Goal: Communication & Community: Answer question/provide support

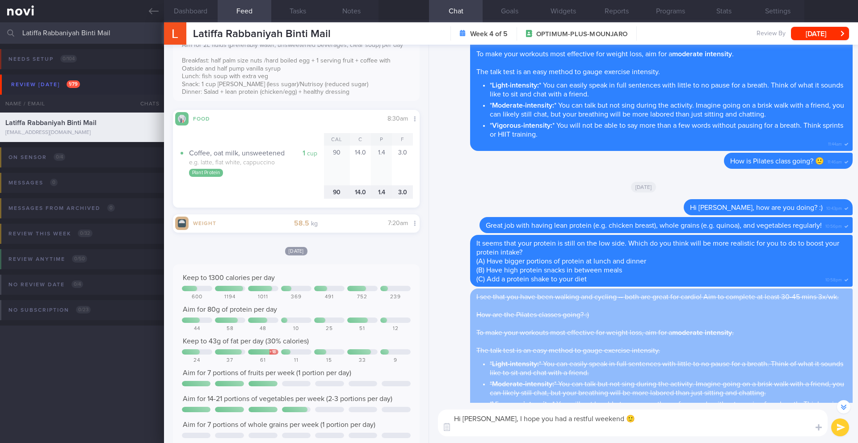
scroll to position [-76, 0]
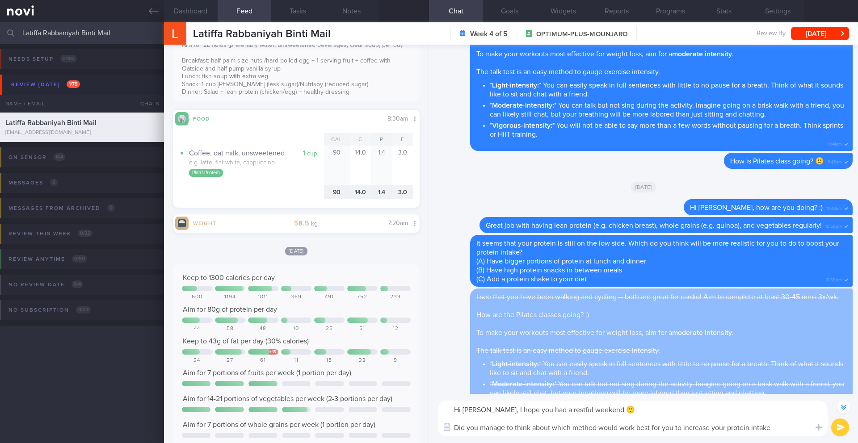
type textarea "Hi [PERSON_NAME], I hope you had a restful weekend 🙂 Did you manage to think ab…"
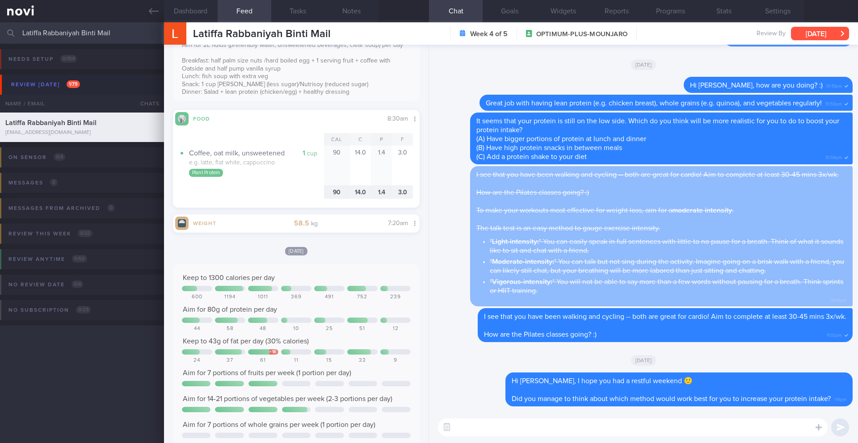
click at [819, 38] on button "[DATE]" at bounding box center [820, 33] width 58 height 13
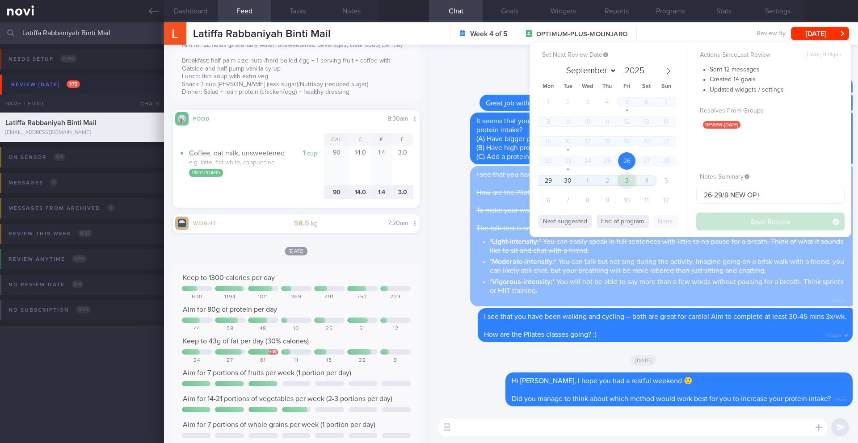
click at [630, 180] on span "3" at bounding box center [626, 180] width 17 height 17
select select "9"
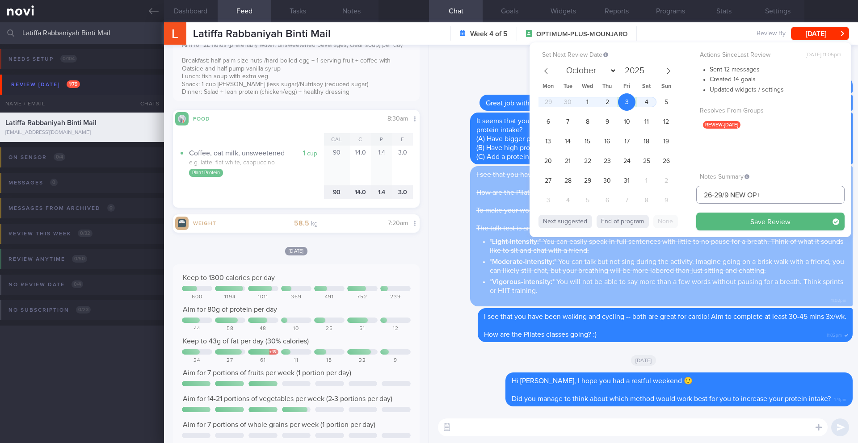
drag, startPoint x: 727, startPoint y: 195, endPoint x: 699, endPoint y: 194, distance: 27.7
click at [699, 194] on input "26-29/9 NEW OP+" at bounding box center [770, 195] width 148 height 18
type input "3/10 NEW OP+"
click at [725, 220] on button "Save Review" at bounding box center [770, 222] width 148 height 18
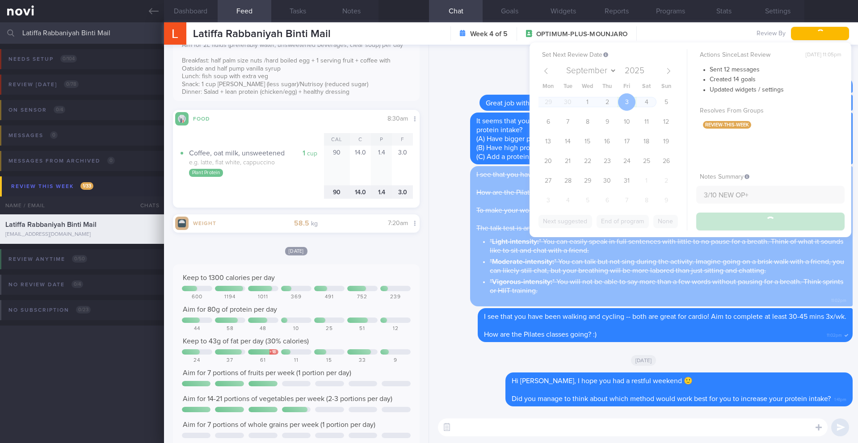
type input "3/10 NEW OP+"
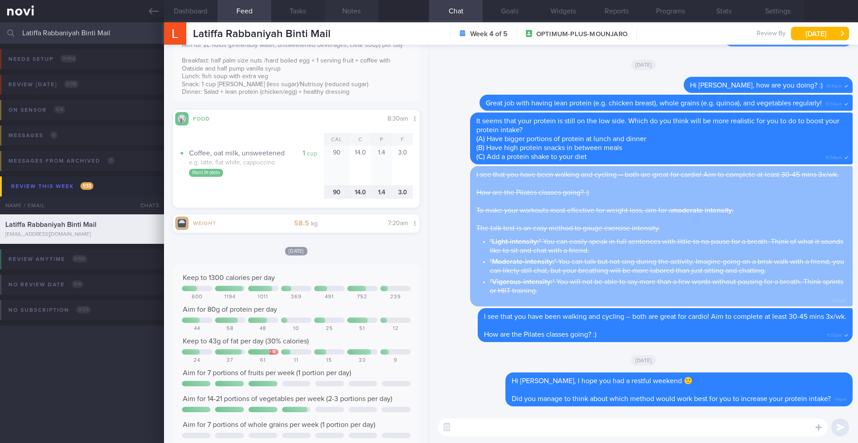
click at [346, 8] on button "Notes" at bounding box center [352, 11] width 54 height 22
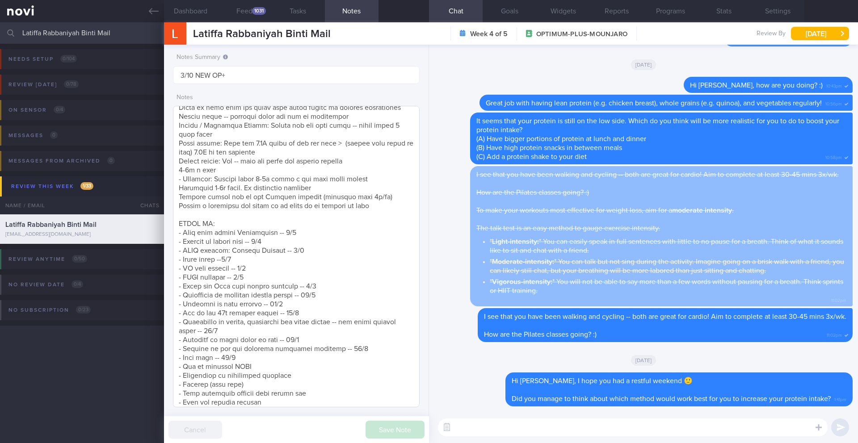
scroll to position [266, 0]
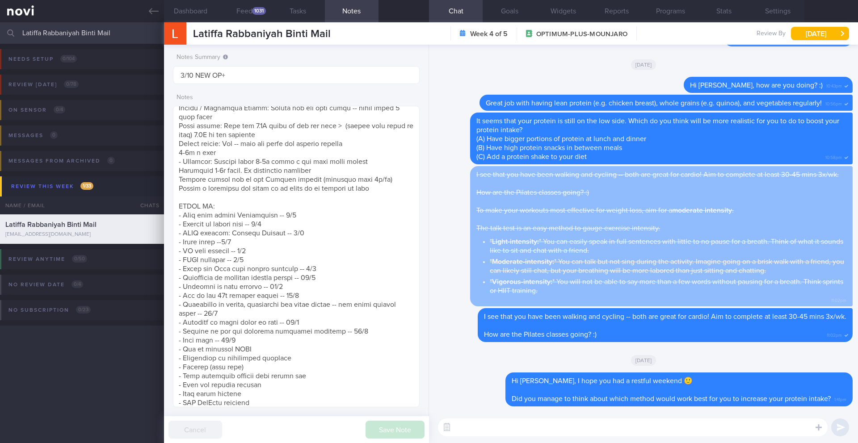
click at [480, 430] on textarea at bounding box center [633, 428] width 390 height 18
paste textarea "I encourage you to work on increasing your step count to boost your non-structu…"
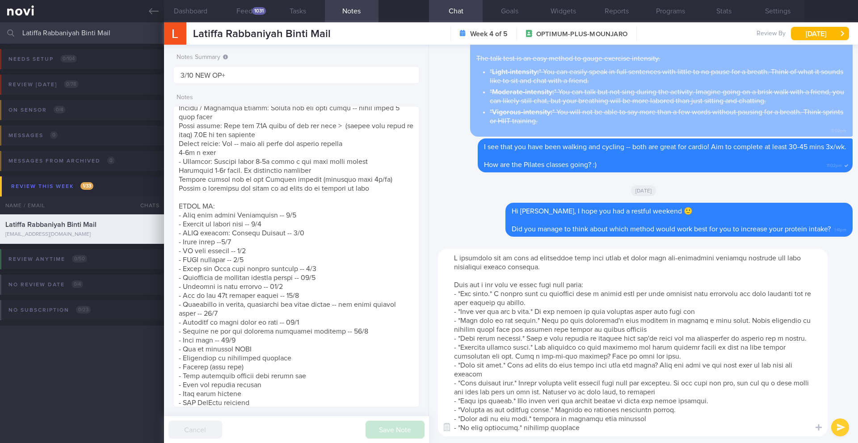
scroll to position [0, 0]
click at [459, 258] on textarea at bounding box center [633, 343] width 390 height 188
click at [563, 312] on textarea at bounding box center [633, 343] width 390 height 188
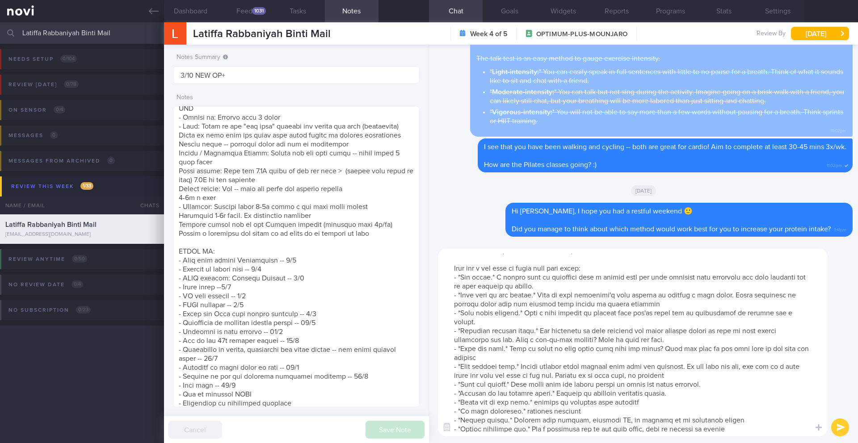
scroll to position [18, 0]
type textarea "I also just want to encourage you to work on increasing your step count to boos…"
click at [834, 428] on button "submit" at bounding box center [840, 428] width 18 height 18
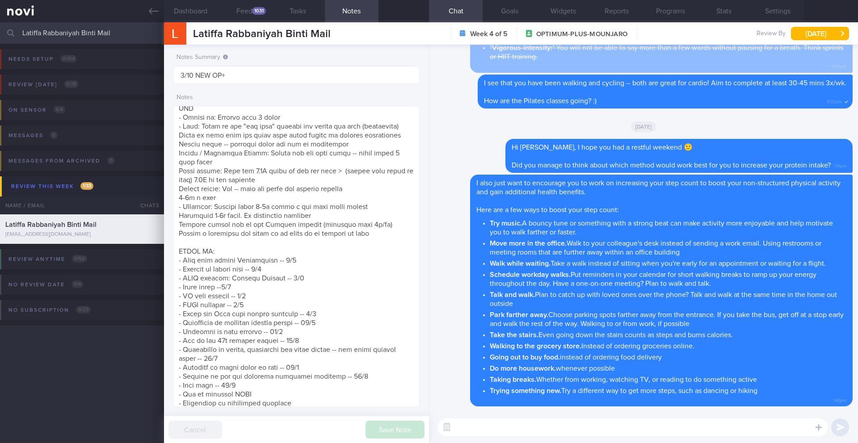
scroll to position [0, 0]
click at [349, 400] on textarea at bounding box center [296, 257] width 247 height 302
click at [349, 398] on textarea at bounding box center [296, 257] width 247 height 302
type textarea "[DATE] -- bridesmaid, wants to lose weight quickly SUPPORT NEEDED: CHALLENGE: -…"
click at [378, 435] on button "Save Note" at bounding box center [395, 430] width 59 height 18
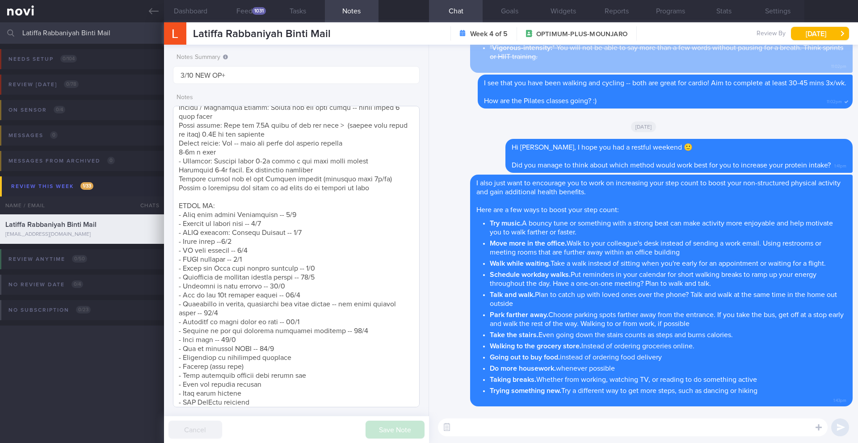
scroll to position [289, 0]
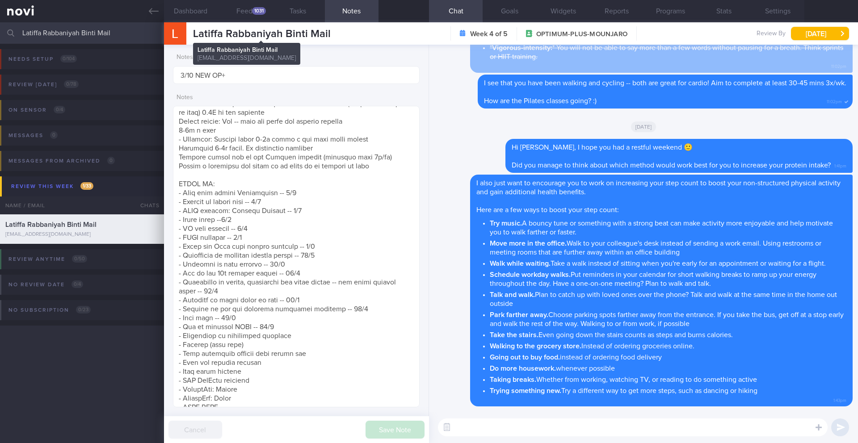
click at [221, 30] on span "Latiffa Rabbaniyah Binti Mail" at bounding box center [262, 34] width 138 height 11
copy div "Latiffa Rabbaniyah Binti Mail Latiffa Rabbaniyah Binti Mail [EMAIL_ADDRESS][DOM…"
click at [75, 39] on input "Latiffa Rabbaniyah Binti Mail" at bounding box center [429, 32] width 858 height 21
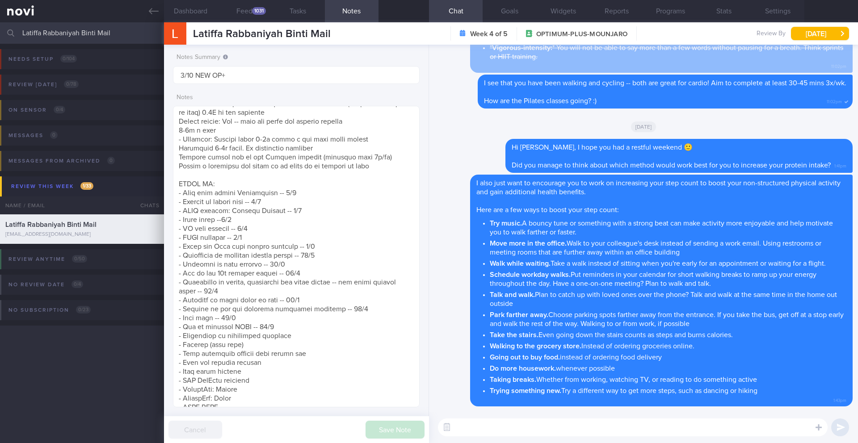
click at [75, 39] on input "Latiffa Rabbaniyah Binti Mail" at bounding box center [429, 32] width 858 height 21
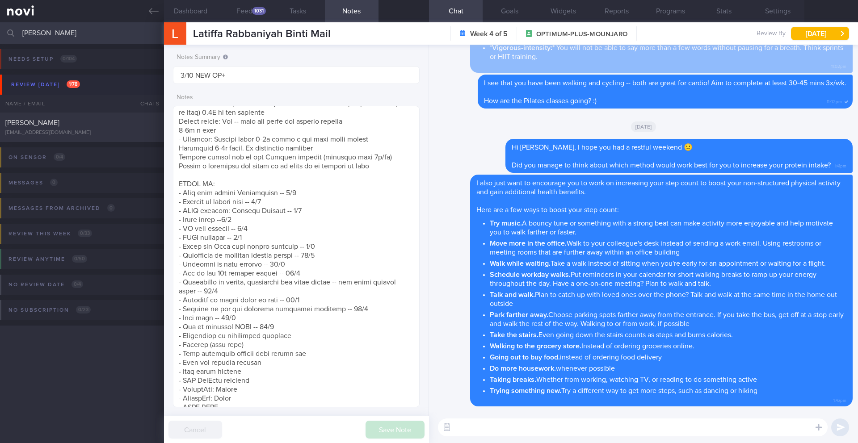
type input "[PERSON_NAME]"
click at [104, 131] on div "[EMAIL_ADDRESS][DOMAIN_NAME]" at bounding box center [81, 133] width 153 height 7
type input "29/9 Check for logs"
type textarea "SUPPORT NEEDED: CHALLENGE: - DIET - EXERCISE - MEDS - WEIGHT - HbA1c/GMI Wt tre…"
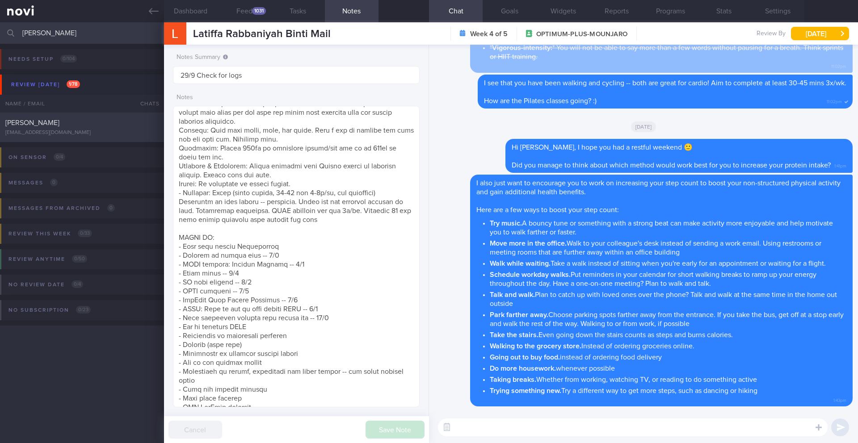
select select "8"
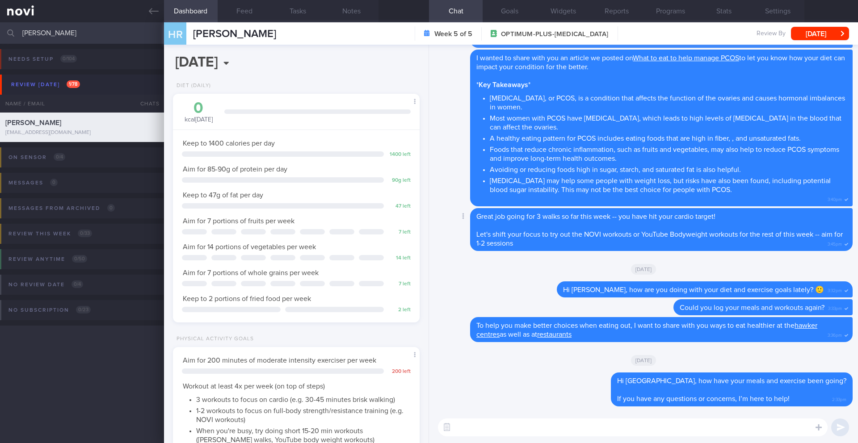
scroll to position [125, 224]
click at [250, 11] on button "Feed" at bounding box center [245, 11] width 54 height 22
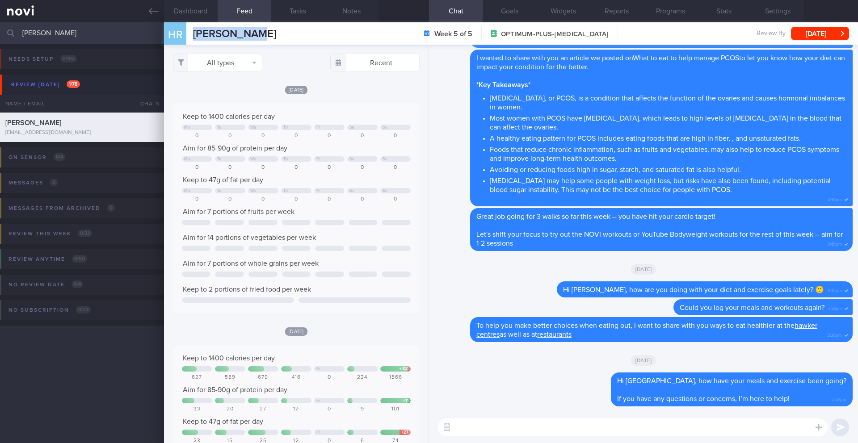
drag, startPoint x: 264, startPoint y: 33, endPoint x: 190, endPoint y: 33, distance: 74.2
click at [190, 33] on div "HR HAIFA RAFIQ [PERSON_NAME] [PERSON_NAME][EMAIL_ADDRESS][DOMAIN_NAME] Week 5 o…" at bounding box center [511, 33] width 694 height 22
click at [486, 421] on textarea at bounding box center [633, 428] width 390 height 18
type textarea "I"
drag, startPoint x: 517, startPoint y: 428, endPoint x: 474, endPoint y: 430, distance: 43.0
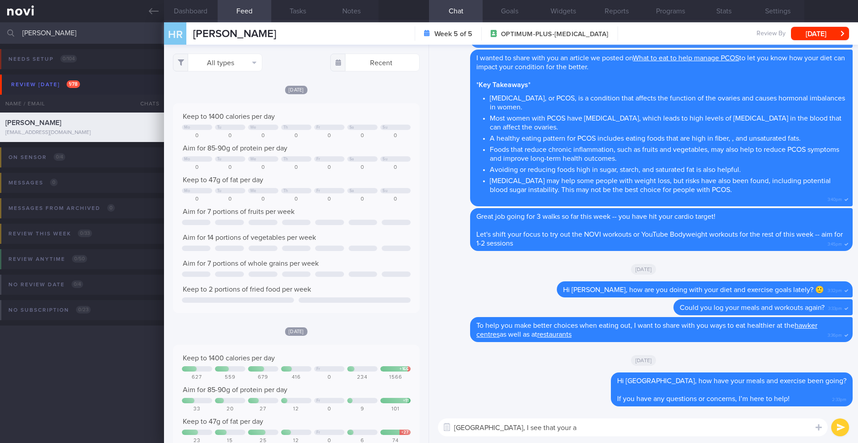
click at [474, 430] on textarea "[GEOGRAPHIC_DATA], I see that your a" at bounding box center [633, 428] width 390 height 18
paste textarea "noticed that you don’t have a review appointment scheduled with Dr. [Doctor’s L…"
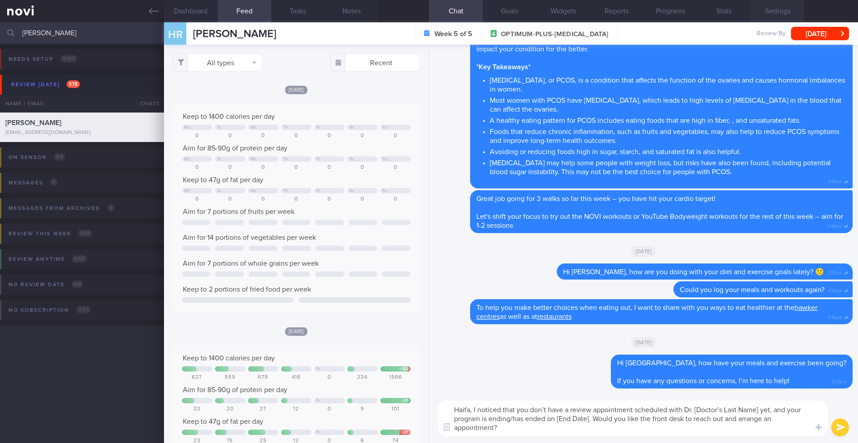
click at [770, 17] on button "Settings" at bounding box center [778, 11] width 54 height 22
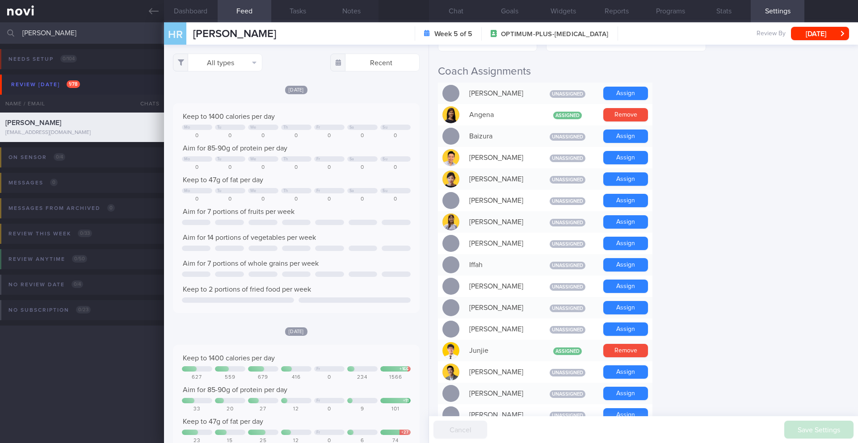
scroll to position [203, 0]
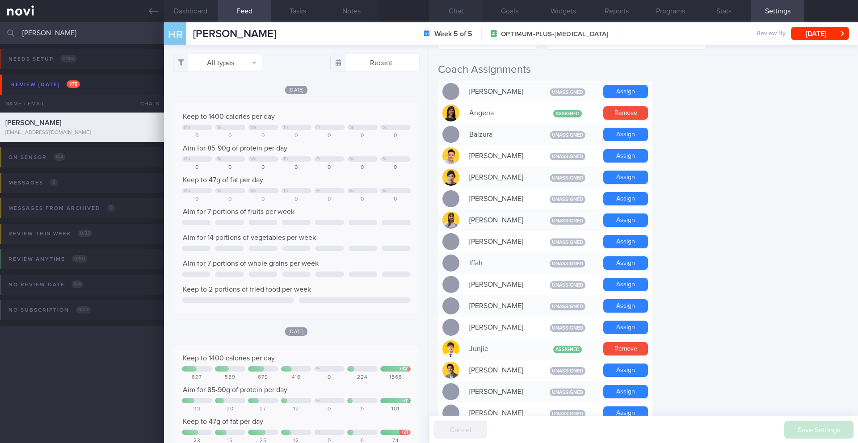
click at [463, 12] on button "Chat" at bounding box center [456, 11] width 54 height 22
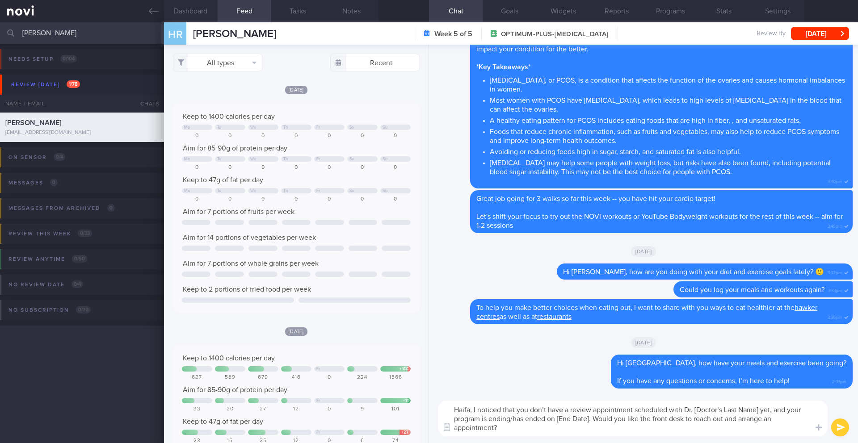
drag, startPoint x: 758, startPoint y: 409, endPoint x: 737, endPoint y: 410, distance: 21.0
click at [737, 410] on textarea "Haifa, I noticed that you don’t have a review appointment scheduled with Dr. [D…" at bounding box center [633, 419] width 390 height 36
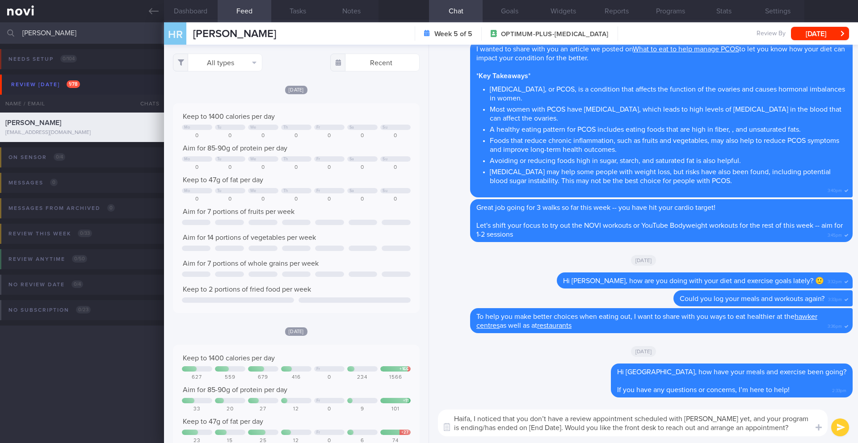
drag, startPoint x: 512, startPoint y: 426, endPoint x: 488, endPoint y: 423, distance: 24.0
click at [490, 426] on textarea "Haifa, I noticed that you don’t have a review appointment scheduled with [PERSO…" at bounding box center [633, 423] width 390 height 27
click at [669, 16] on button "Programs" at bounding box center [671, 11] width 54 height 22
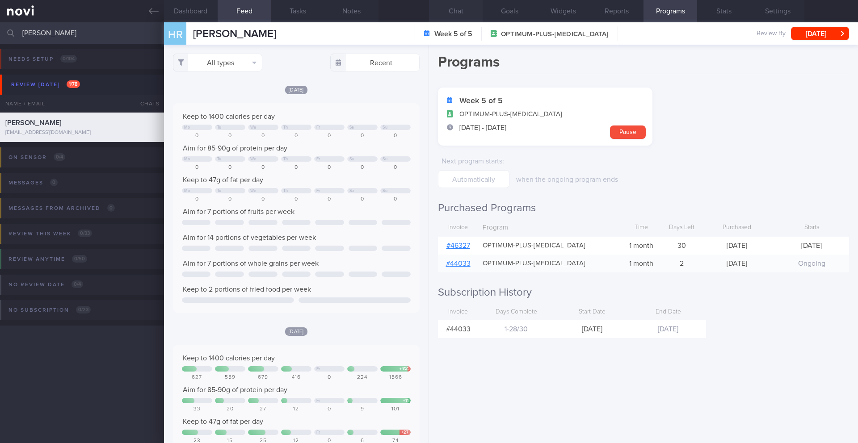
click at [456, 12] on button "Chat" at bounding box center [456, 11] width 54 height 22
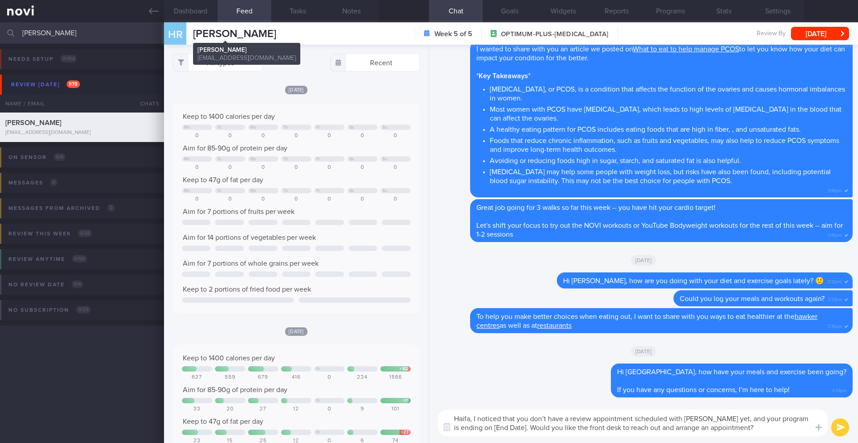
click at [214, 34] on span "[PERSON_NAME]" at bounding box center [234, 34] width 83 height 11
copy div "HAIFA RAFIQ HAIFA [PERSON_NAME] [PERSON_NAME][EMAIL_ADDRESS][DOMAIN_NAME]"
drag, startPoint x: 476, startPoint y: 420, endPoint x: 744, endPoint y: 425, distance: 268.2
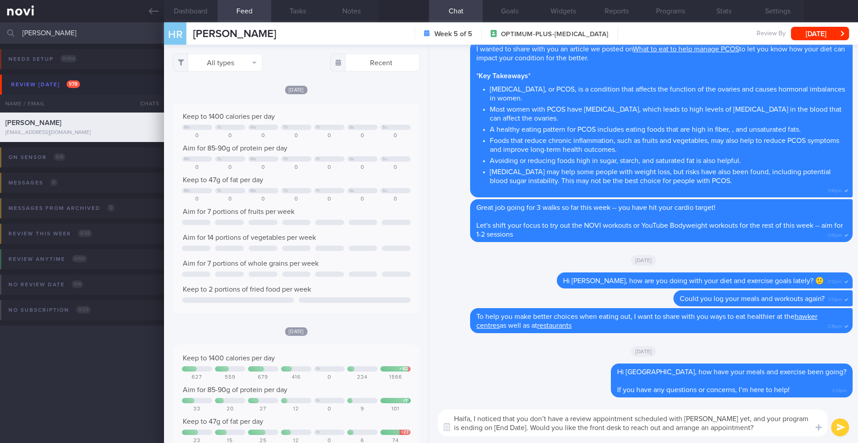
click at [744, 425] on textarea "Haifa, I noticed that you don’t have a review appointment scheduled with [PERSO…" at bounding box center [633, 423] width 390 height 27
drag, startPoint x: 742, startPoint y: 426, endPoint x: 476, endPoint y: 421, distance: 266.4
click at [476, 421] on textarea "Haifa, I noticed that you don’t have a review appointment scheduled with [PERSO…" at bounding box center [633, 423] width 390 height 27
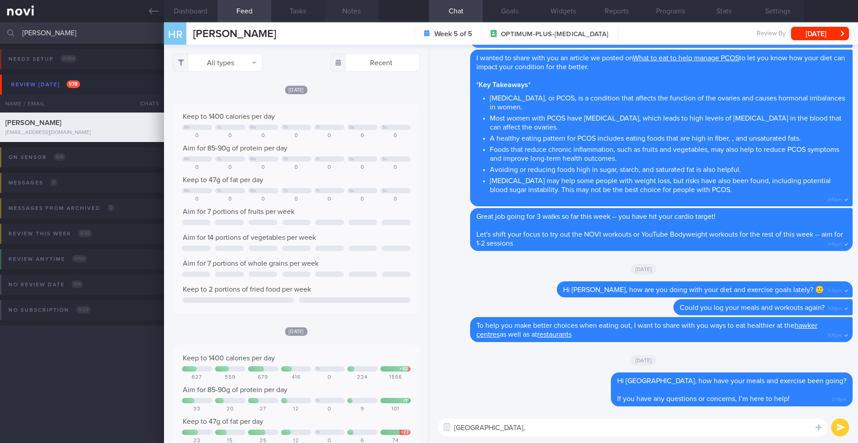
type textarea "[GEOGRAPHIC_DATA],"
click at [354, 10] on button "Notes" at bounding box center [352, 11] width 54 height 22
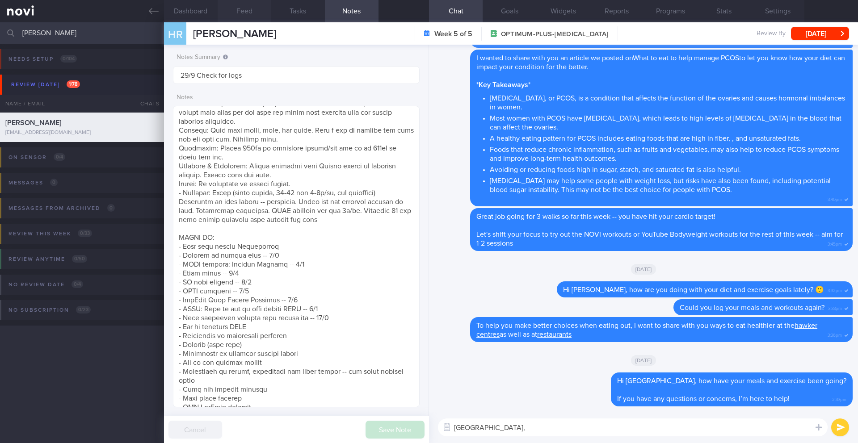
click at [239, 12] on button "Feed" at bounding box center [245, 11] width 54 height 22
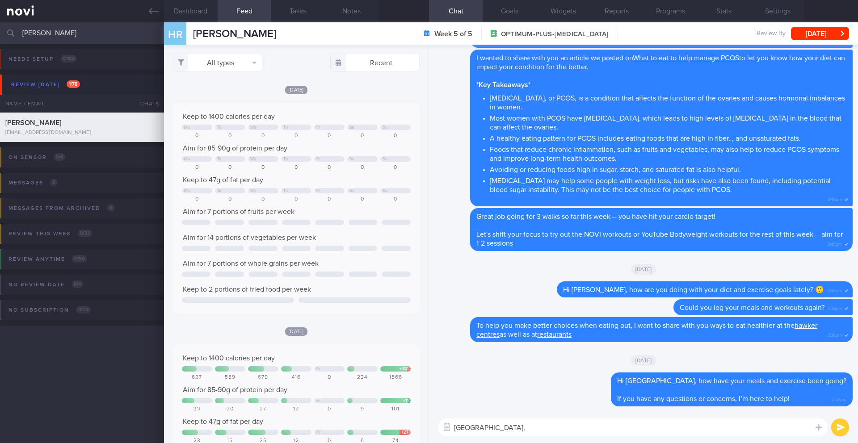
click at [496, 430] on textarea "[GEOGRAPHIC_DATA]," at bounding box center [633, 428] width 390 height 18
click at [348, 8] on button "Notes" at bounding box center [352, 11] width 54 height 22
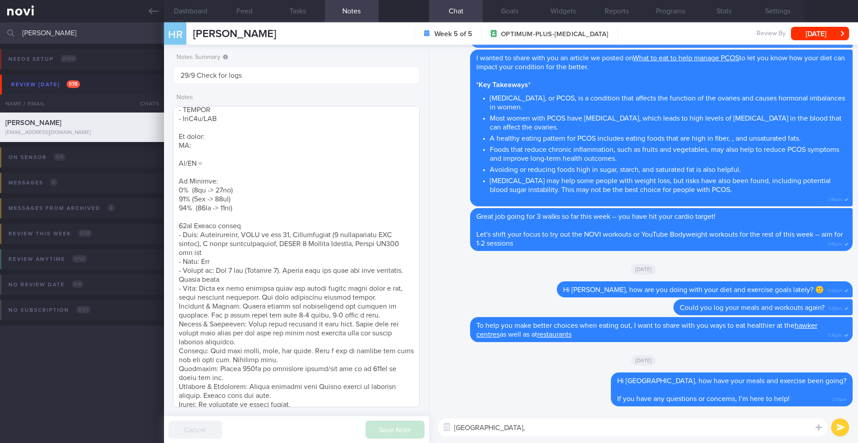
scroll to position [32, 0]
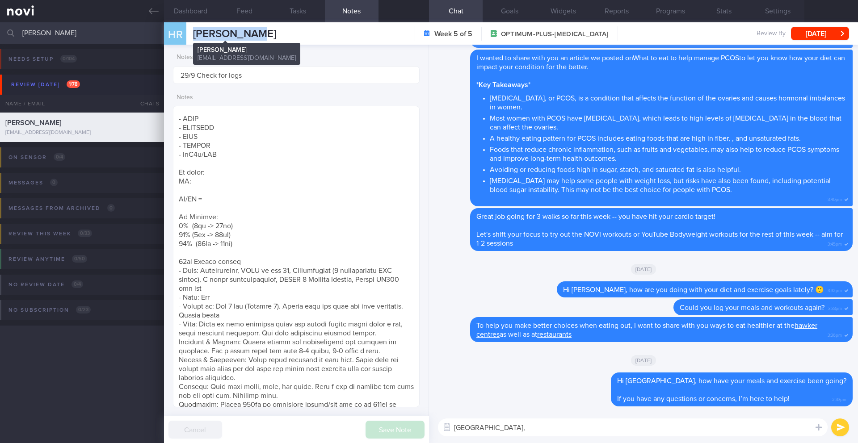
drag, startPoint x: 269, startPoint y: 36, endPoint x: 195, endPoint y: 34, distance: 74.7
click at [195, 34] on div "HR HAIFA RAFIQ [PERSON_NAME] [PERSON_NAME][EMAIL_ADDRESS][DOMAIN_NAME] Week 5 o…" at bounding box center [511, 33] width 694 height 22
copy span "[PERSON_NAME]"
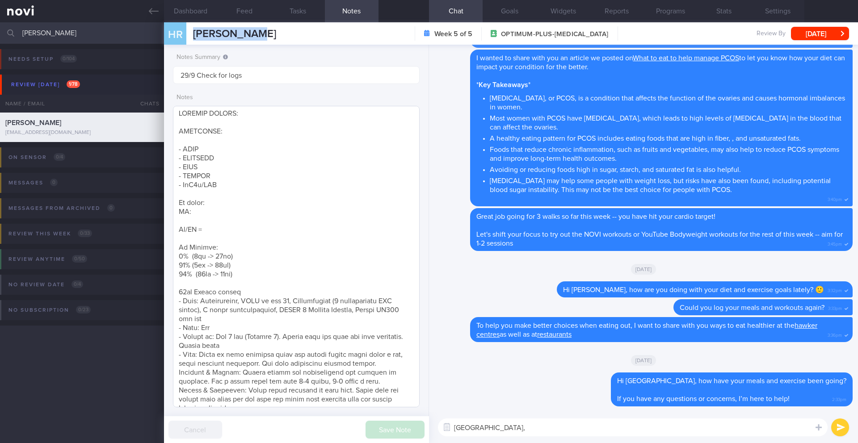
scroll to position [0, 0]
click at [269, 139] on textarea at bounding box center [296, 257] width 247 height 302
click at [270, 135] on textarea at bounding box center [296, 257] width 247 height 302
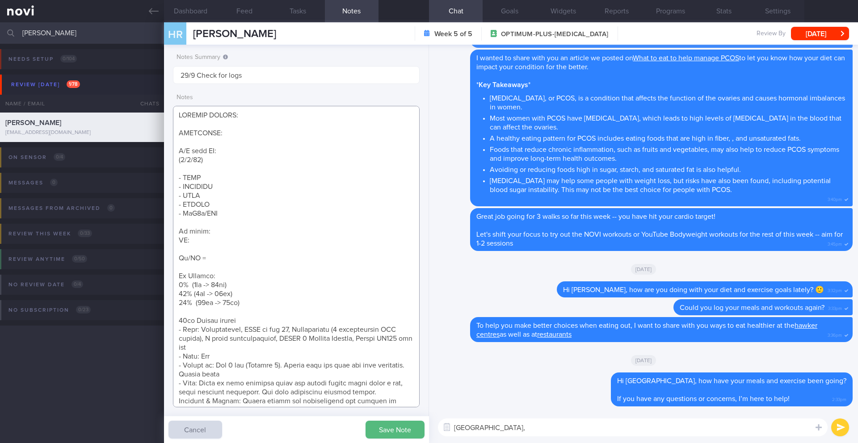
paste textarea "Tolerated [MEDICAL_DATA] 1mg Nil s/e reported Intended effects seem less than […"
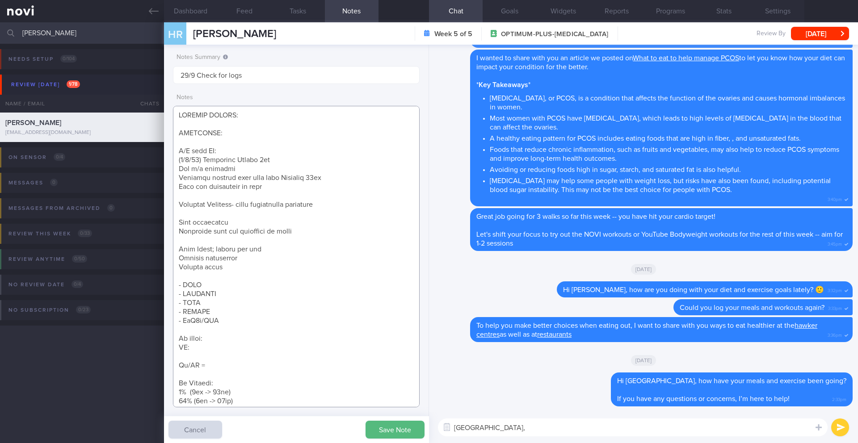
drag, startPoint x: 212, startPoint y: 171, endPoint x: 155, endPoint y: 171, distance: 56.8
click at [155, 171] on div "Patients New Users Coaches HAIFA RAFIQ Assigned patients Assigned patients All …" at bounding box center [429, 232] width 858 height 421
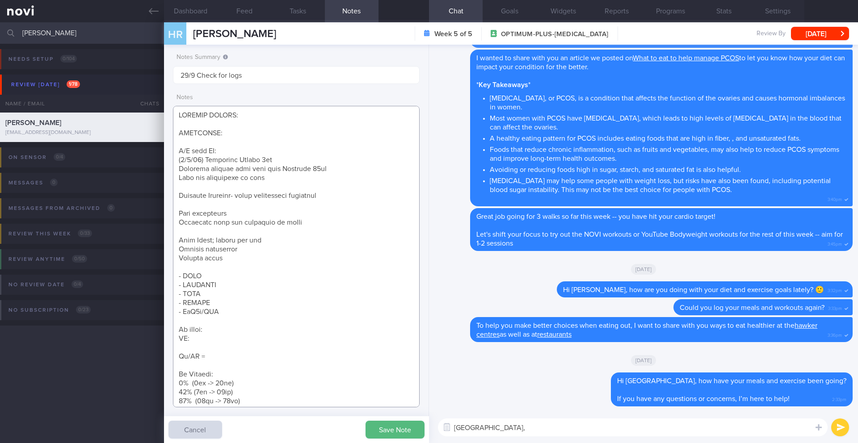
click at [192, 187] on textarea at bounding box center [296, 257] width 247 height 302
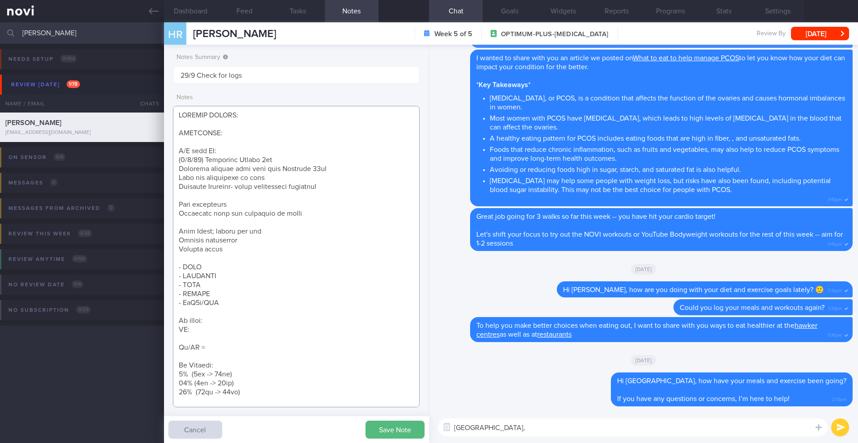
click at [196, 197] on textarea at bounding box center [296, 257] width 247 height 302
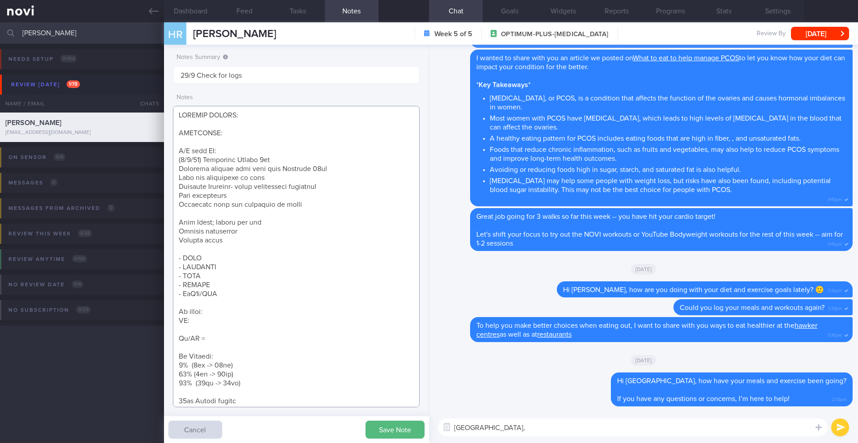
click at [192, 217] on textarea at bounding box center [296, 257] width 247 height 302
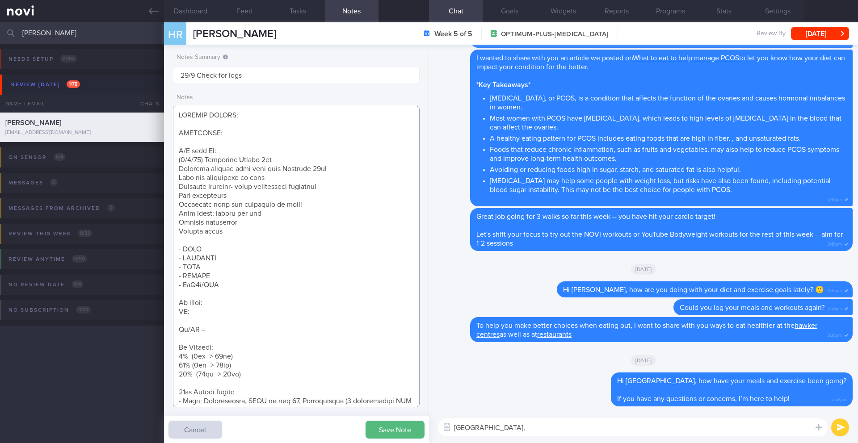
drag, startPoint x: 260, startPoint y: 231, endPoint x: 168, endPoint y: 216, distance: 92.9
click at [168, 216] on div "Notes Summary 29/9 Check for logs Notes Save Note Cancel" at bounding box center [296, 244] width 265 height 399
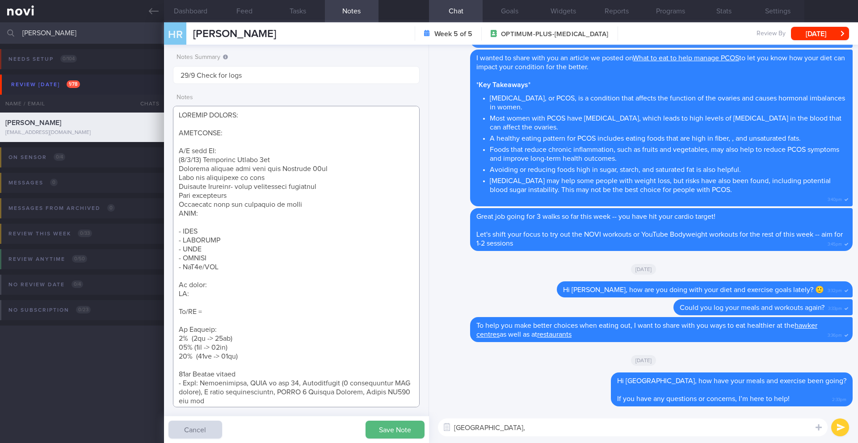
paste textarea "[MEDICAL_DATA] 1.7mg wkly"
click at [405, 423] on button "Save Note" at bounding box center [395, 430] width 59 height 18
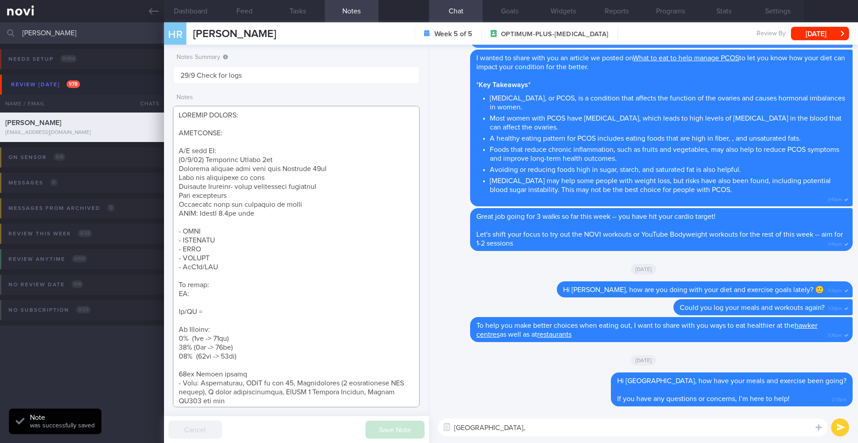
click at [245, 282] on textarea at bounding box center [296, 257] width 247 height 302
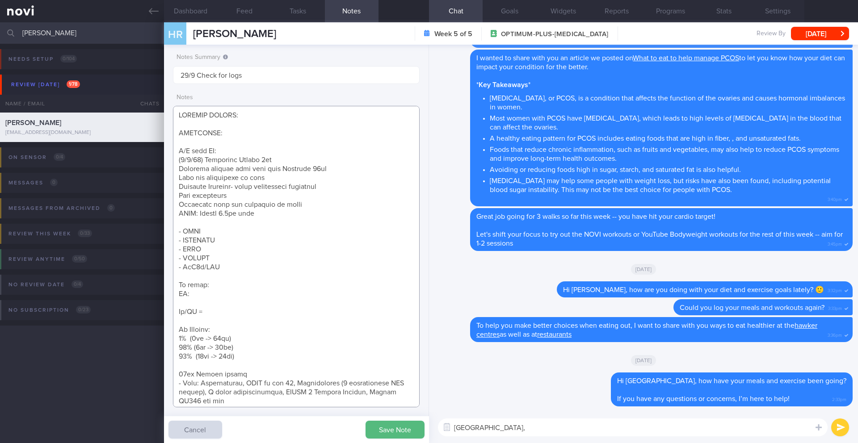
paste textarea "84.7kg-->83kg-->81kg-->77.9kg-->77kg"
click at [285, 286] on textarea at bounding box center [296, 257] width 247 height 302
click at [372, 286] on textarea at bounding box center [296, 257] width 247 height 302
type textarea "SUPPORT NEEDED: CHALLENGE: R/V with JJ: ([DATE]) Tolerated [MEDICAL_DATA] 1mg I…"
click at [387, 427] on button "Save Note" at bounding box center [395, 430] width 59 height 18
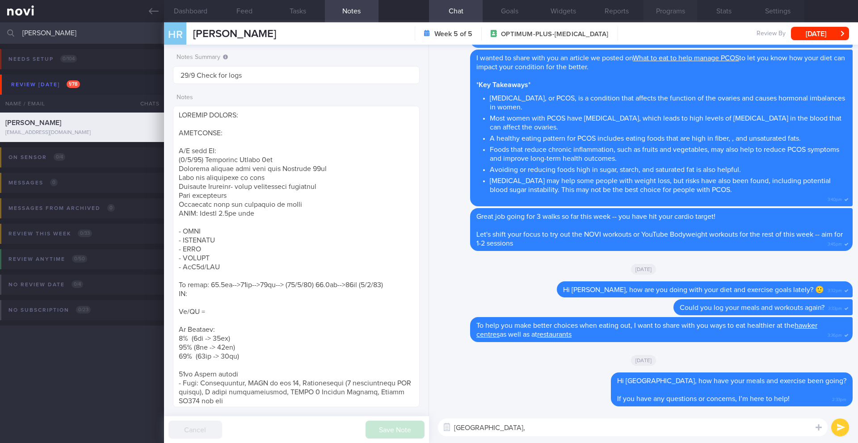
click at [677, 16] on button "Programs" at bounding box center [671, 11] width 54 height 22
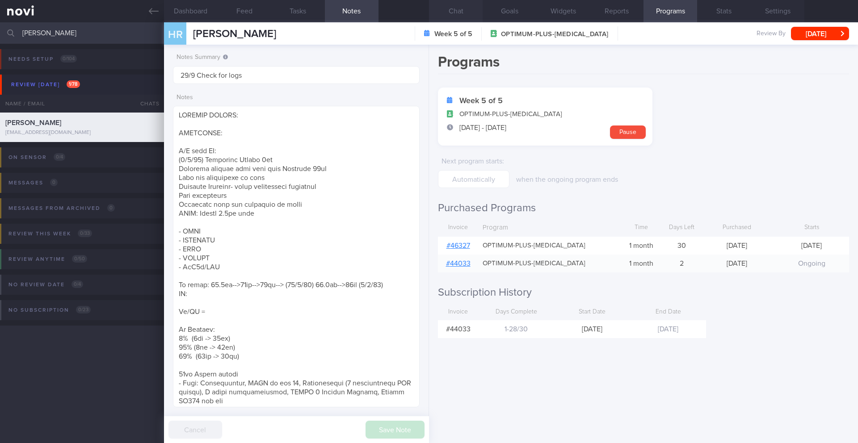
click at [472, 14] on button "Chat" at bounding box center [456, 11] width 54 height 22
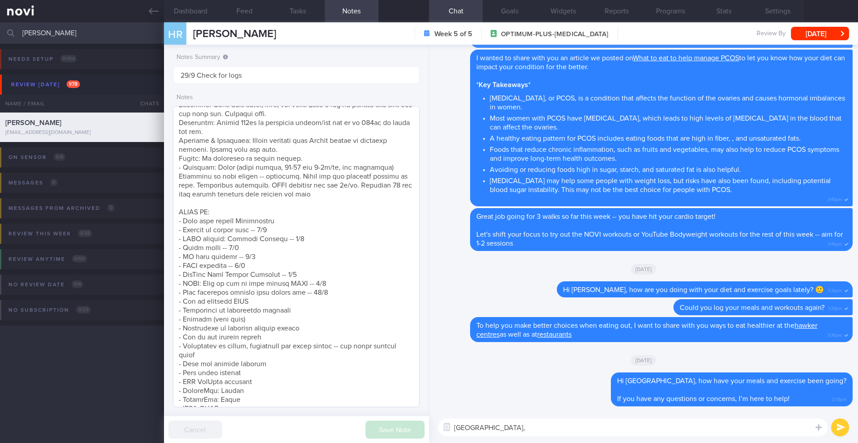
scroll to position [406, 0]
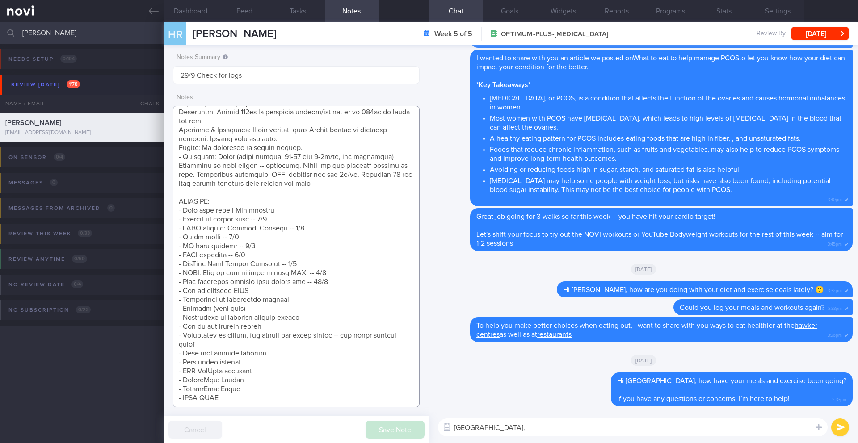
click at [292, 288] on textarea at bounding box center [296, 257] width 247 height 302
click at [504, 433] on textarea "[GEOGRAPHIC_DATA]," at bounding box center [633, 428] width 390 height 18
type textarea "H"
paste textarea "For the best weight loss results and to improve your body composition (that's t…"
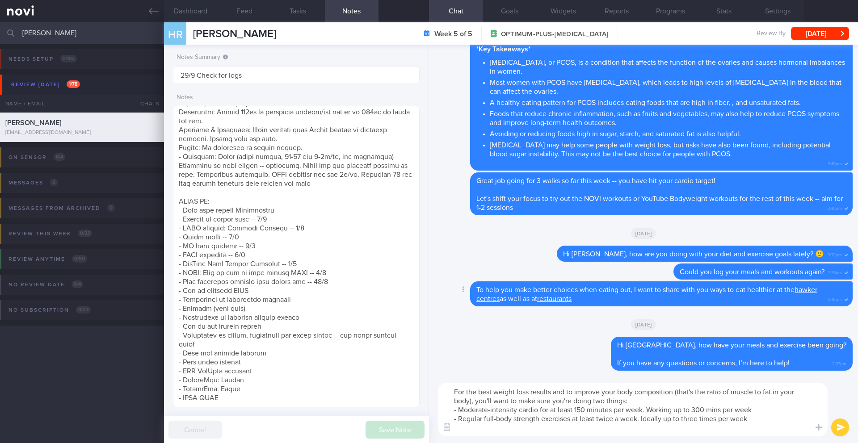
scroll to position [0, 0]
click at [769, 421] on textarea "For the best weight loss results and to improve your body composition (that's t…" at bounding box center [633, 410] width 390 height 54
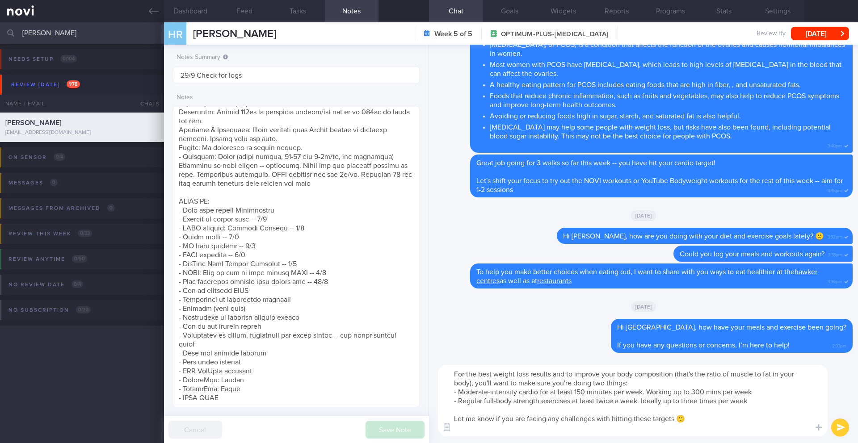
click at [459, 375] on textarea "For the best weight loss results and to improve your body composition (that's t…" at bounding box center [633, 401] width 390 height 72
type textarea "Hi Haifa, for the best weight loss results and to improve your body composition…"
click at [838, 429] on button "submit" at bounding box center [840, 428] width 18 height 18
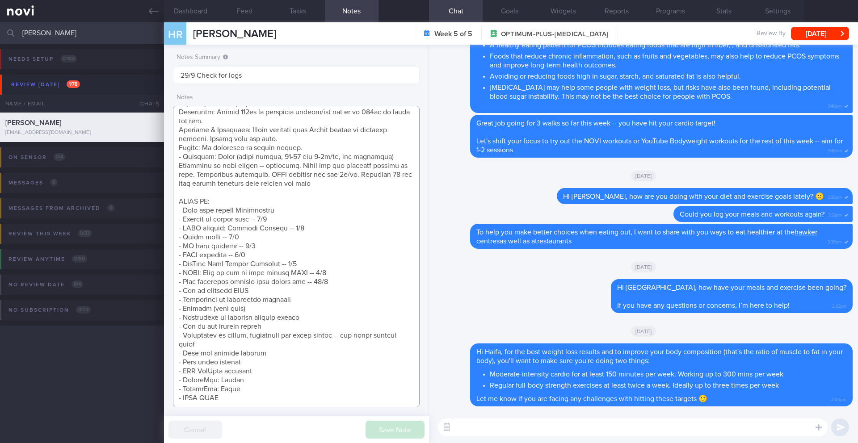
click at [332, 281] on textarea at bounding box center [296, 257] width 247 height 302
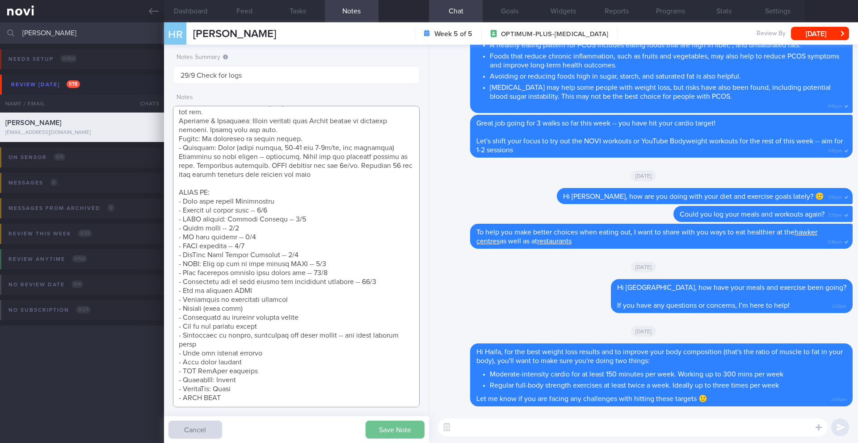
type textarea "SUPPORT NEEDED: CHALLENGE: R/V with JJ: ([DATE]) Tolerated [MEDICAL_DATA] 1mg I…"
click at [391, 425] on button "Save Note" at bounding box center [395, 430] width 59 height 18
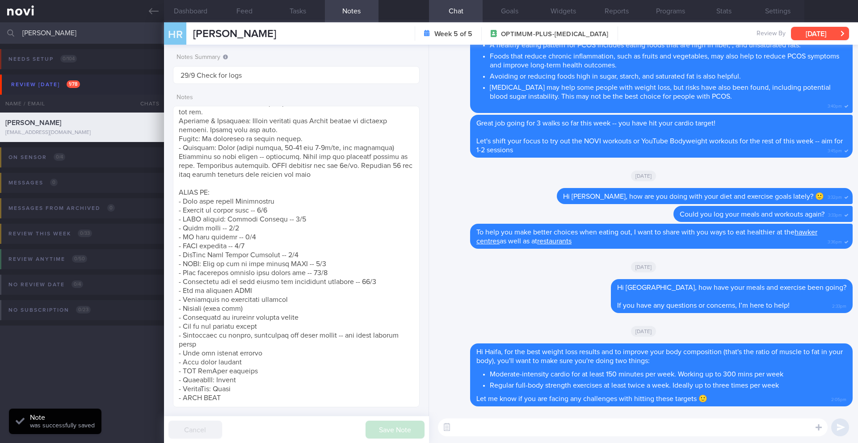
click at [802, 35] on button "[DATE]" at bounding box center [820, 33] width 58 height 13
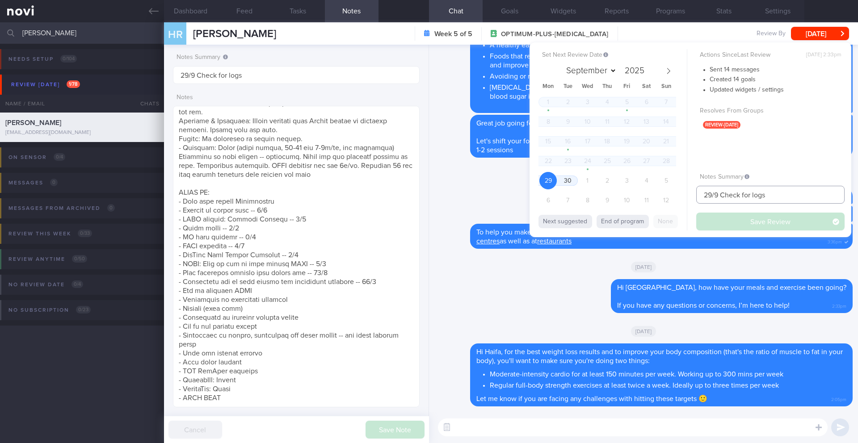
drag, startPoint x: 717, startPoint y: 196, endPoint x: 667, endPoint y: 190, distance: 49.9
click at [667, 190] on div "Set Next Review Date [DATE] September October November [DATE] Mon Tue Wed Thu F…" at bounding box center [691, 139] width 322 height 195
type input "6/10 Check for logs"
click at [722, 221] on button "Save Review" at bounding box center [770, 222] width 148 height 18
type input "6/10 Check for logs"
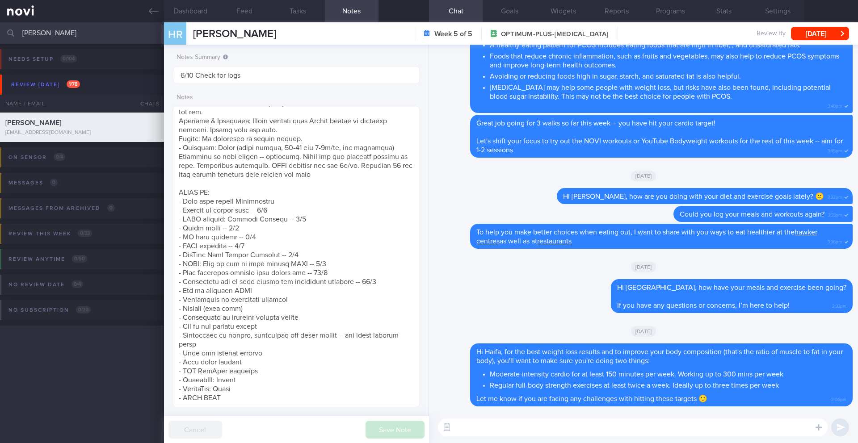
click at [83, 34] on input "[PERSON_NAME]" at bounding box center [429, 32] width 858 height 21
click at [834, 22] on div "HR HAIFA RAFIQ [PERSON_NAME] [PERSON_NAME][EMAIL_ADDRESS][DOMAIN_NAME] Week 5 o…" at bounding box center [511, 33] width 694 height 22
click at [823, 38] on button "[DATE]" at bounding box center [820, 33] width 58 height 13
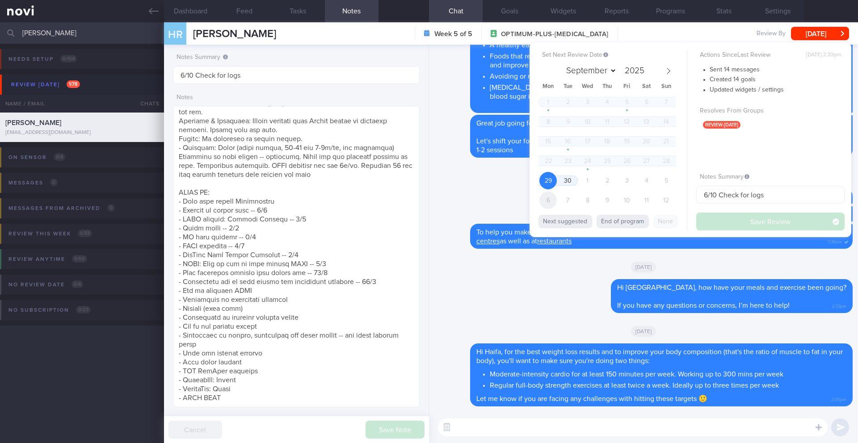
click at [544, 199] on span "6" at bounding box center [547, 200] width 17 height 17
select select "9"
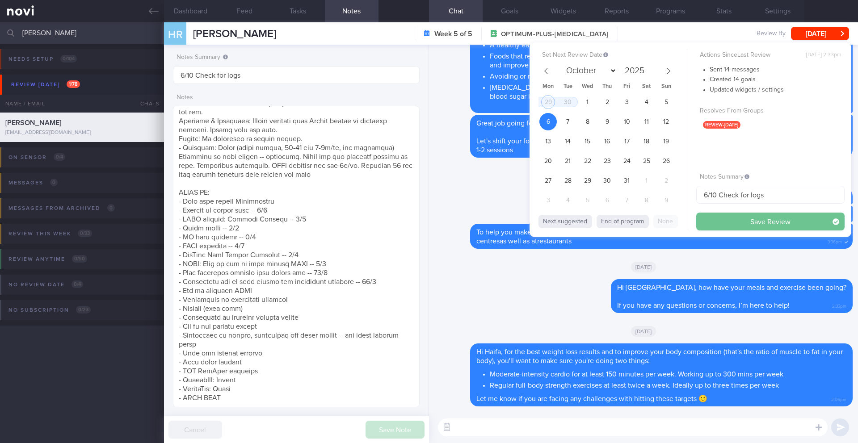
click at [736, 221] on button "Save Review" at bounding box center [770, 222] width 148 height 18
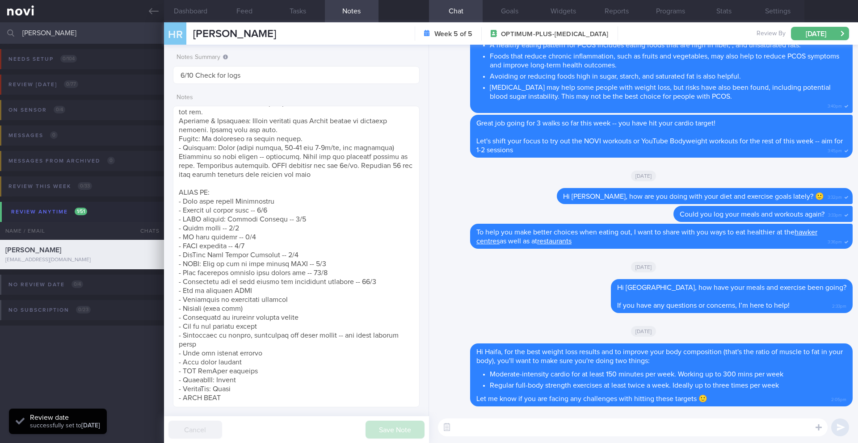
click at [49, 35] on input "[PERSON_NAME]" at bounding box center [429, 32] width 858 height 21
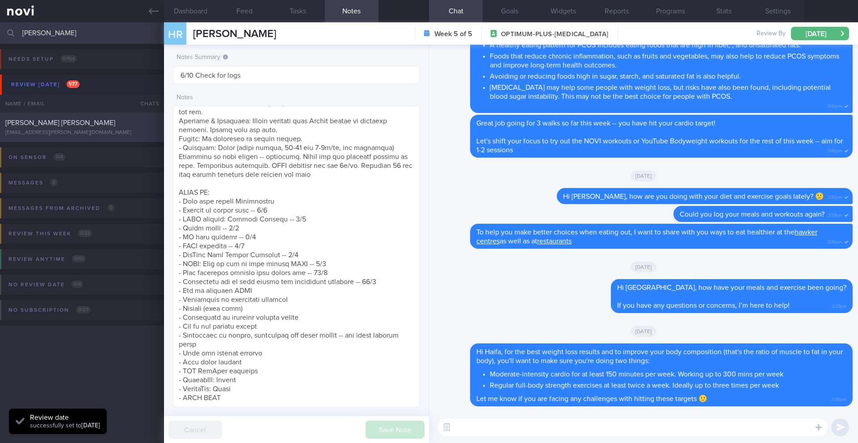
type input "[PERSON_NAME]"
click at [74, 125] on span "[PERSON_NAME] [PERSON_NAME]" at bounding box center [60, 122] width 110 height 7
type input "25/9 Check on workout regimen"
type textarea "SUPPORT NEEDED: CHALLENGE: Doctor REVIEWS: ([DATE]) Tolerated [MEDICAL_DATA] 1m…"
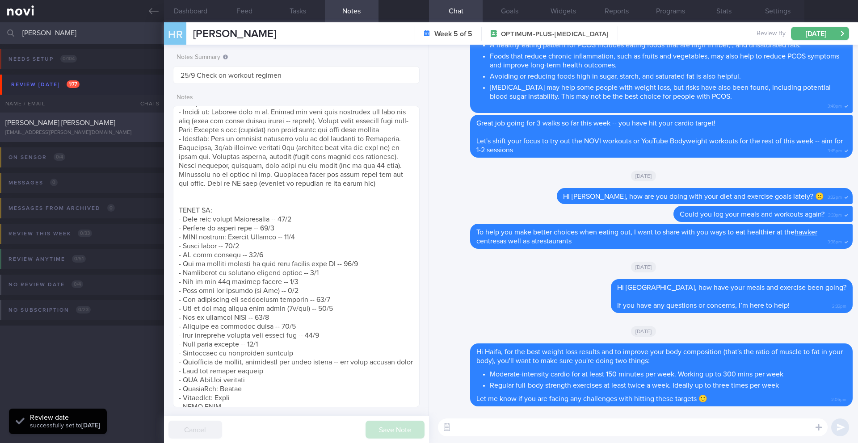
select select "8"
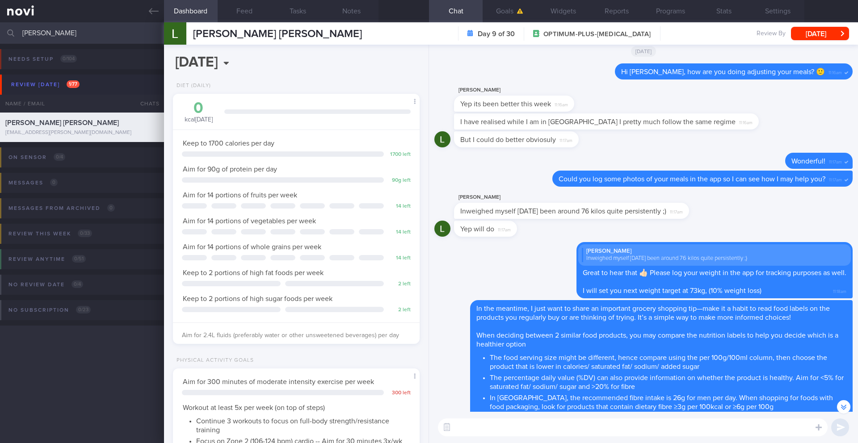
scroll to position [-272, 0]
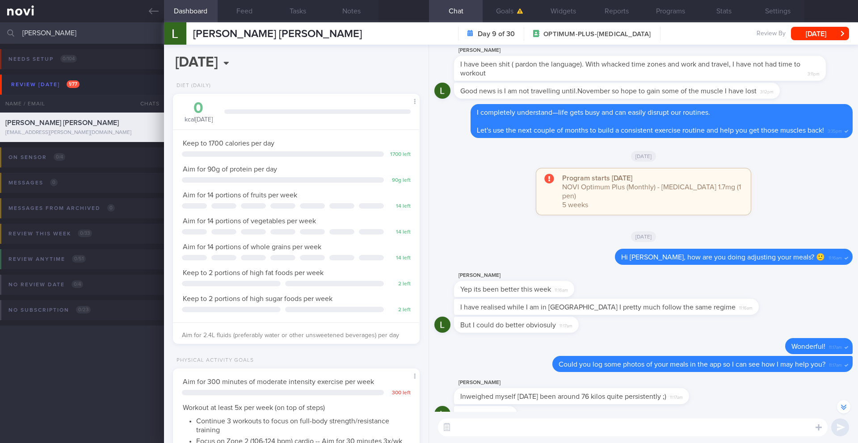
click at [613, 426] on textarea at bounding box center [633, 428] width 390 height 18
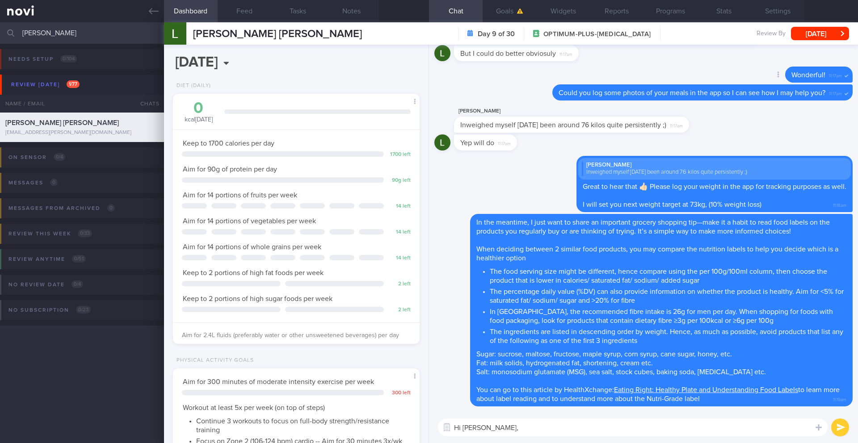
scroll to position [0, 0]
click at [240, 13] on button "Feed" at bounding box center [245, 11] width 54 height 22
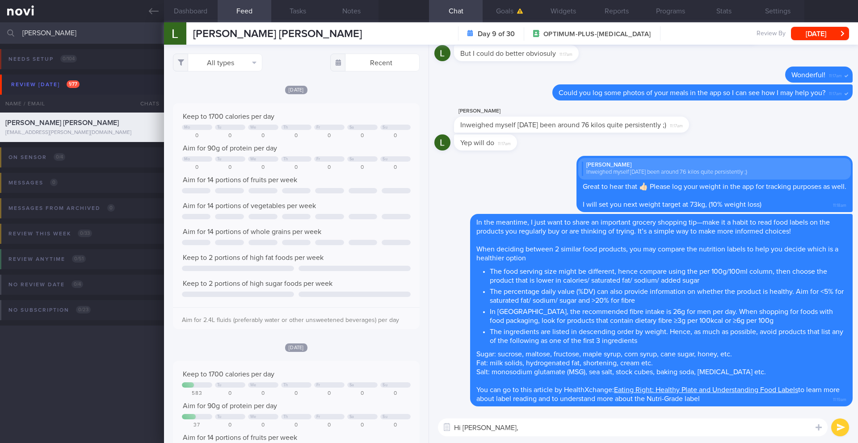
click at [735, 422] on textarea "Hi [PERSON_NAME]," at bounding box center [633, 428] width 390 height 18
click at [727, 429] on textarea "Hi [PERSON_NAME]," at bounding box center [633, 428] width 390 height 18
type textarea "Hi [PERSON_NAME], how are you doing controlling diet? Able to hit your protein …"
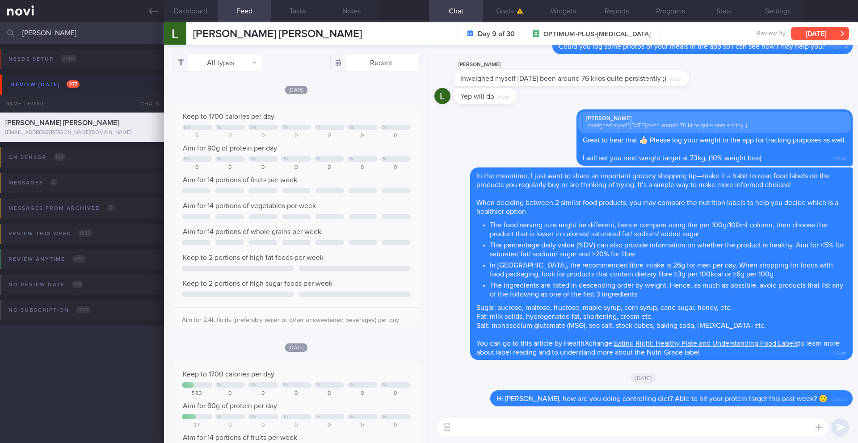
click at [800, 29] on button "[DATE]" at bounding box center [820, 33] width 58 height 13
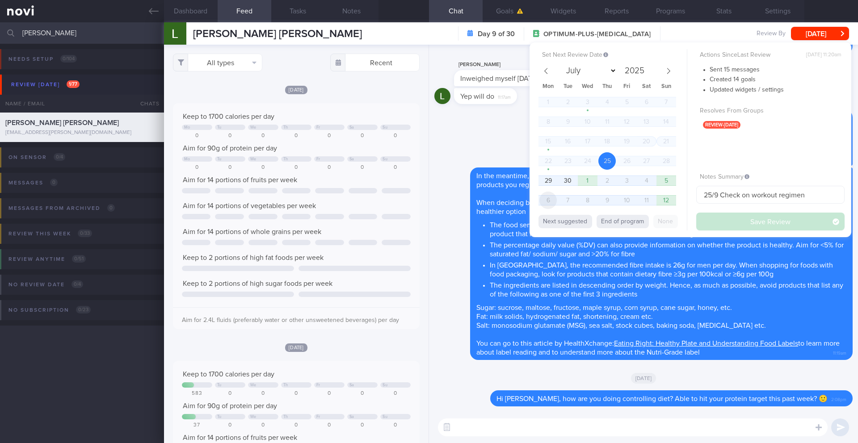
click at [547, 201] on span "6" at bounding box center [547, 200] width 17 height 17
select select "9"
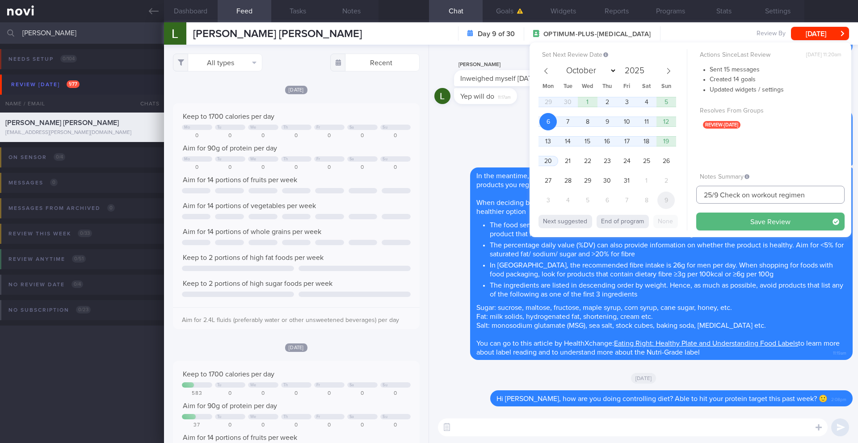
click at [664, 194] on div "Set Next Review Date [DATE] July August September October November [DATE] Mon T…" at bounding box center [691, 139] width 322 height 195
drag, startPoint x: 719, startPoint y: 196, endPoint x: 686, endPoint y: 191, distance: 33.9
click at [686, 191] on div "Set Next Review Date [DATE] July August September October November [DATE] Mon T…" at bounding box center [691, 139] width 322 height 195
type input "6/10 Check on workout regimen"
click at [737, 221] on button "Save Review" at bounding box center [770, 222] width 148 height 18
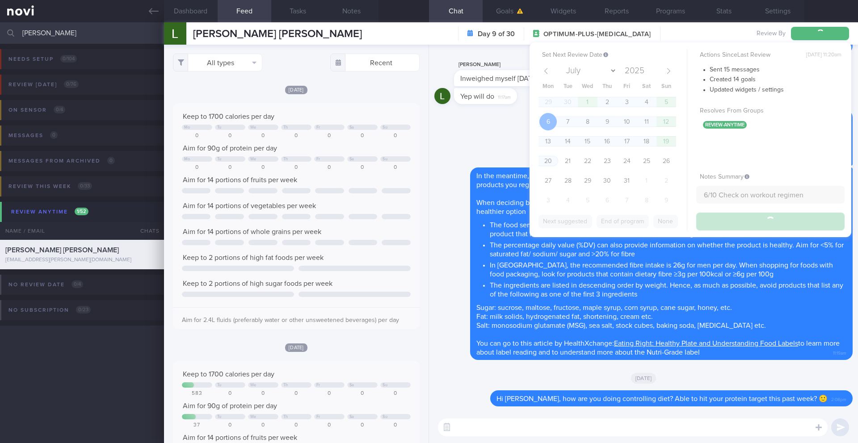
type input "6/10 Check on workout regimen"
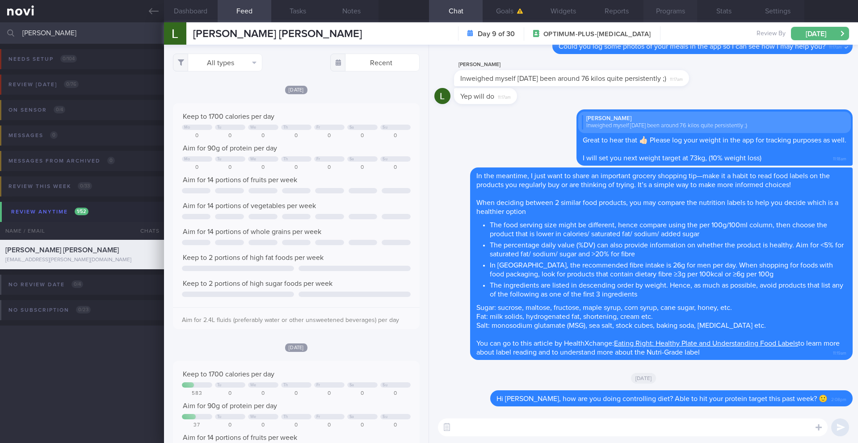
click at [665, 21] on button "Programs" at bounding box center [671, 11] width 54 height 22
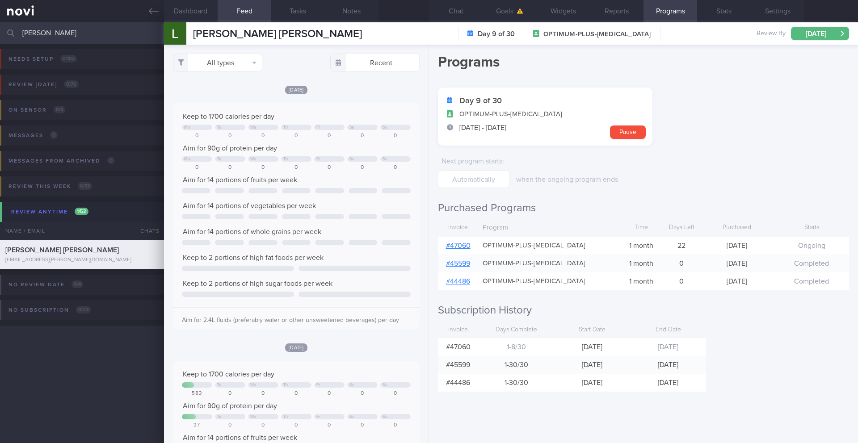
click at [57, 28] on input "[PERSON_NAME]" at bounding box center [429, 32] width 858 height 21
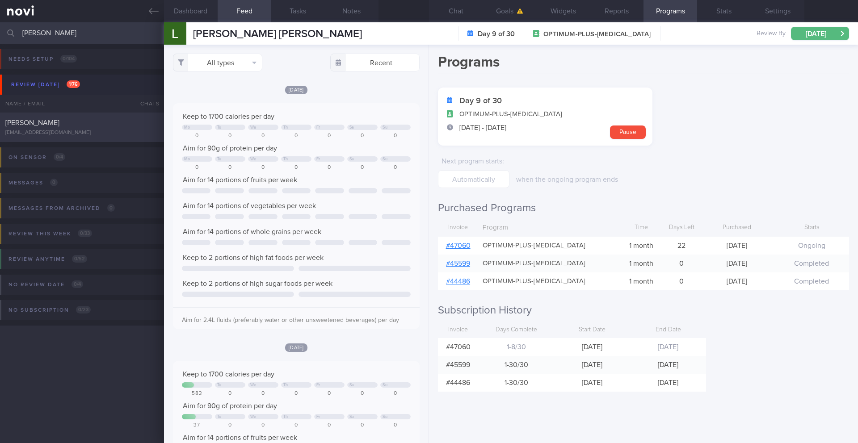
type input "[PERSON_NAME]"
click at [89, 139] on div "[PERSON_NAME] [EMAIL_ADDRESS][DOMAIN_NAME] [DATE] [DATE] OPTIMUM-PLUS-[MEDICAL_…" at bounding box center [429, 127] width 858 height 29
type input "25/9 Check for [PERSON_NAME]'s reply"
type textarea "SUPPORT NEEDED: CHALLENGE: R/V with JJ: ([DATE]) Tolerated [MEDICAL_DATA] 7mg E…"
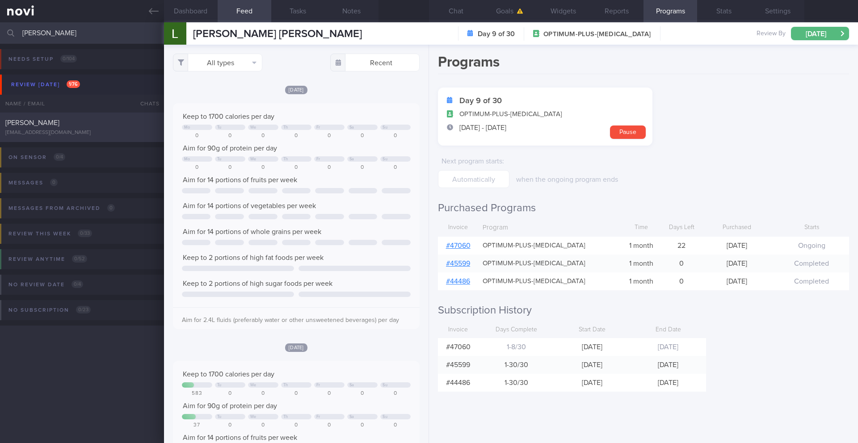
select select "8"
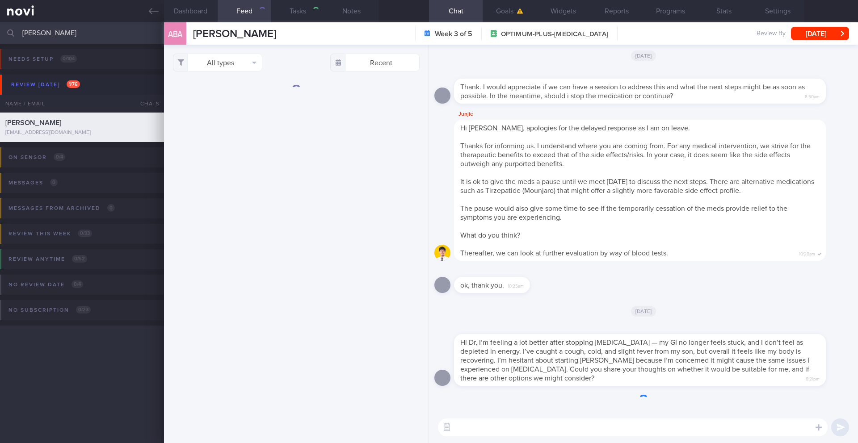
scroll to position [361, 0]
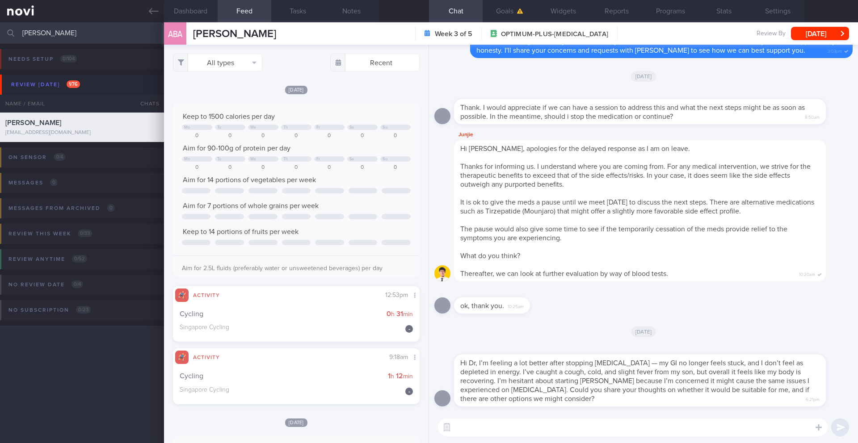
click at [110, 35] on input "[PERSON_NAME]" at bounding box center [429, 32] width 858 height 21
click at [111, 35] on input "[PERSON_NAME]" at bounding box center [429, 32] width 858 height 21
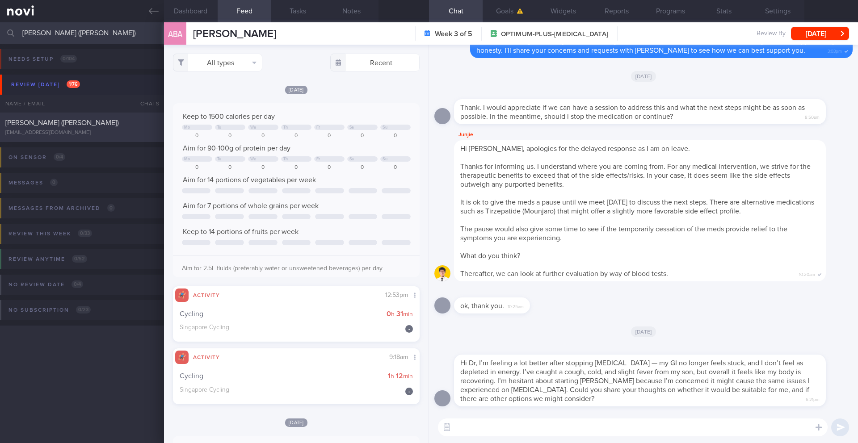
type input "[PERSON_NAME] ([PERSON_NAME])"
click at [122, 130] on div "[EMAIL_ADDRESS][DOMAIN_NAME]" at bounding box center [81, 133] width 153 height 7
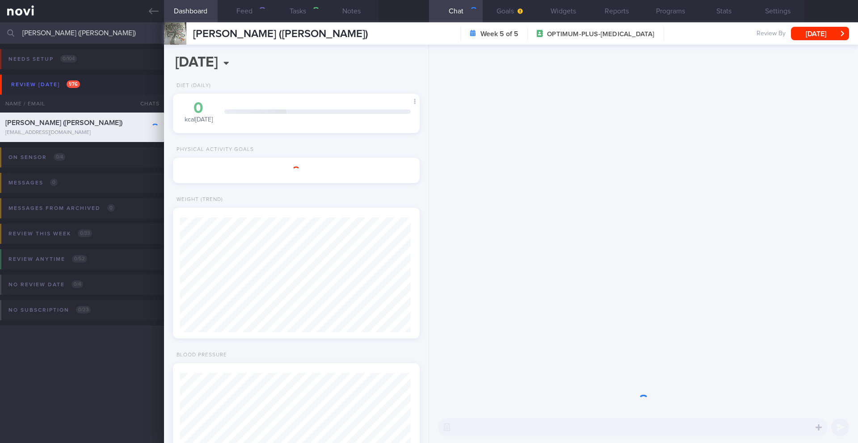
type input "22-24/9 Check for logs and coach"
type textarea "SUPPORT NEEDED: MORE ENCOURAGING MSGS CHALLENGE: pain from PCOS will prevent he…"
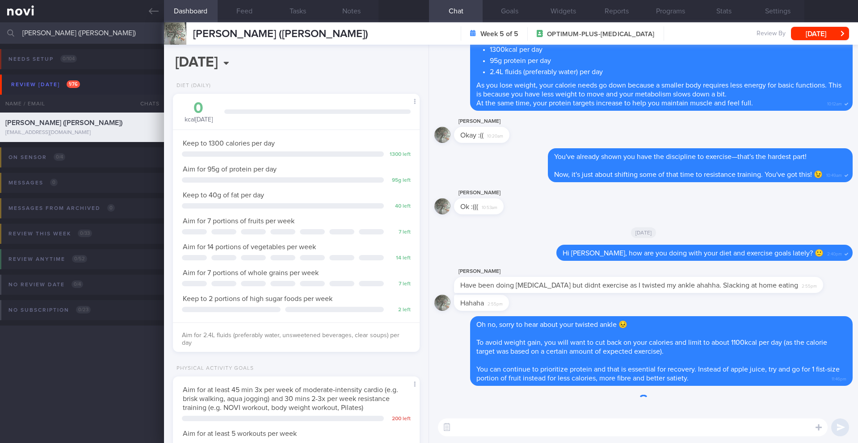
scroll to position [125, 224]
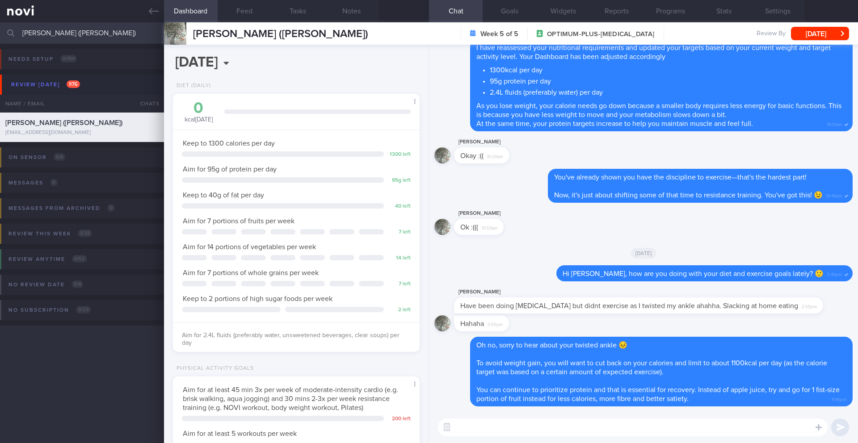
click at [500, 428] on textarea at bounding box center [633, 428] width 390 height 18
type textarea "Hi [PERSON_NAME], how is your ankle doing?"
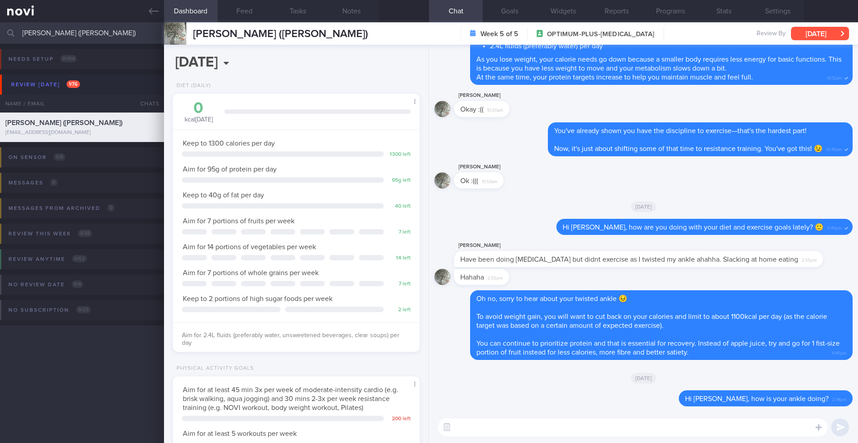
click at [833, 33] on button "[DATE]" at bounding box center [820, 33] width 58 height 13
drag, startPoint x: 303, startPoint y: 36, endPoint x: 163, endPoint y: 29, distance: 140.0
click at [163, 29] on div "Patients New Users Coaches [PERSON_NAME] ([PERSON_NAME]) Assigned patients Assi…" at bounding box center [429, 232] width 858 height 421
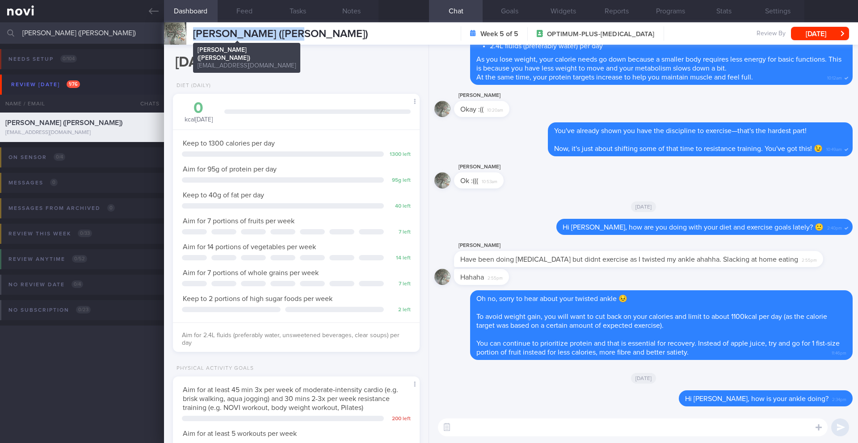
copy div "Assigned patients Assigned patients All active patients Archived patients Needs…"
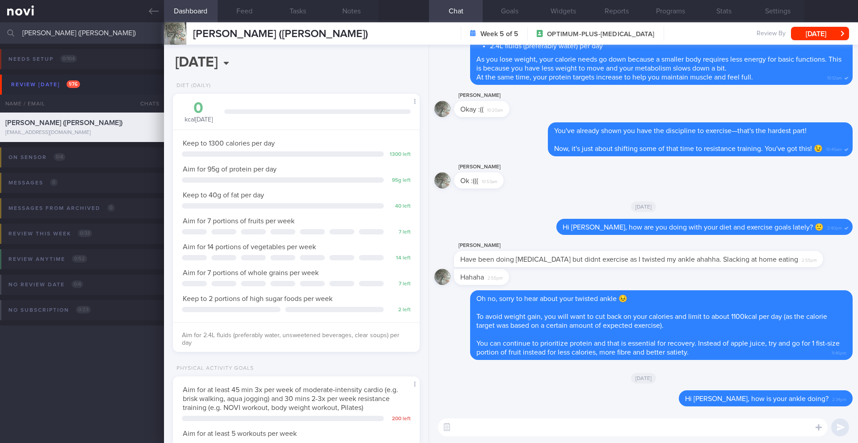
click at [84, 36] on input "[PERSON_NAME] ([PERSON_NAME])" at bounding box center [429, 32] width 858 height 21
click at [805, 29] on button "[DATE]" at bounding box center [820, 33] width 58 height 13
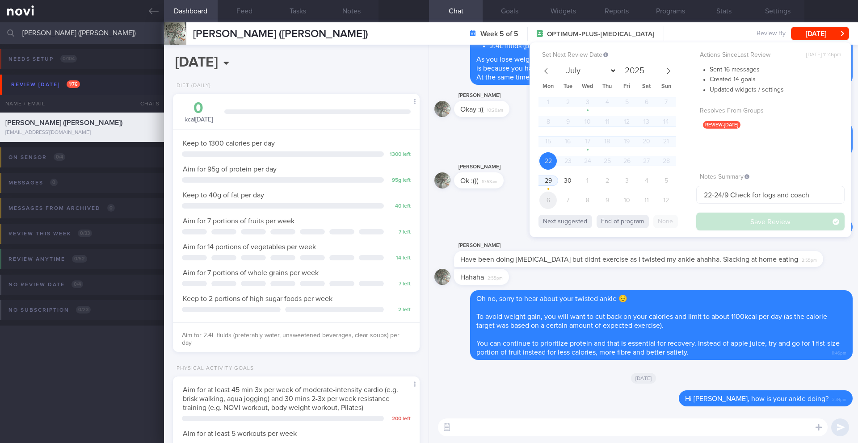
click at [553, 196] on span "6" at bounding box center [547, 200] width 17 height 17
select select "9"
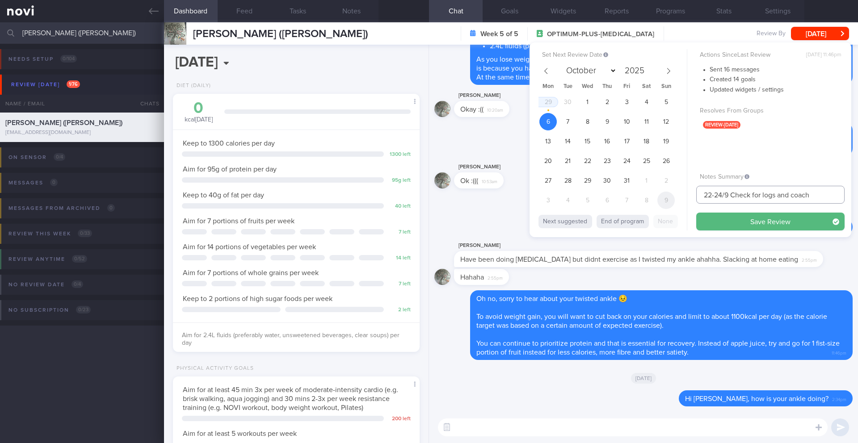
drag, startPoint x: 731, startPoint y: 195, endPoint x: 669, endPoint y: 195, distance: 61.7
click at [669, 195] on div "Set Next Review Date [DATE] July August September October November [DATE] Mon T…" at bounding box center [691, 139] width 322 height 195
type input "6/10 Check for logs and coach"
click at [769, 227] on button "Save Review" at bounding box center [770, 222] width 148 height 18
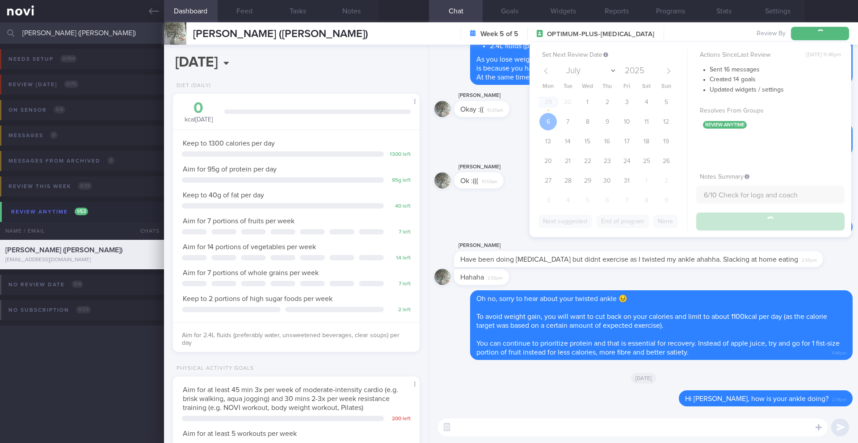
click at [63, 35] on input "[PERSON_NAME] ([PERSON_NAME])" at bounding box center [429, 32] width 858 height 21
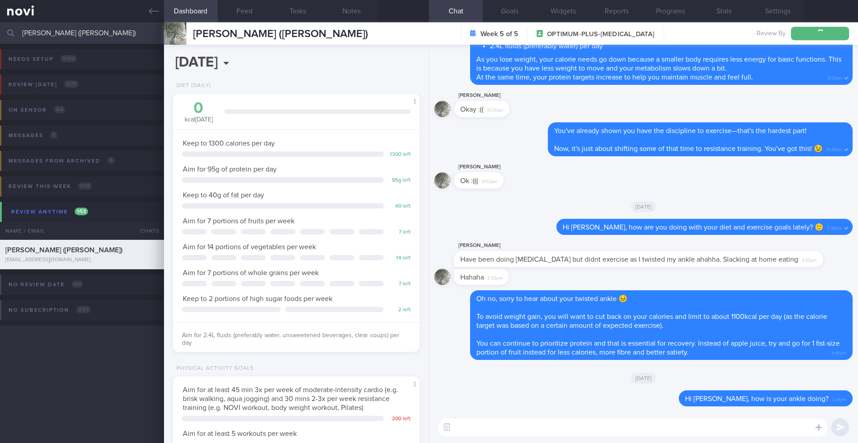
click at [63, 35] on input "[PERSON_NAME] ([PERSON_NAME])" at bounding box center [429, 32] width 858 height 21
type input "Noor 'Afifah"
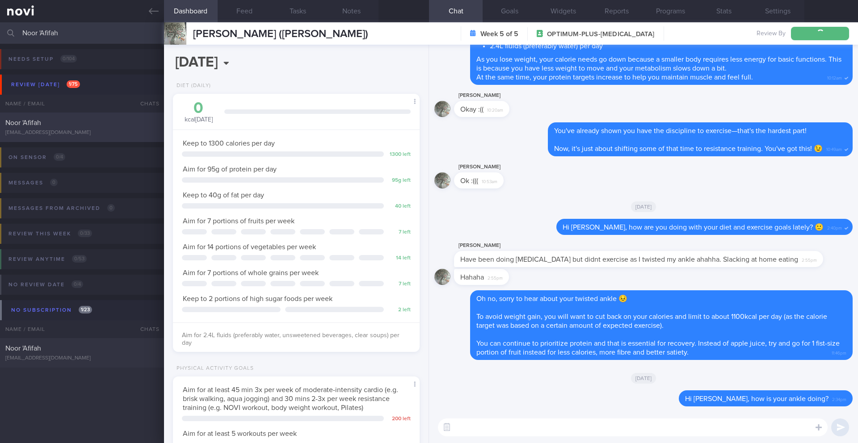
type input "6/10 Check for logs and coach"
type input "Noor 'Afifah"
click at [99, 125] on div "Noor 'Afifah" at bounding box center [80, 122] width 151 height 9
type input "22-24/9 Check intake (KIV enc pro shake) and exercise"
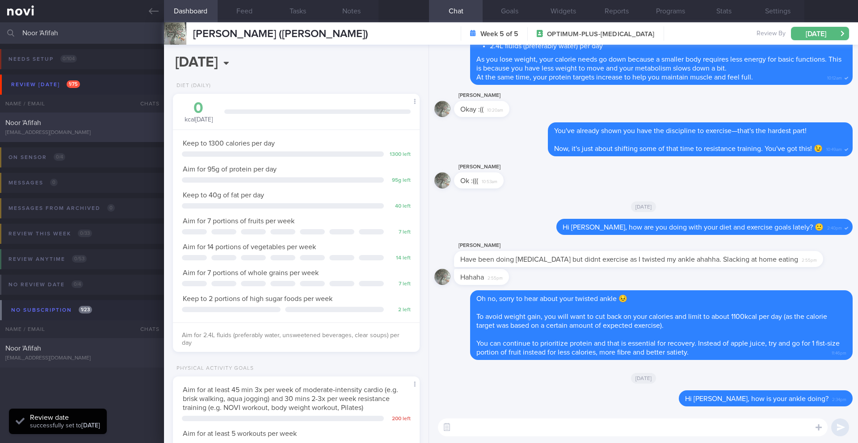
type textarea "*NEEDS MOTIVATION* Esp to exercise - Suggested to join a class to exercise with…"
select select "8"
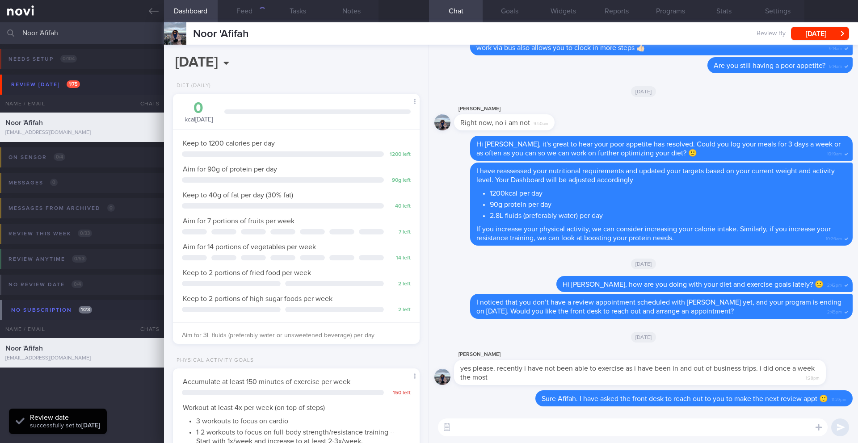
scroll to position [125, 224]
click at [254, 5] on button "Feed 72" at bounding box center [245, 11] width 54 height 22
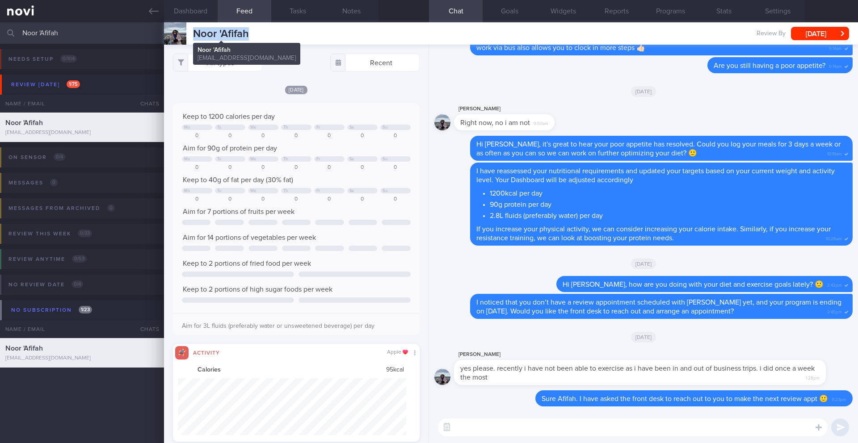
drag, startPoint x: 252, startPoint y: 35, endPoint x: 184, endPoint y: 32, distance: 67.6
click at [184, 32] on div "Noor 'Afifah Noor 'Afifah [EMAIL_ADDRESS][DOMAIN_NAME] Review By [DATE] Set Nex…" at bounding box center [511, 33] width 694 height 22
copy div "Noor 'Afifah"
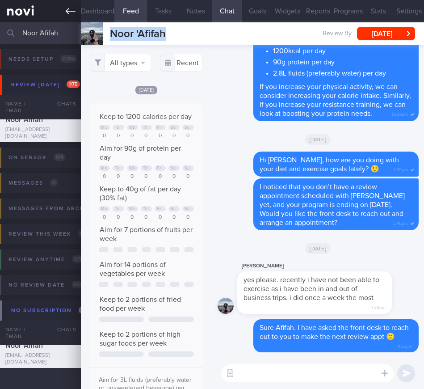
scroll to position [23, 95]
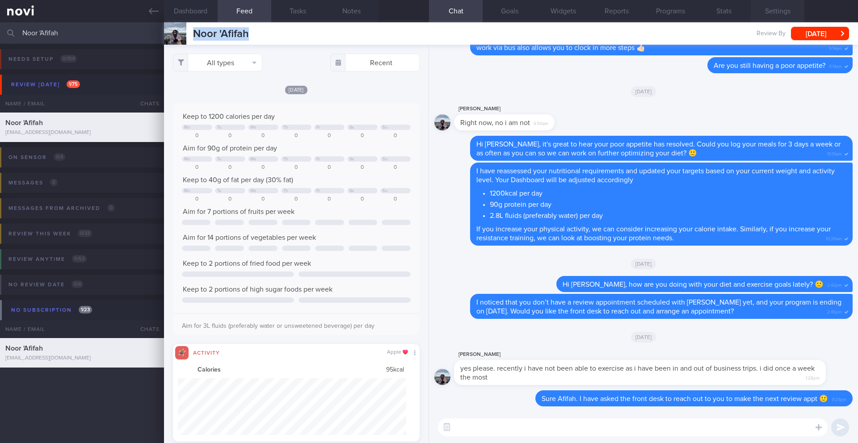
click at [778, 7] on button "Settings" at bounding box center [778, 11] width 54 height 22
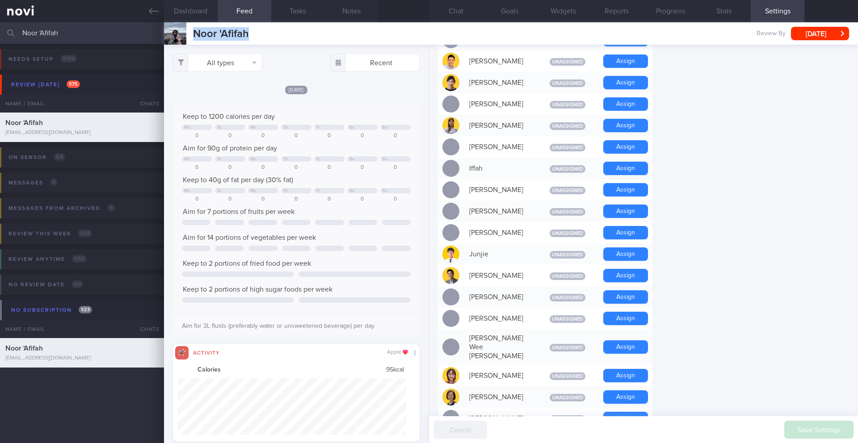
scroll to position [599, 0]
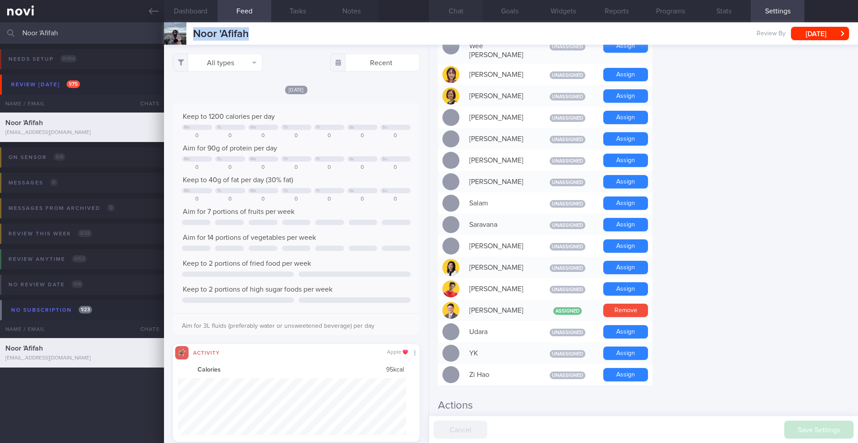
click at [470, 10] on button "Chat" at bounding box center [456, 11] width 54 height 22
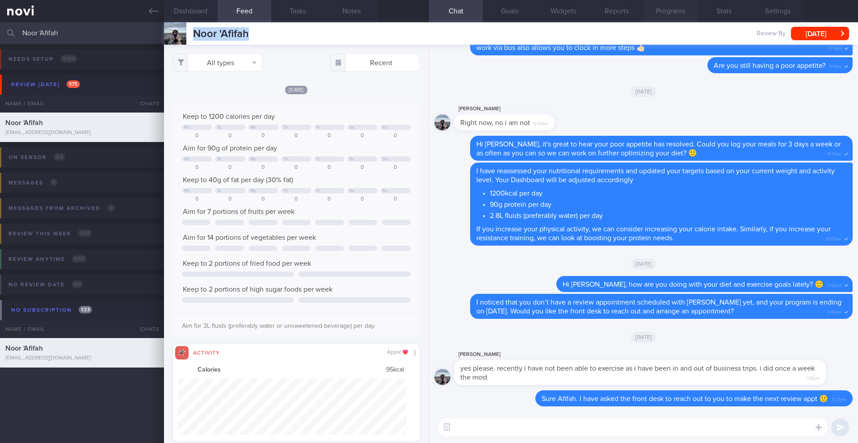
click at [684, 12] on button "Programs" at bounding box center [671, 11] width 54 height 22
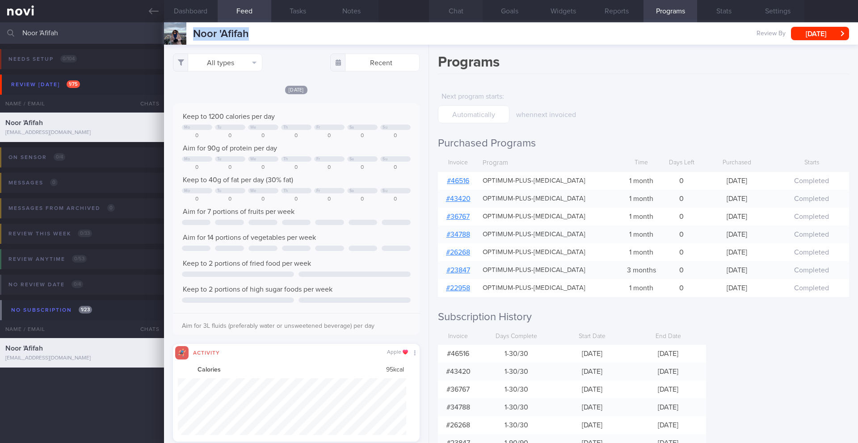
click at [454, 13] on button "Chat" at bounding box center [456, 11] width 54 height 22
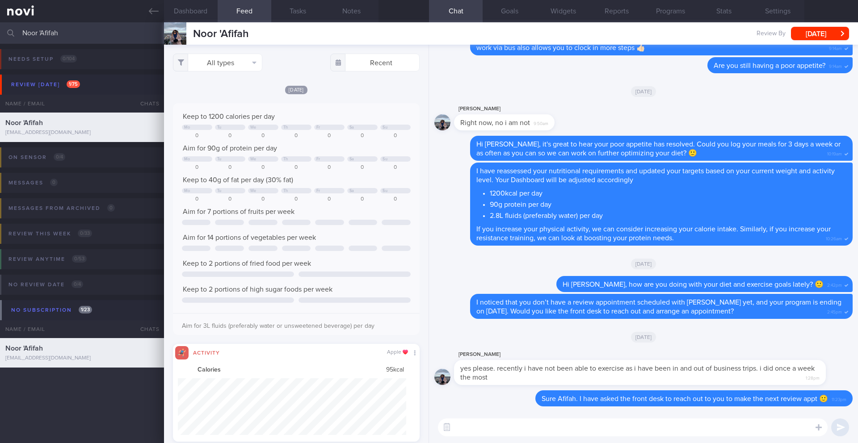
click at [560, 419] on textarea at bounding box center [633, 428] width 390 height 18
drag, startPoint x: 554, startPoint y: 429, endPoint x: 481, endPoint y: 427, distance: 72.9
click at [481, 427] on textarea "Hi [PERSON_NAME], I will put you on Dig" at bounding box center [633, 428] width 390 height 18
paste textarea "e will be transitioning you to Digital Support. This means that your active coa…"
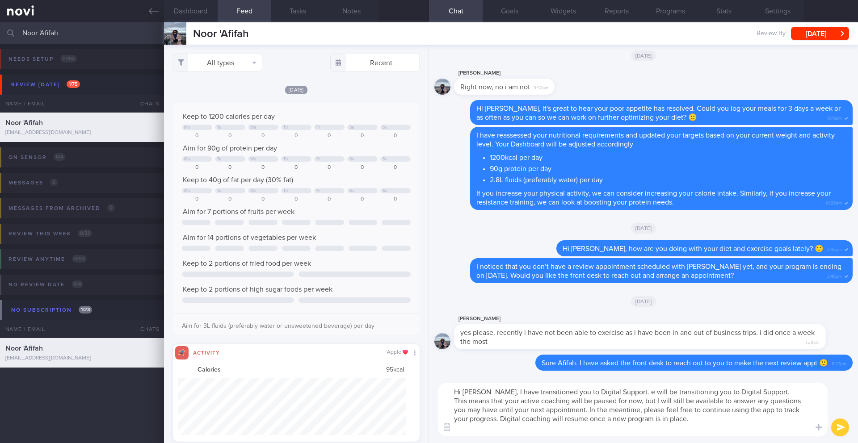
drag, startPoint x: 613, startPoint y: 392, endPoint x: 491, endPoint y: 391, distance: 121.6
click at [491, 391] on textarea "Hi [PERSON_NAME], I have transitioned you to Digital Support. e will be transit…" at bounding box center [633, 410] width 390 height 54
click at [454, 403] on textarea "Hi [PERSON_NAME], I will be transitioning you to Digital Support. This means th…" at bounding box center [633, 410] width 390 height 54
drag, startPoint x: 837, startPoint y: 428, endPoint x: 567, endPoint y: 416, distance: 271.1
click at [568, 416] on div "Hi [PERSON_NAME], I will be transitioning you to Digital Support. This means th…" at bounding box center [643, 409] width 429 height 67
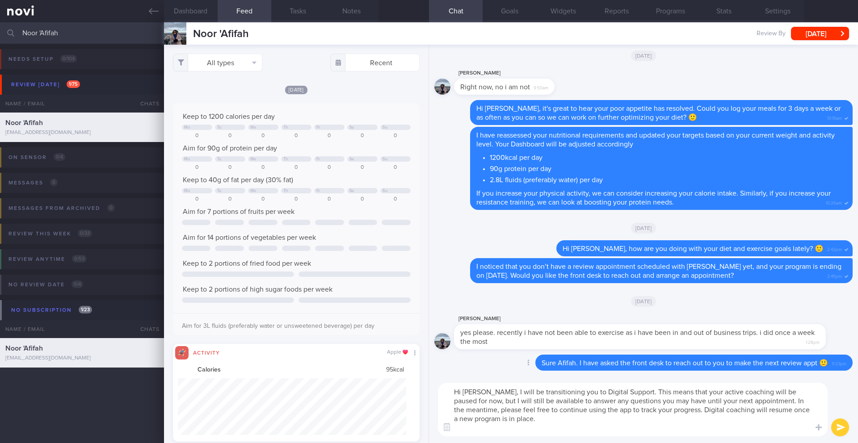
drag, startPoint x: 481, startPoint y: 394, endPoint x: 522, endPoint y: 366, distance: 49.2
click at [481, 394] on textarea "Hi [PERSON_NAME], I will be transitioning you to Digital Support. This means th…" at bounding box center [633, 410] width 390 height 54
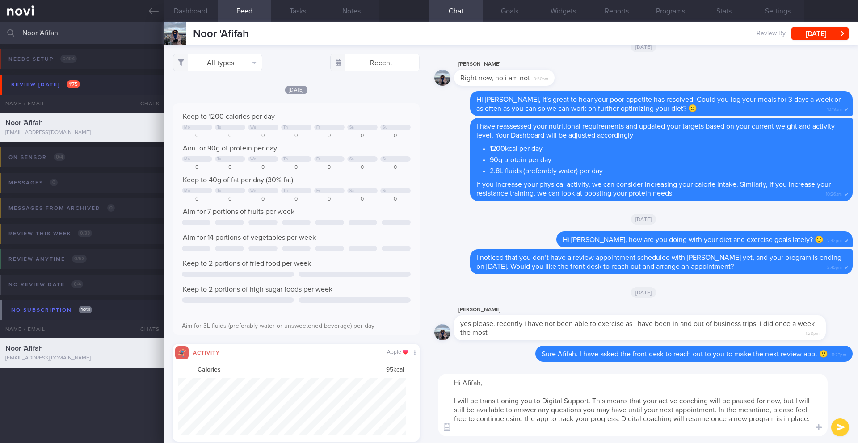
click at [564, 431] on textarea "Hi Afifah, I will be transitioning you to Digital Support. This means that your…" at bounding box center [633, 405] width 390 height 63
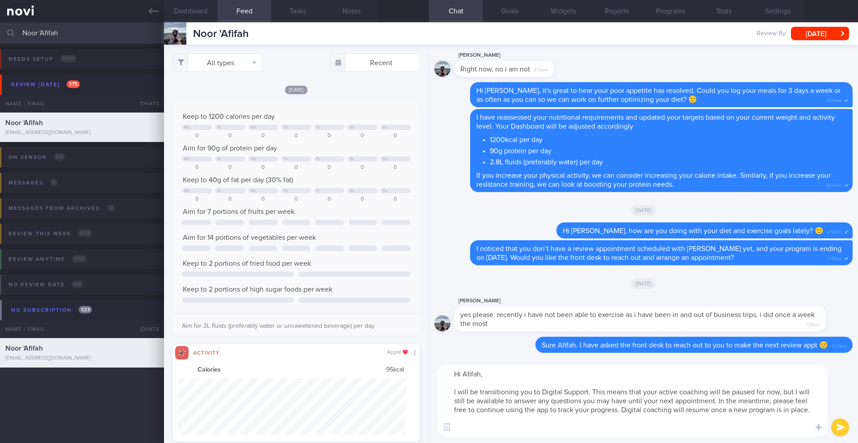
scroll to position [8, 0]
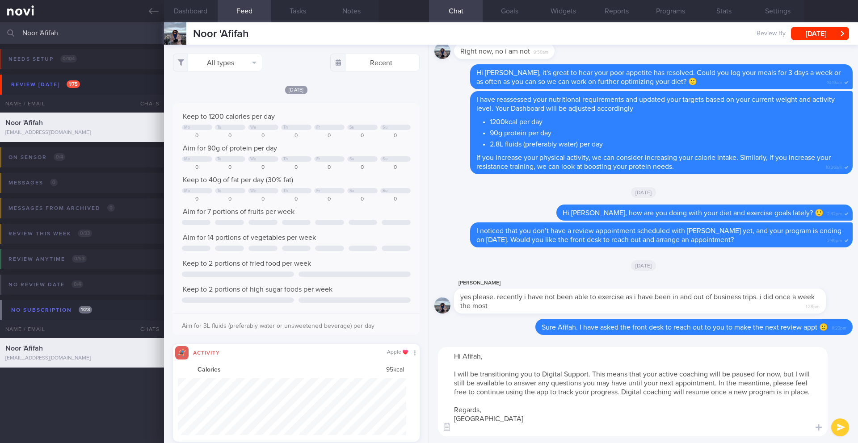
click at [657, 385] on textarea "Hi Afifah, I will be transitioning you to Digital Support. This means that your…" at bounding box center [633, 391] width 390 height 89
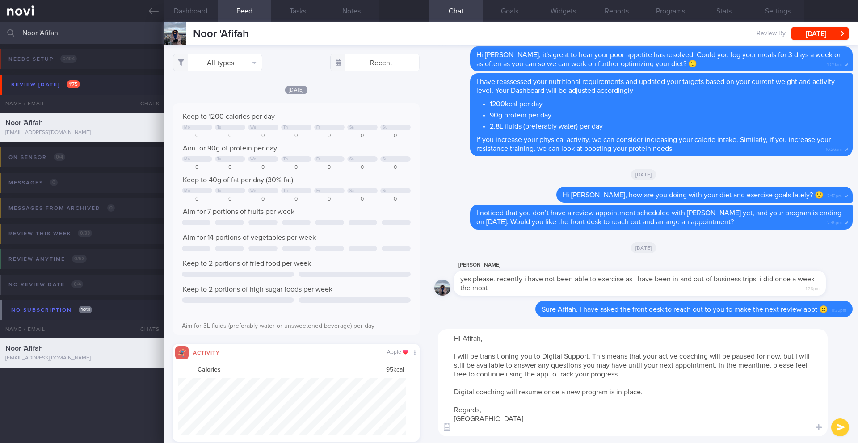
click at [718, 364] on textarea "Hi Afifah, I will be transitioning you to Digital Support. This means that your…" at bounding box center [633, 382] width 390 height 107
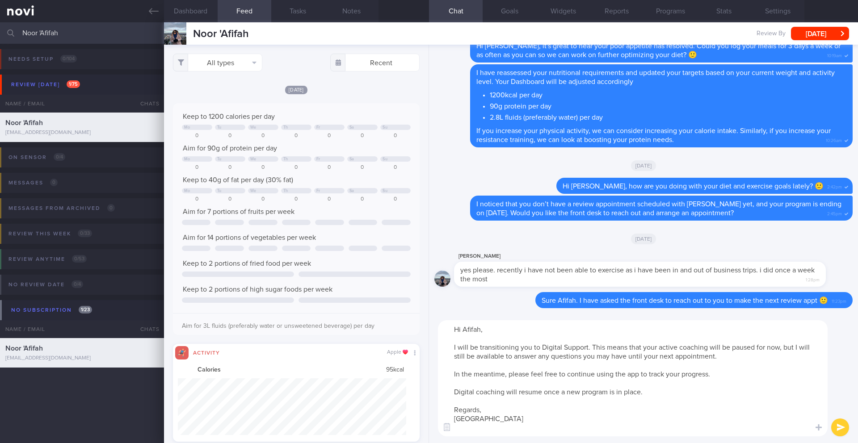
type textarea "Hi Afifah, I will be transitioning you to Digital Support. This means that your…"
click at [844, 433] on button "submit" at bounding box center [840, 428] width 18 height 18
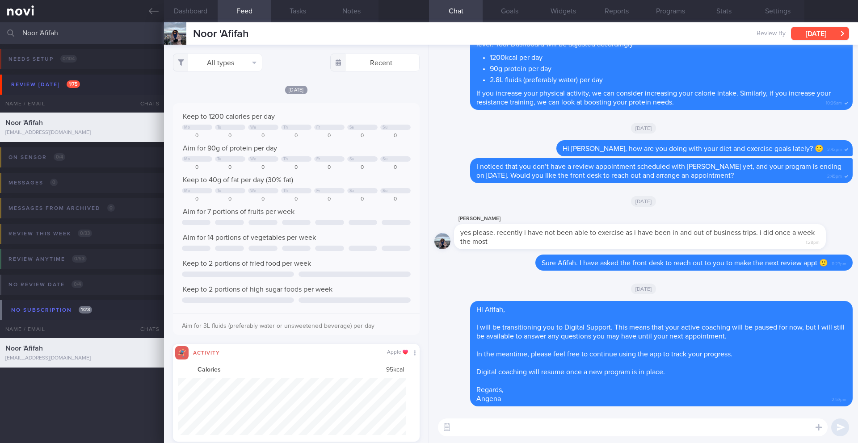
click at [803, 34] on button "[DATE]" at bounding box center [820, 33] width 58 height 13
click at [726, 10] on button "Stats" at bounding box center [724, 11] width 54 height 22
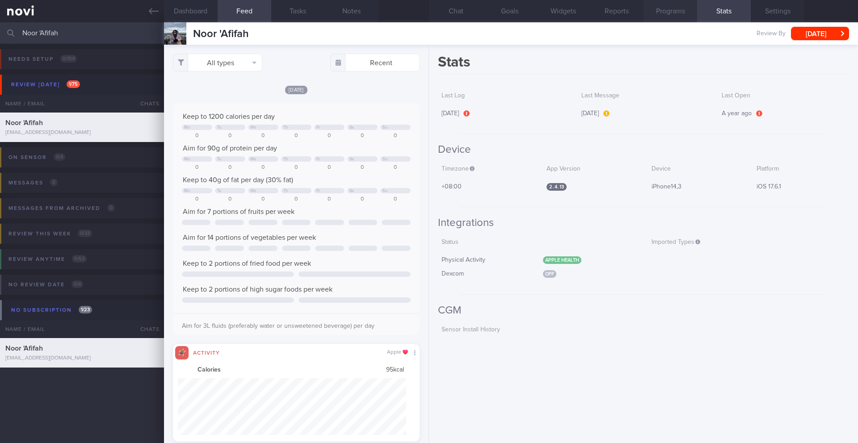
click at [673, 15] on button "Programs" at bounding box center [671, 11] width 54 height 22
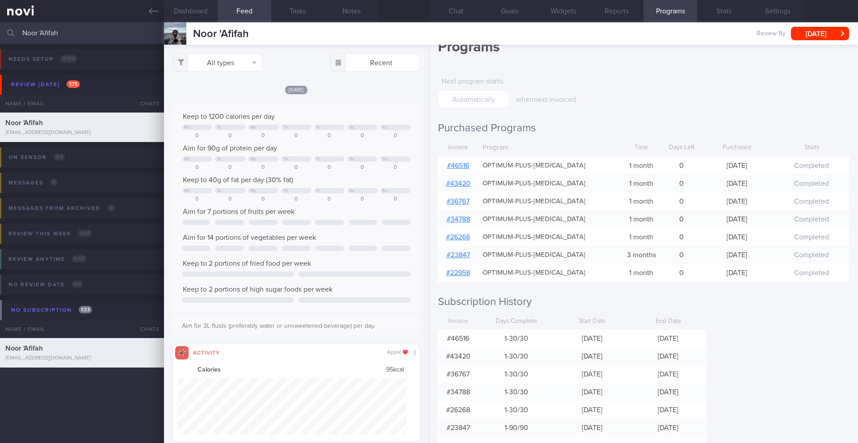
scroll to position [49, 0]
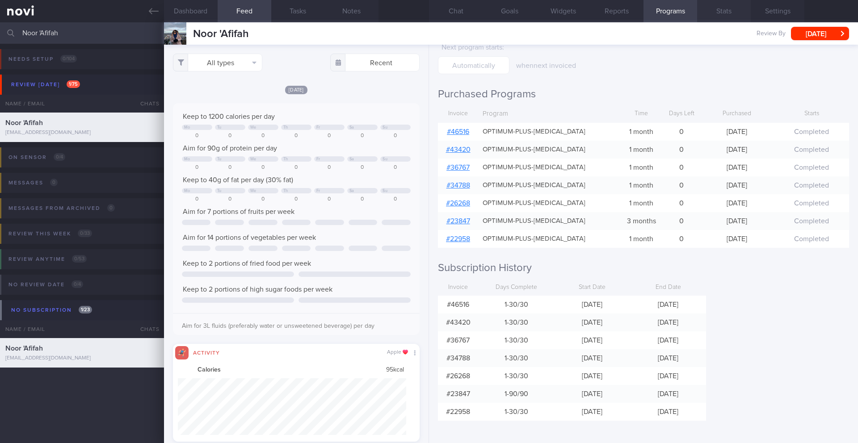
click at [721, 9] on button "Stats" at bounding box center [724, 11] width 54 height 22
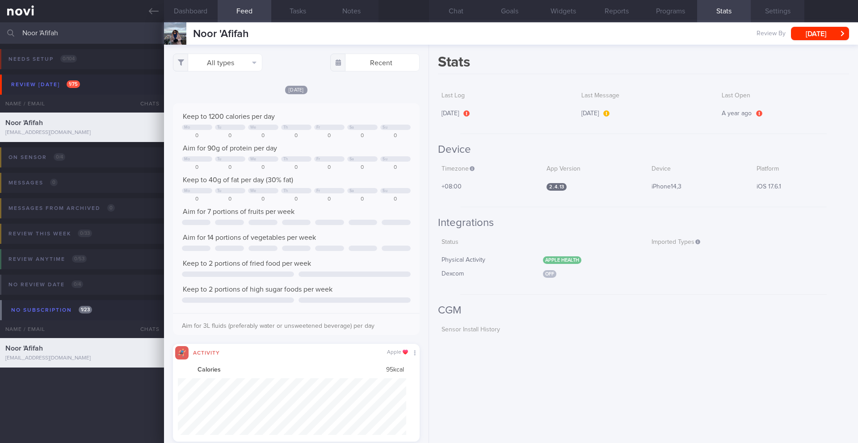
click at [778, 14] on button "Settings" at bounding box center [778, 11] width 54 height 22
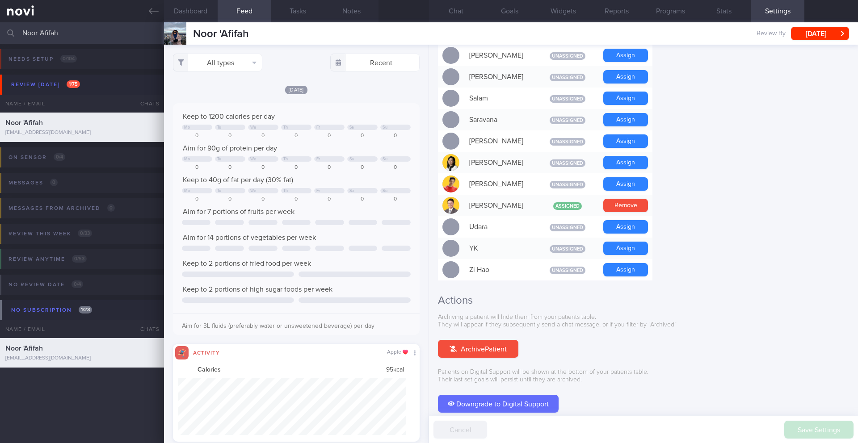
scroll to position [732, 0]
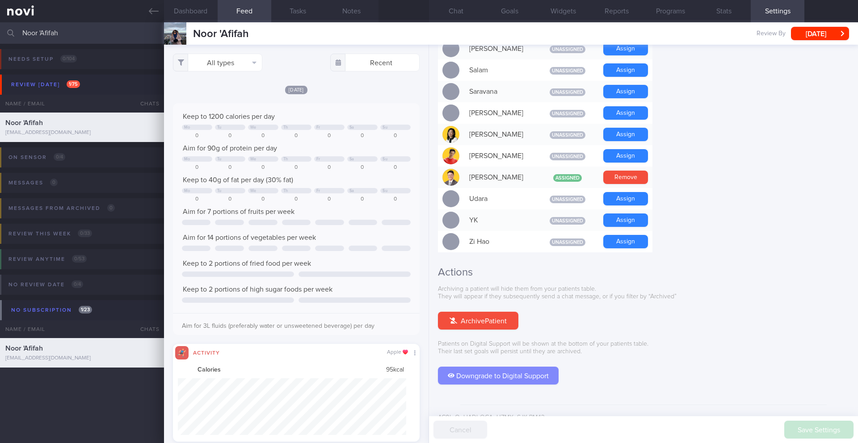
click at [533, 367] on button "Downgrade to Digital Support" at bounding box center [498, 376] width 121 height 18
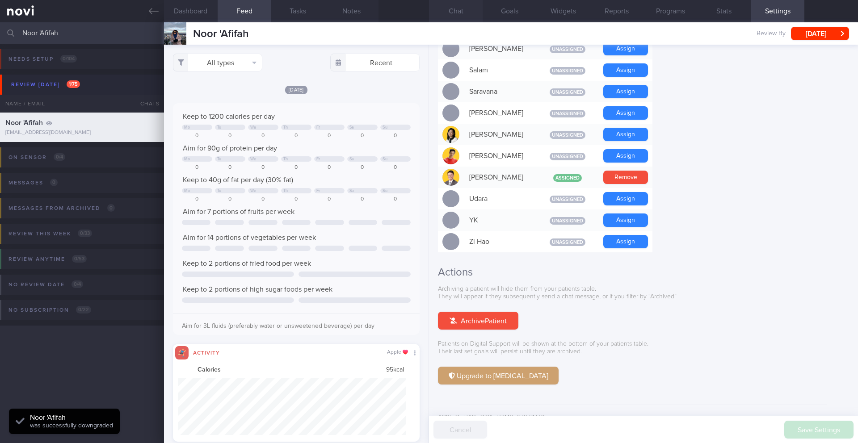
click at [460, 11] on button "Chat" at bounding box center [456, 11] width 54 height 22
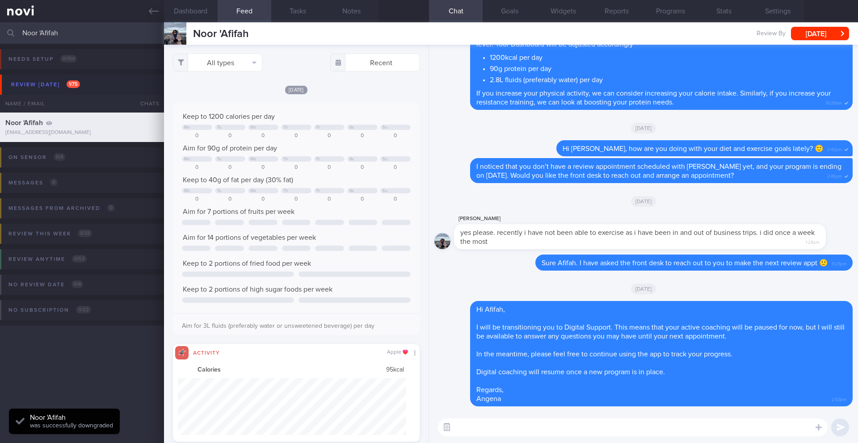
click at [444, 428] on button "button" at bounding box center [447, 428] width 16 height 16
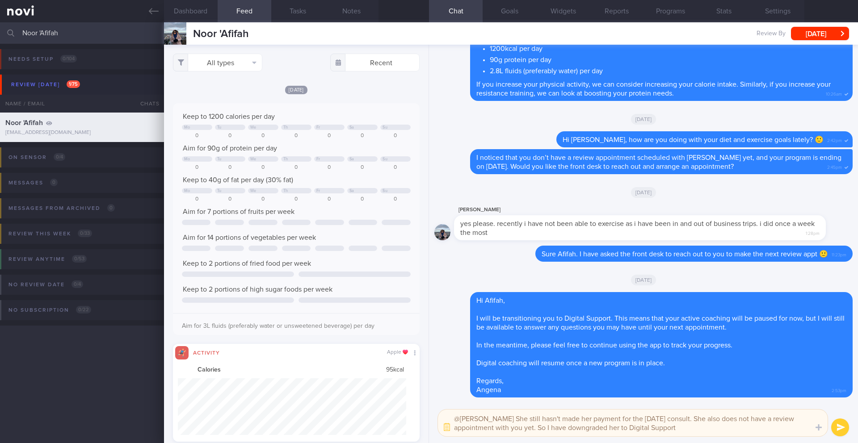
click at [609, 421] on textarea "@[PERSON_NAME] She still hasn't made her payment for the [DATE] consult. She al…" at bounding box center [633, 423] width 390 height 27
type textarea "@[PERSON_NAME] She still hasn't made her payment for the [DATE] consult. She al…"
click at [844, 430] on button "submit" at bounding box center [840, 428] width 18 height 18
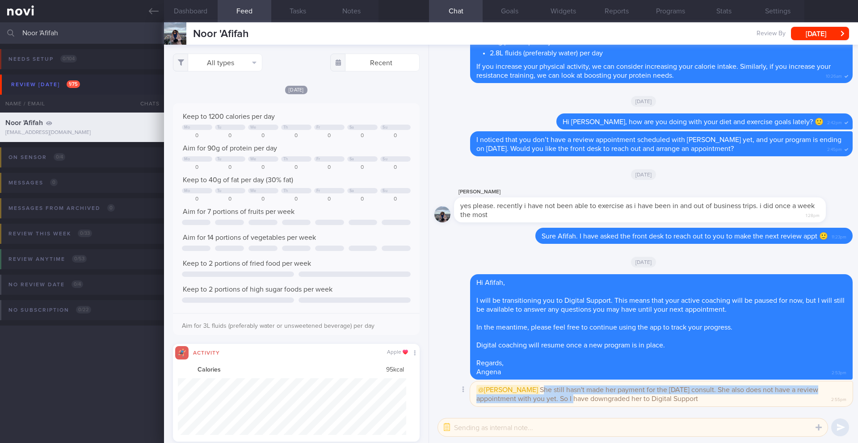
drag, startPoint x: 504, startPoint y: 389, endPoint x: 557, endPoint y: 402, distance: 54.2
click at [557, 402] on span "@[PERSON_NAME] She still hasn't made her payment for the [DATE] consult. She al…" at bounding box center [647, 393] width 342 height 17
copy span "She still hasn't made her payment for the [DATE] consult. She also does not hav…"
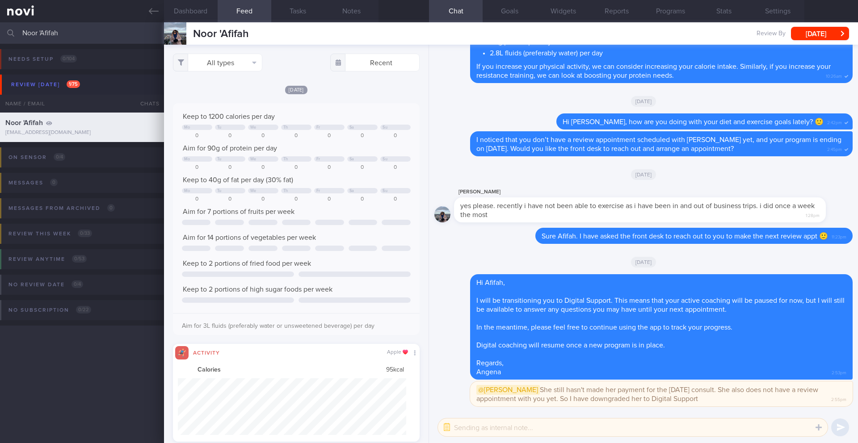
click at [830, 43] on div "Noor 'Afifah Noor 'Afifah [EMAIL_ADDRESS][DOMAIN_NAME] Review By [DATE] Set Nex…" at bounding box center [511, 33] width 694 height 22
click at [830, 36] on button "[DATE]" at bounding box center [820, 33] width 58 height 13
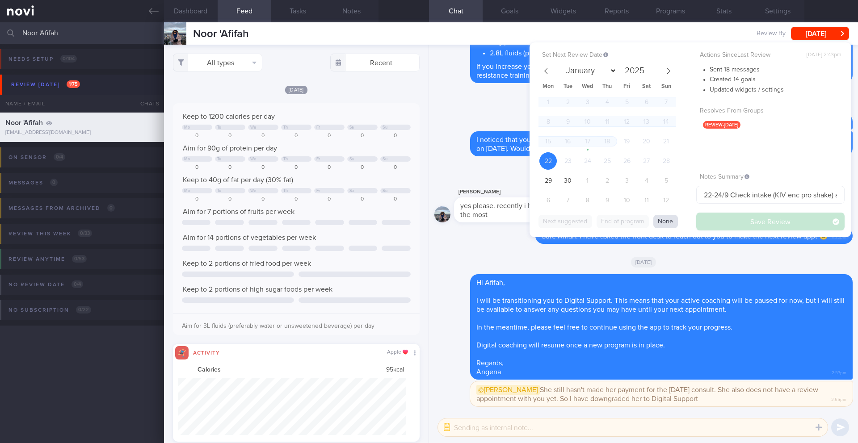
click at [670, 226] on button "None" at bounding box center [665, 221] width 25 height 13
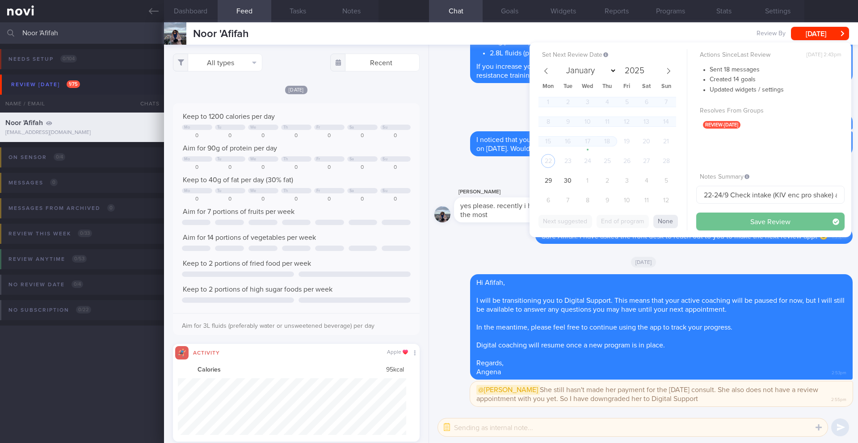
click at [734, 226] on button "Save Review" at bounding box center [770, 222] width 148 height 18
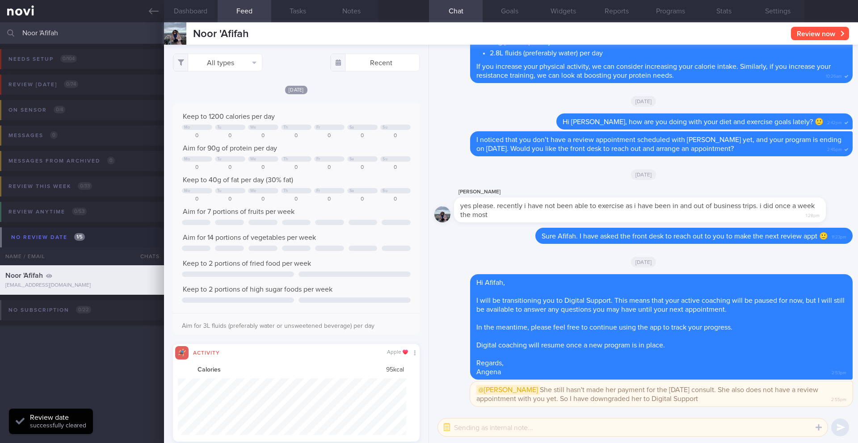
click at [824, 32] on button "Review now" at bounding box center [820, 33] width 58 height 13
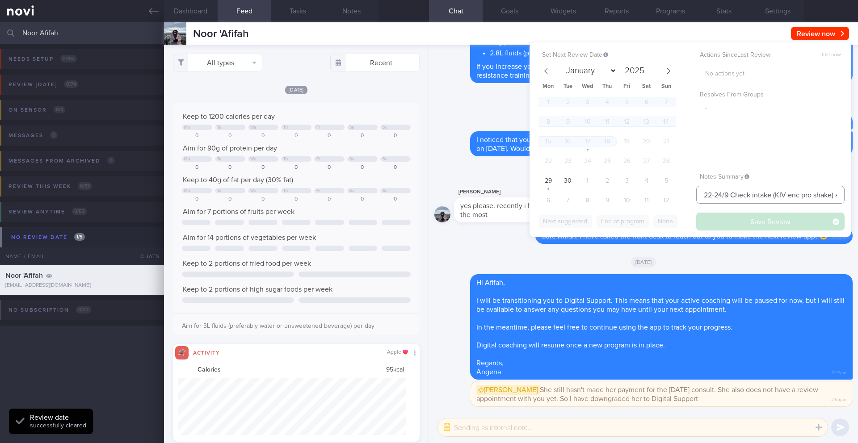
click at [738, 198] on input "22-24/9 Check intake (KIV enc pro shake) and exercise" at bounding box center [770, 195] width 148 height 18
drag, startPoint x: 729, startPoint y: 195, endPoint x: 639, endPoint y: 182, distance: 90.8
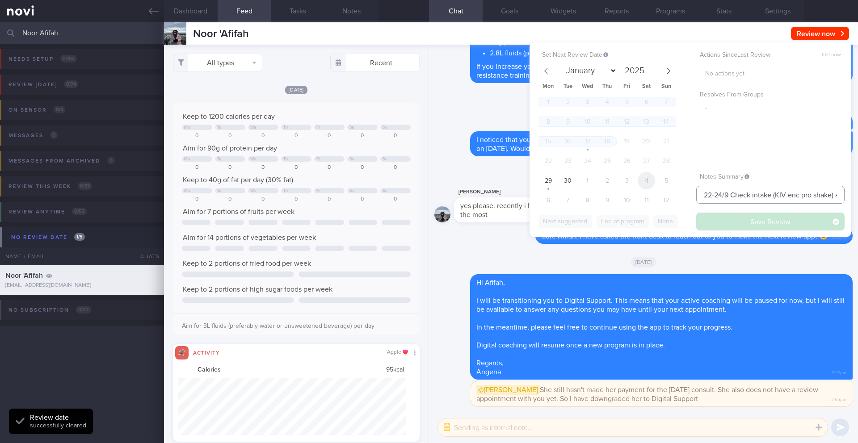
click at [639, 182] on div "Set Next Review Date January February March April May June July August Septembe…" at bounding box center [691, 139] width 322 height 195
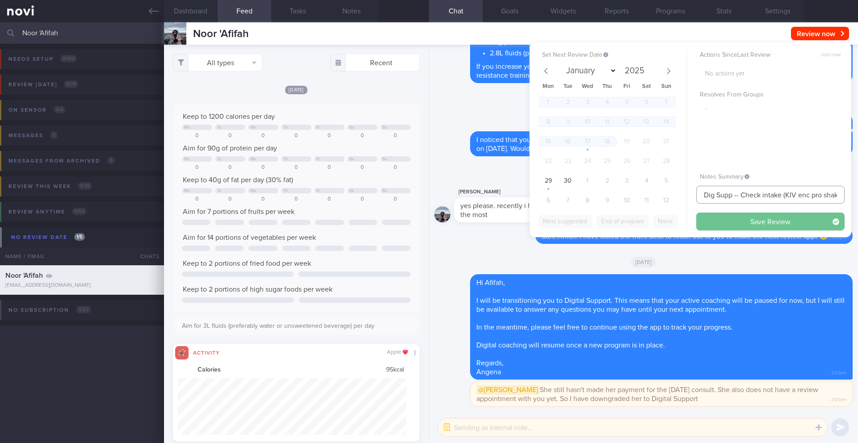
type input "Dig Supp -- Check intake (KIV enc pro shake) and exercise"
drag, startPoint x: 753, startPoint y: 223, endPoint x: 767, endPoint y: 205, distance: 22.9
click at [758, 223] on button "Save Review" at bounding box center [770, 222] width 148 height 18
type input "Dig Supp -- Check intake (KIV enc pro shake) and exercise"
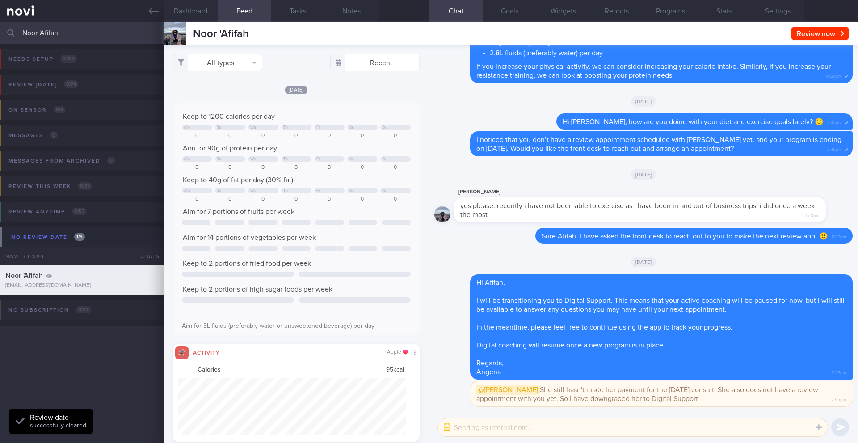
click at [61, 27] on input "Noor 'Afifah" at bounding box center [429, 32] width 858 height 21
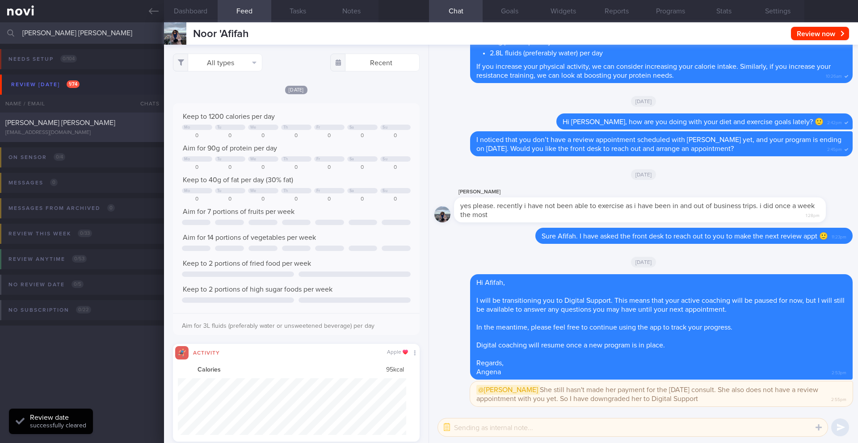
type input "[PERSON_NAME] [PERSON_NAME]"
click at [88, 125] on div "[PERSON_NAME] [PERSON_NAME]" at bounding box center [80, 122] width 151 height 9
type input "24/9 Check if kept pro up and increased exercise"
type textarea "([DATE]) Takes LAC brand PEA PROTEIN x2 scoops if he feels he needs to top up h…"
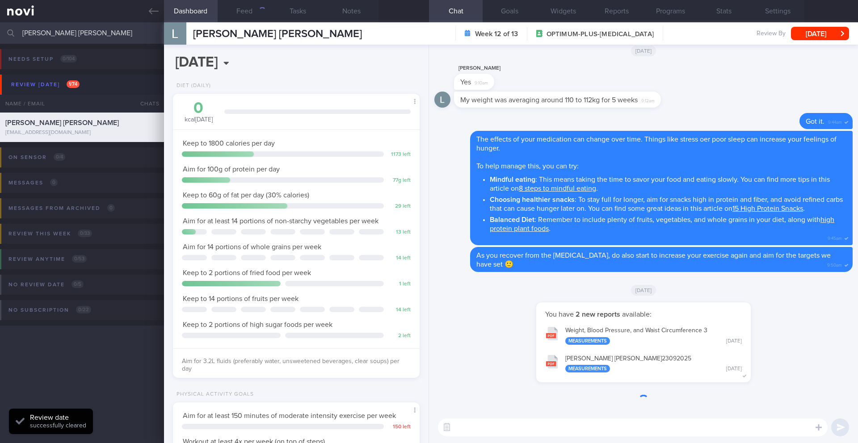
scroll to position [125, 224]
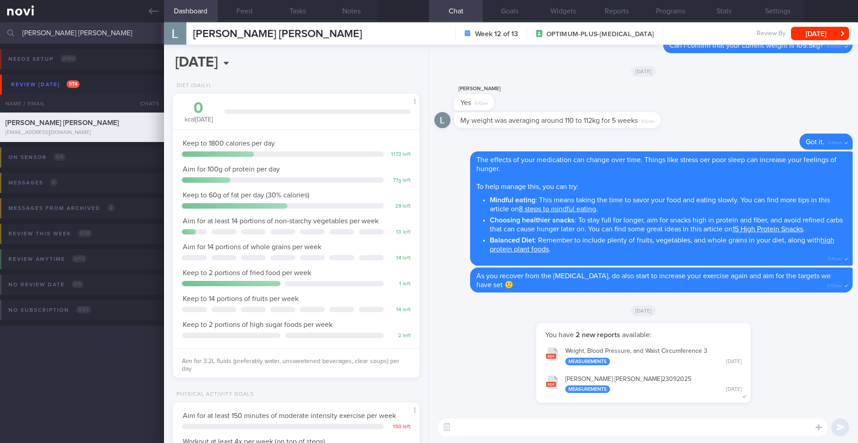
click at [560, 425] on textarea at bounding box center [633, 428] width 390 height 18
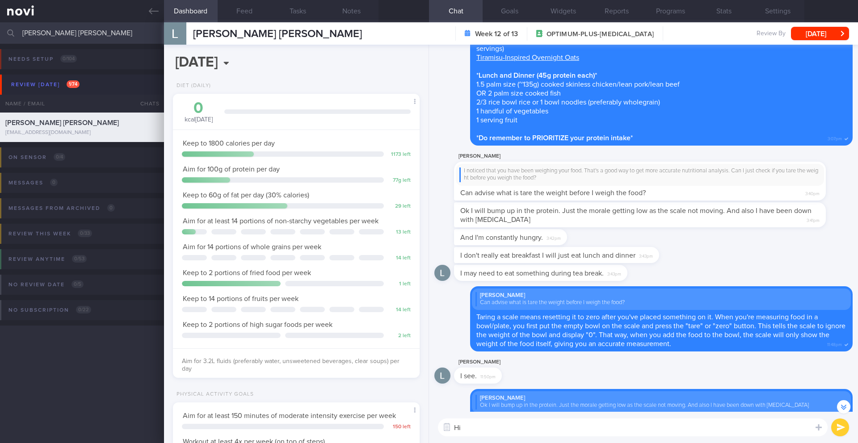
scroll to position [-703, 0]
click at [246, 13] on button "Feed" at bounding box center [245, 11] width 54 height 22
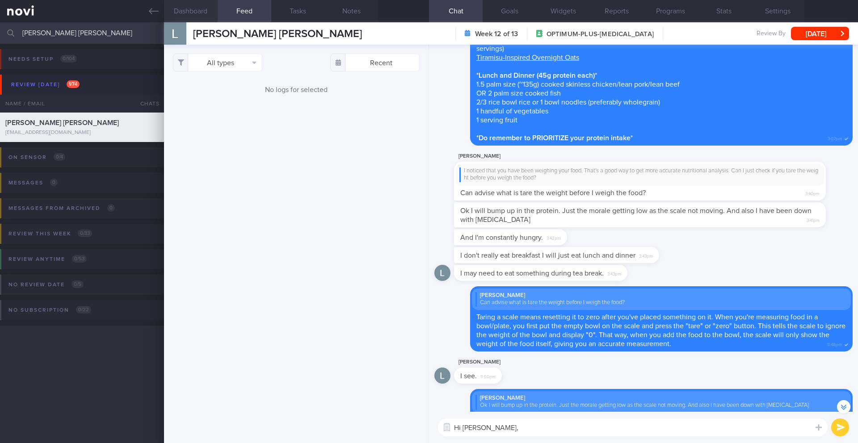
click at [192, 13] on button "Dashboard" at bounding box center [191, 11] width 54 height 22
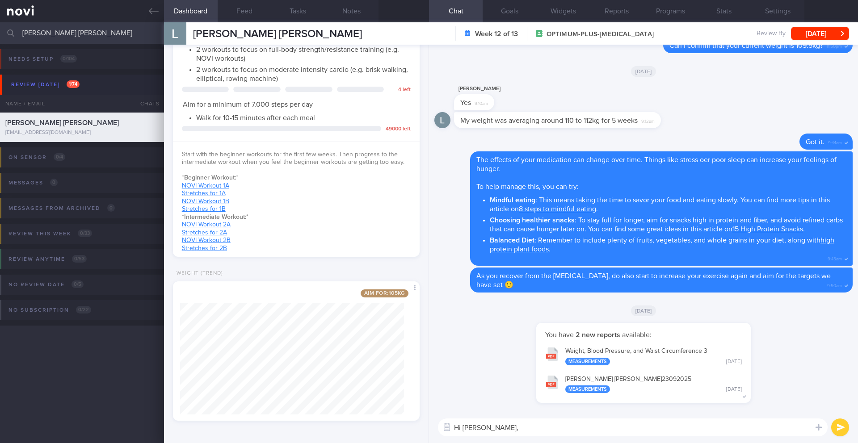
scroll to position [0, 0]
click at [539, 429] on textarea "Hi [PERSON_NAME]," at bounding box center [633, 428] width 390 height 18
type textarea "Hi [PERSON_NAME], how are you doing? Have you recovered from your [MEDICAL_DATA…"
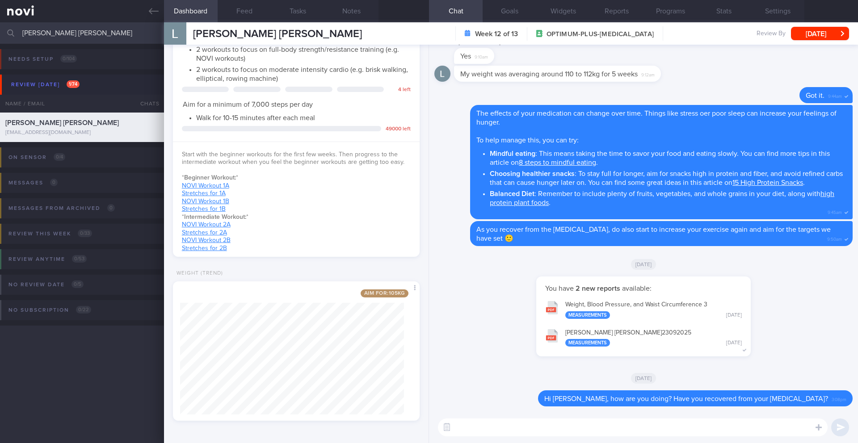
scroll to position [0, 0]
click at [836, 31] on button "[DATE]" at bounding box center [820, 33] width 58 height 13
click at [352, 10] on button "Notes" at bounding box center [352, 11] width 54 height 22
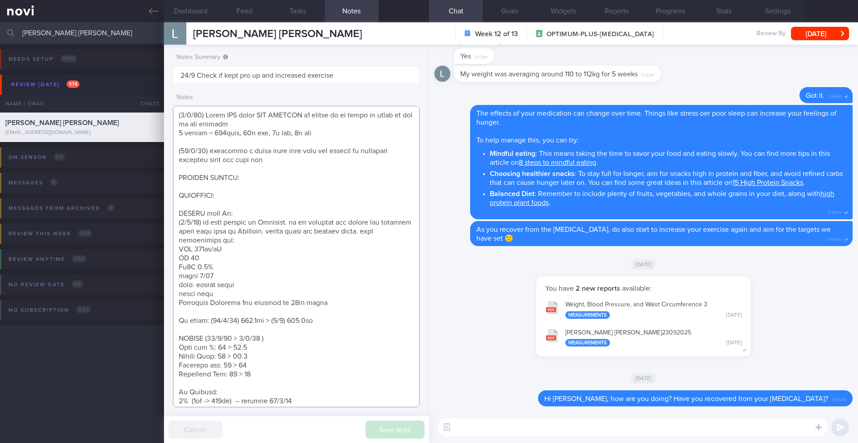
click at [283, 212] on textarea at bounding box center [296, 257] width 247 height 302
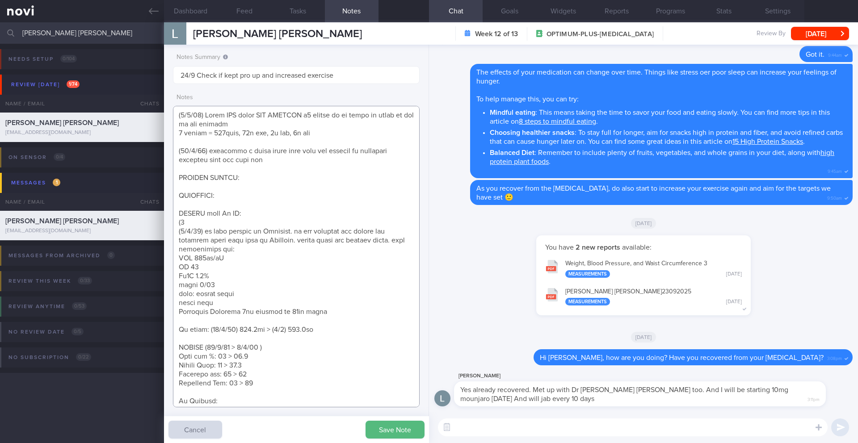
click at [195, 220] on textarea at bounding box center [296, 257] width 247 height 302
paste textarea "Planning for ROM in [DATE] personal goal <100 kg no side effects on [MEDICAL_DA…"
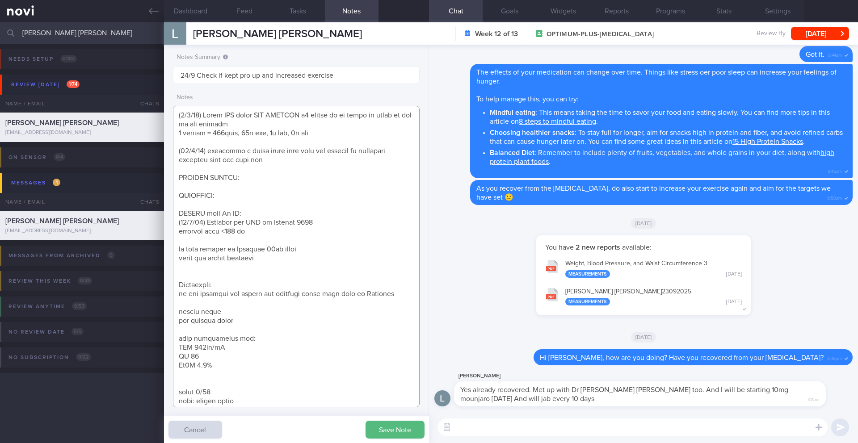
scroll to position [16, 0]
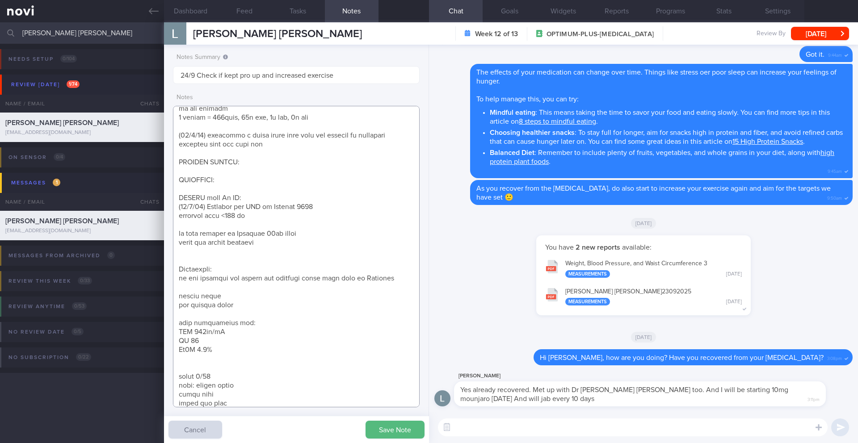
click at [188, 226] on textarea at bounding box center [296, 257] width 247 height 302
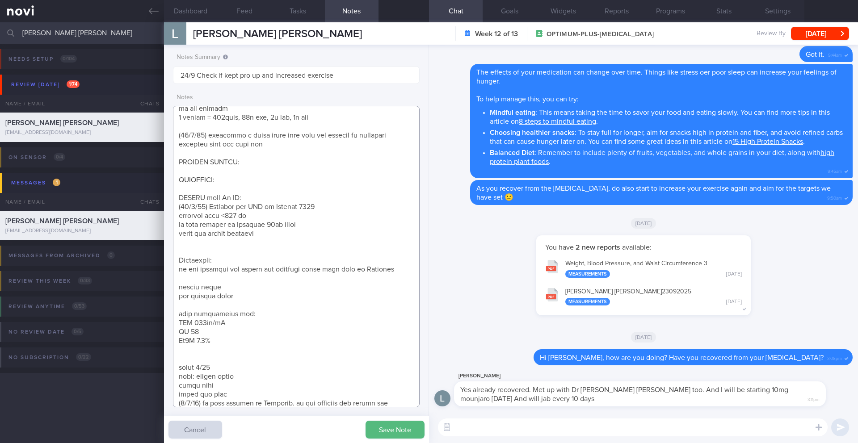
click at [188, 250] on textarea at bounding box center [296, 257] width 247 height 302
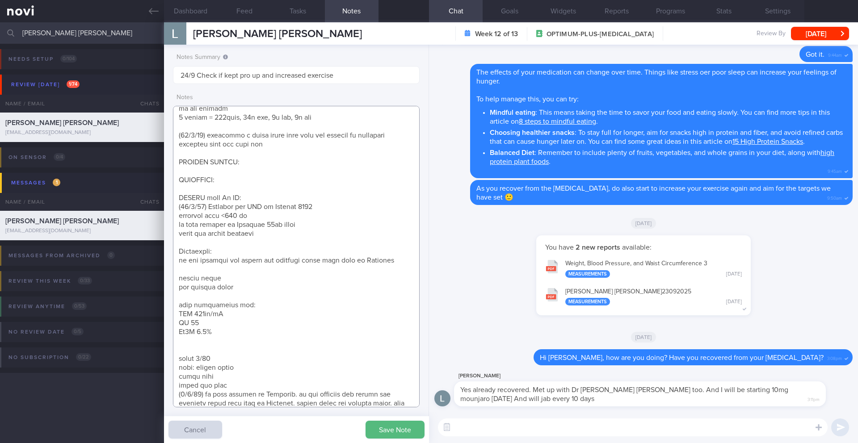
click at [192, 254] on textarea at bounding box center [296, 257] width 247 height 302
drag, startPoint x: 399, startPoint y: 259, endPoint x: 246, endPoint y: 242, distance: 153.3
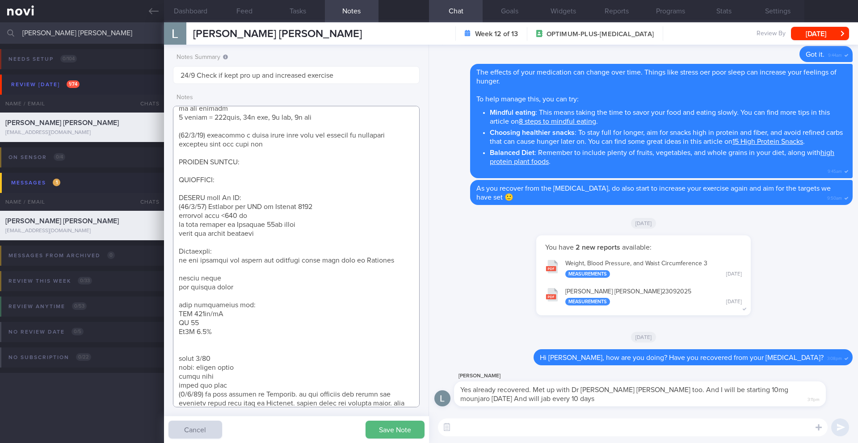
click at [246, 242] on textarea at bounding box center [296, 257] width 247 height 302
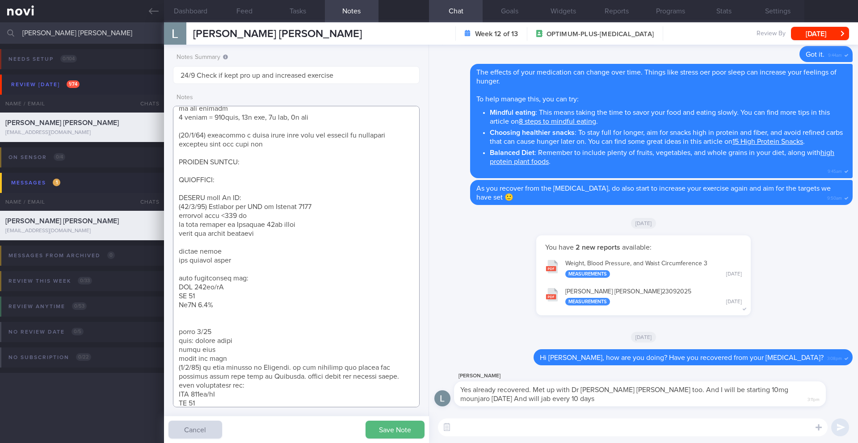
click at [249, 240] on textarea at bounding box center [296, 257] width 247 height 302
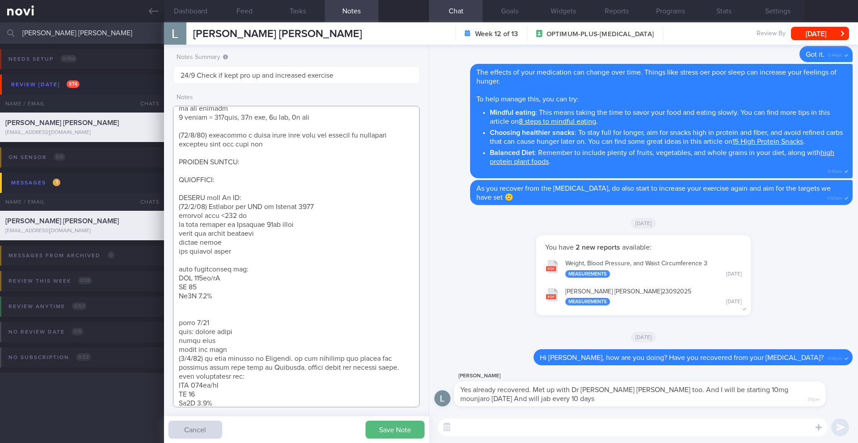
click at [238, 260] on textarea at bounding box center [296, 257] width 247 height 302
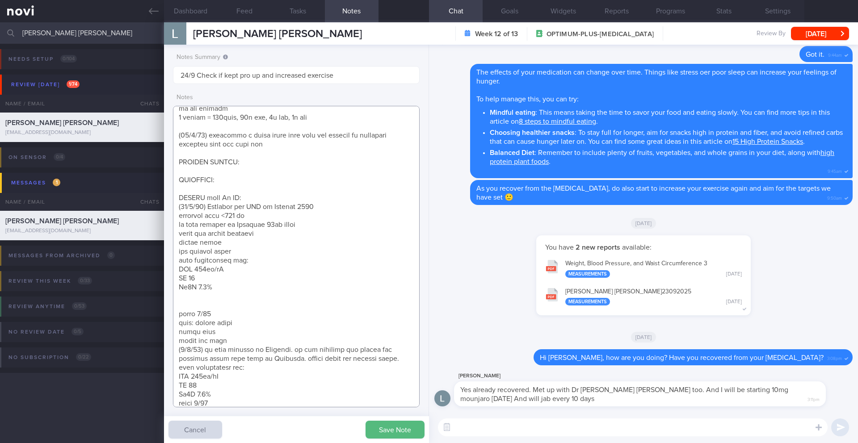
click at [179, 253] on textarea at bounding box center [296, 257] width 247 height 302
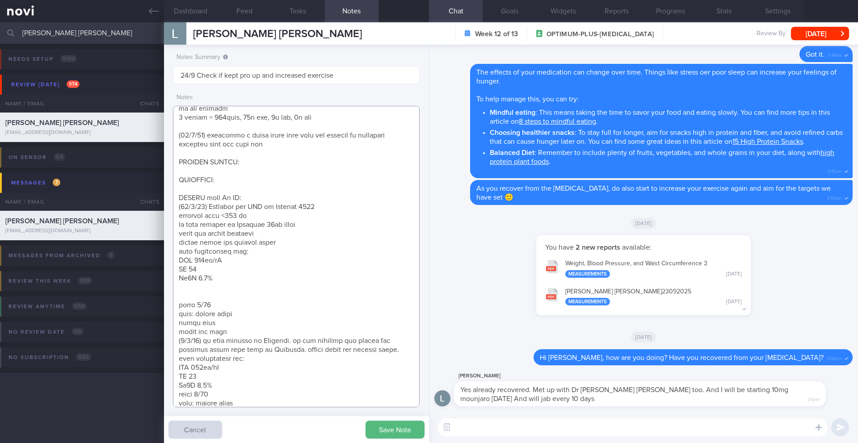
click at [220, 298] on textarea at bounding box center [296, 257] width 247 height 302
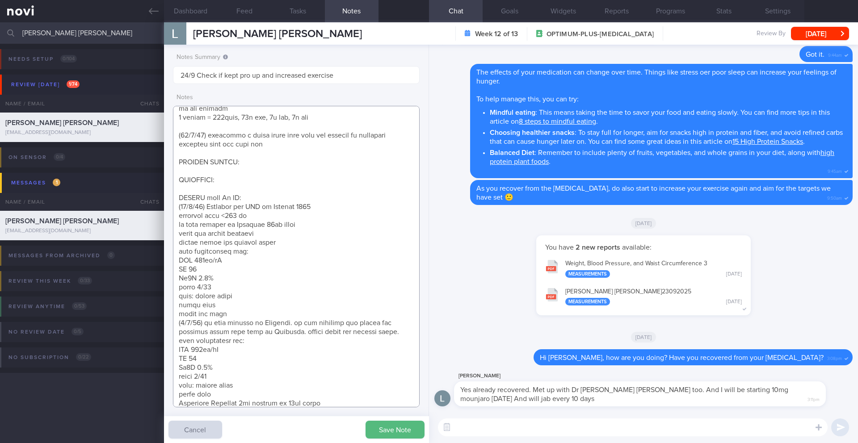
click at [236, 315] on textarea at bounding box center [296, 257] width 247 height 302
paste textarea "switch from [MEDICAL_DATA] to Mounjaro 10mg q10 days"
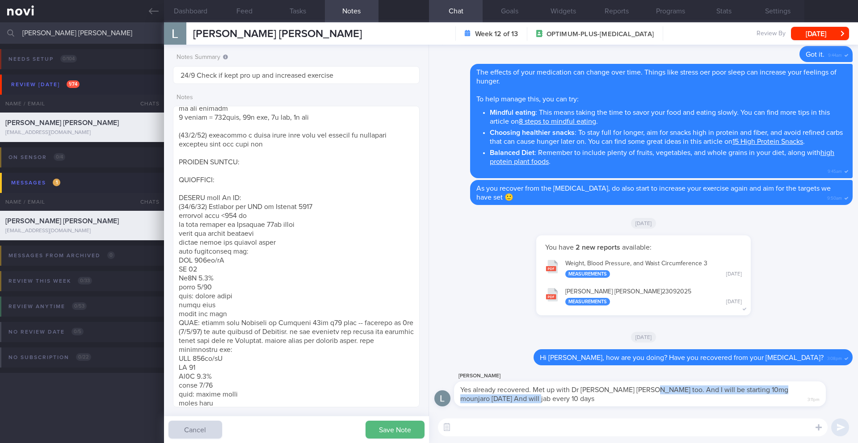
drag, startPoint x: 648, startPoint y: 391, endPoint x: 649, endPoint y: 395, distance: 4.8
click at [649, 395] on div "Yes already recovered. Met up with Dr [PERSON_NAME] [PERSON_NAME] too. And I wi…" at bounding box center [640, 394] width 372 height 25
copy span "will be starting 10mg mounjaro [DATE] And will jab every 10 days"
drag, startPoint x: 360, startPoint y: 324, endPoint x: 408, endPoint y: 320, distance: 48.0
click at [408, 320] on textarea at bounding box center [296, 257] width 247 height 302
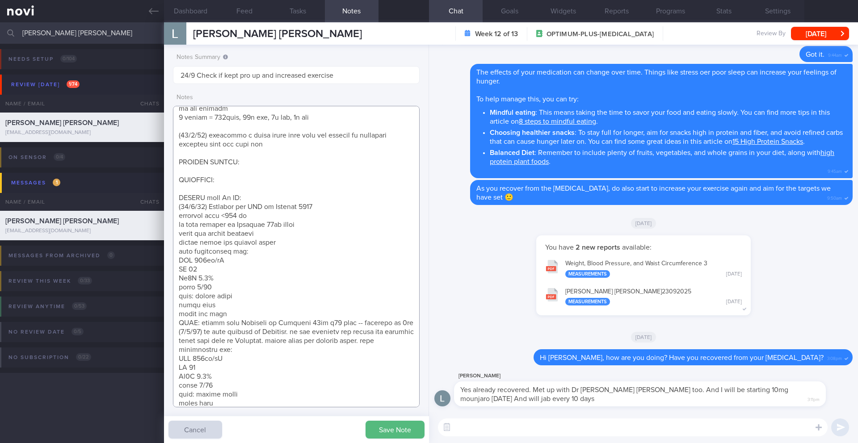
paste textarea "will be starting 10mg mounjaro [DATE] And will jab every 10 days"
type textarea "([DATE]) Takes LAC brand PEA PROTEIN x2 scoops if he feels he needs to top up h…"
click at [383, 422] on button "Save Note" at bounding box center [395, 430] width 59 height 18
click at [539, 436] on textarea at bounding box center [633, 428] width 390 height 18
click at [543, 425] on textarea at bounding box center [633, 428] width 390 height 18
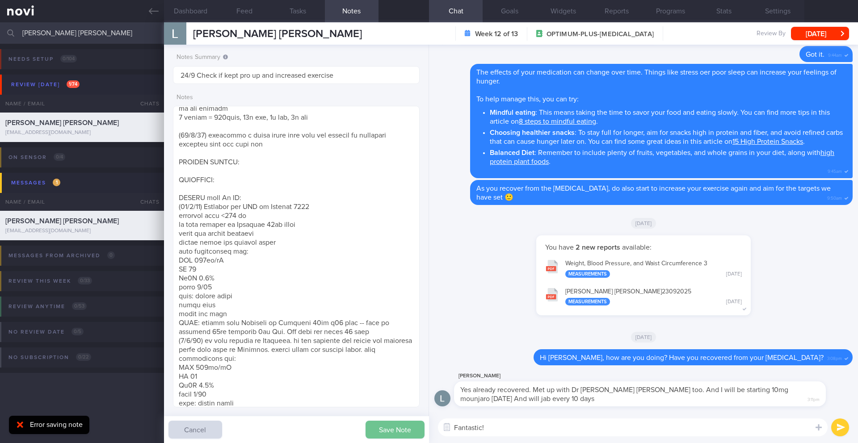
type textarea "Fantastic!"
click at [384, 434] on button "Save Note" at bounding box center [395, 430] width 59 height 18
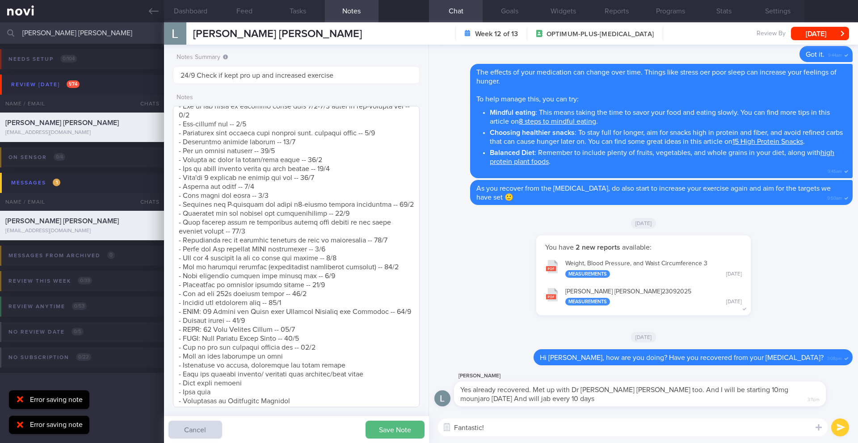
scroll to position [705, 0]
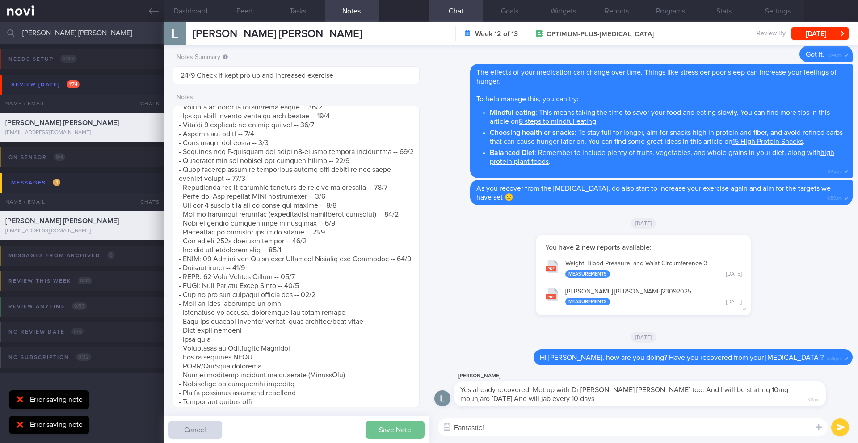
click at [409, 426] on button "Save Note" at bounding box center [395, 430] width 59 height 18
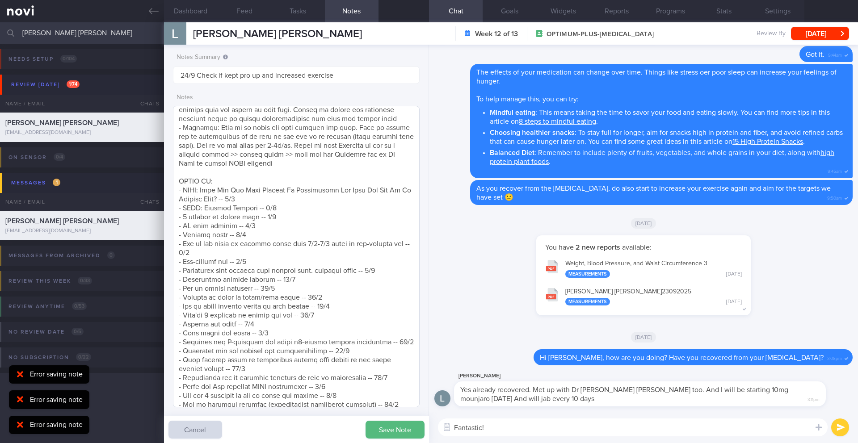
scroll to position [67, 0]
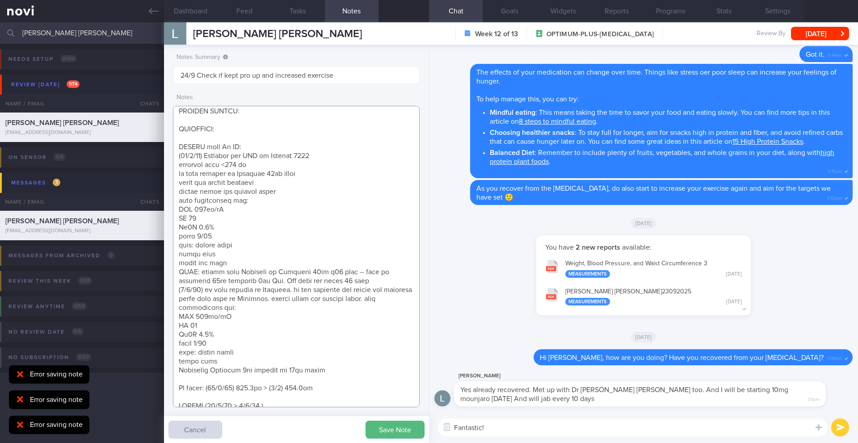
click at [251, 218] on textarea at bounding box center [296, 257] width 247 height 302
click at [254, 206] on textarea at bounding box center [296, 257] width 247 height 302
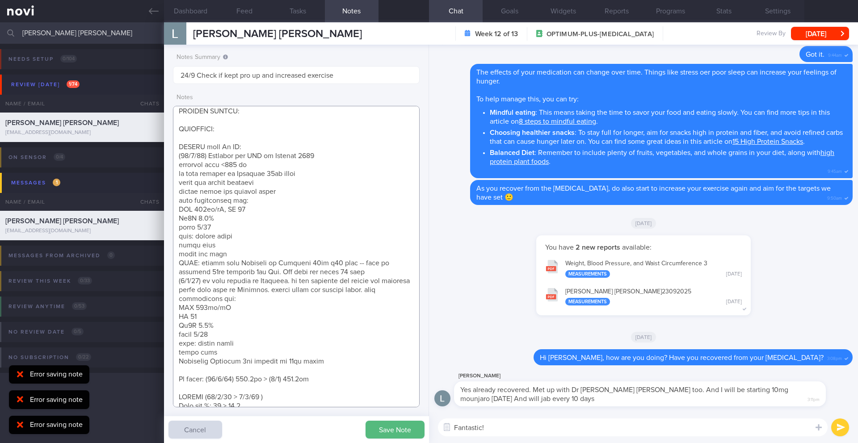
click at [272, 211] on textarea at bounding box center [296, 257] width 247 height 302
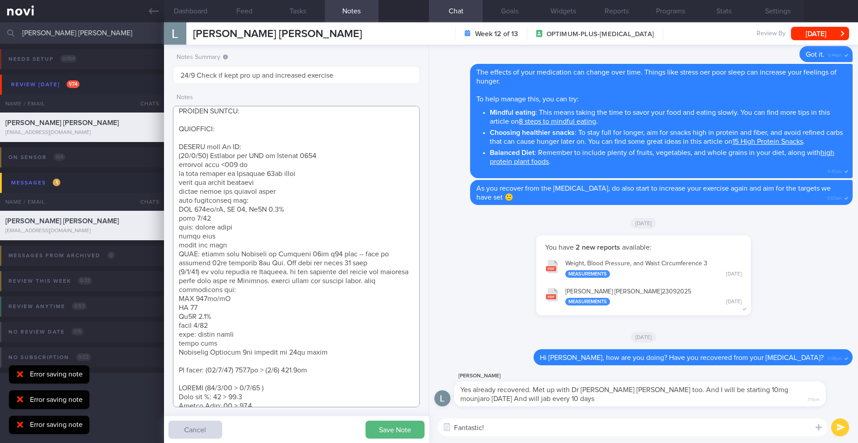
click at [252, 227] on textarea at bounding box center [296, 257] width 247 height 302
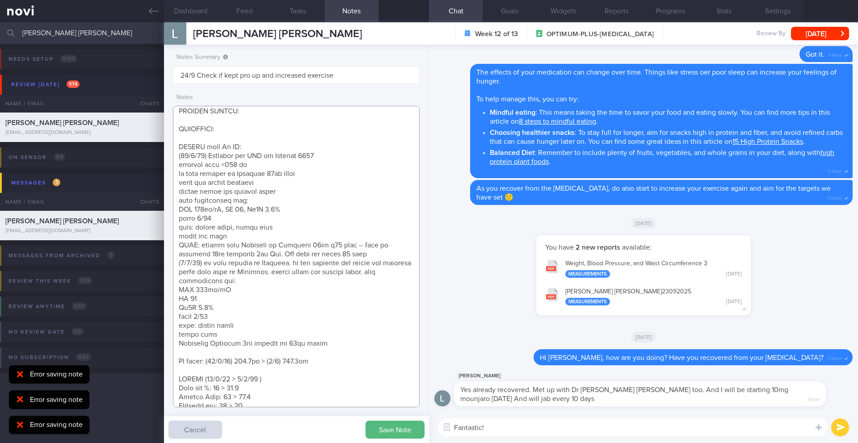
click at [285, 228] on textarea at bounding box center [296, 257] width 247 height 302
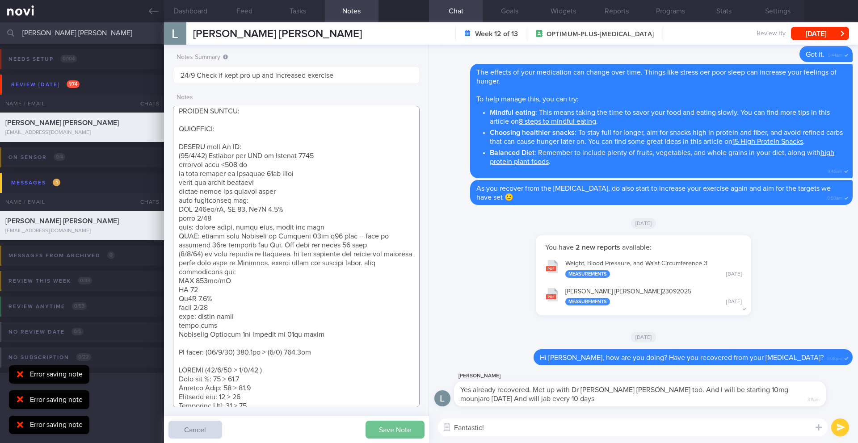
type textarea "([DATE]) Takes LAC brand PEA PROTEIN x2 scoops if he feels he needs to top up h…"
click at [399, 428] on button "Save Note" at bounding box center [395, 430] width 59 height 18
click at [515, 435] on textarea "Fantastic!" at bounding box center [633, 428] width 390 height 18
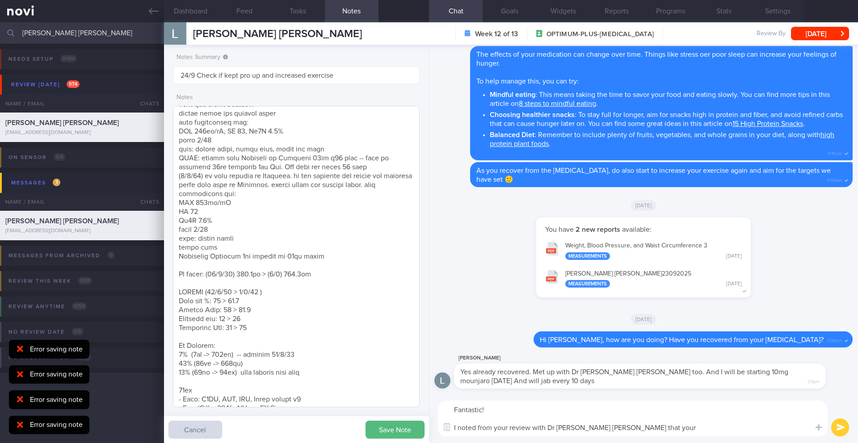
scroll to position [15, 0]
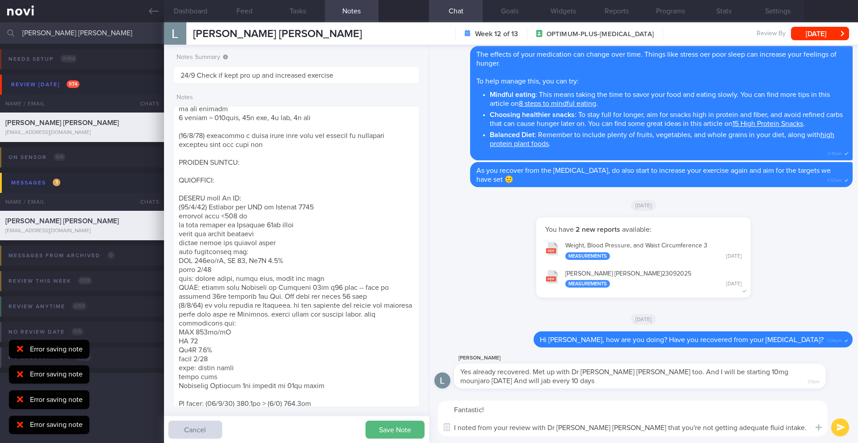
click at [740, 428] on textarea "Fantastic! I noted from your review with Dr [PERSON_NAME] [PERSON_NAME] that yo…" at bounding box center [633, 419] width 390 height 36
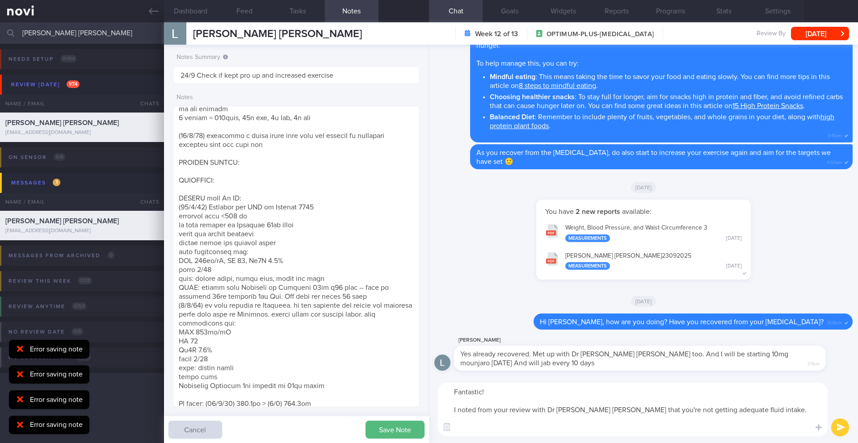
paste textarea "Have you ever tried making fruit-infused water? It's a way of flavoring water t…"
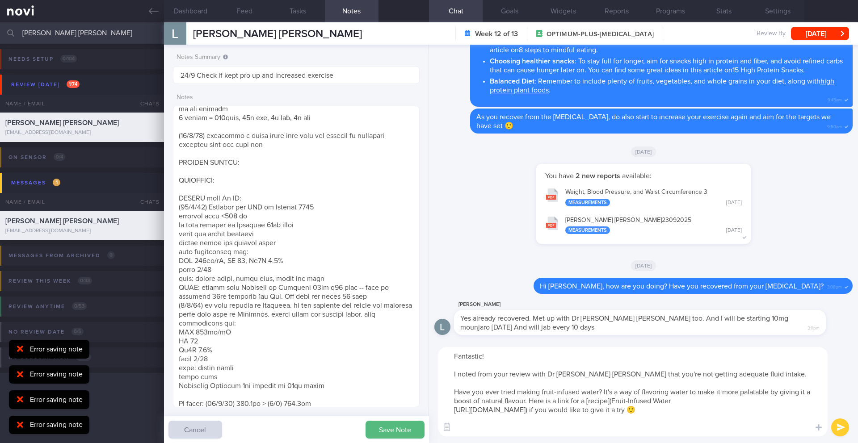
click at [496, 436] on textarea "Fantastic! I noted from your review with Dr [PERSON_NAME] [PERSON_NAME] that yo…" at bounding box center [633, 391] width 390 height 89
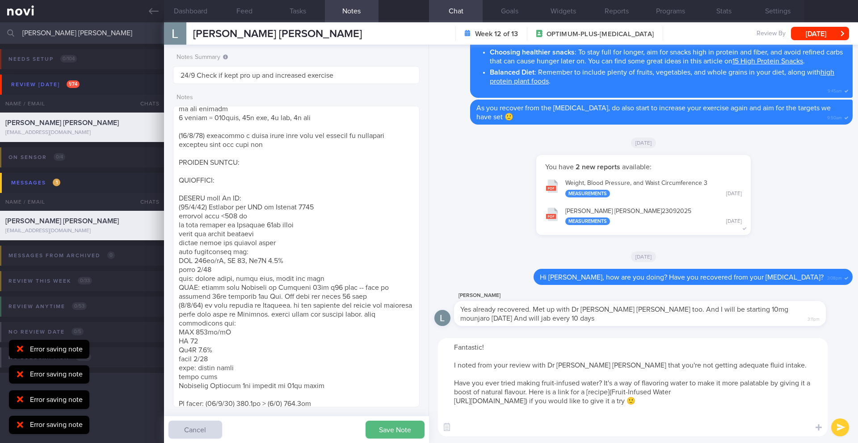
paste textarea "Here are some fruits and vegetables that are high in water content to help boos…"
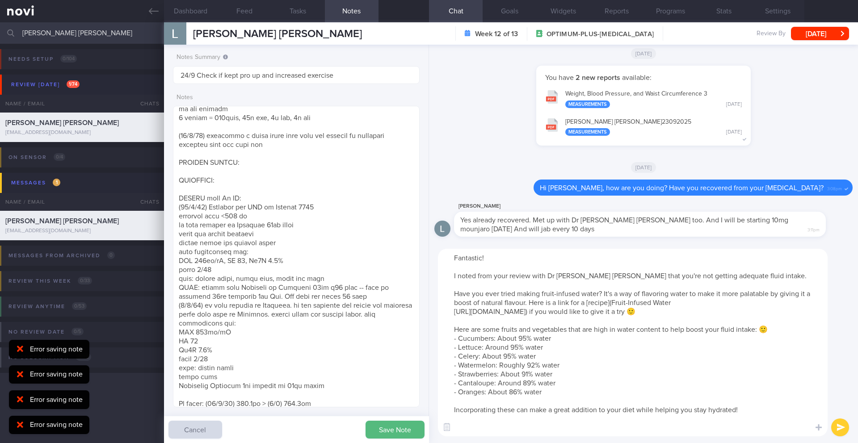
click at [455, 340] on textarea "Fantastic! I noted from your review with Dr [PERSON_NAME] [PERSON_NAME] that yo…" at bounding box center [633, 343] width 390 height 188
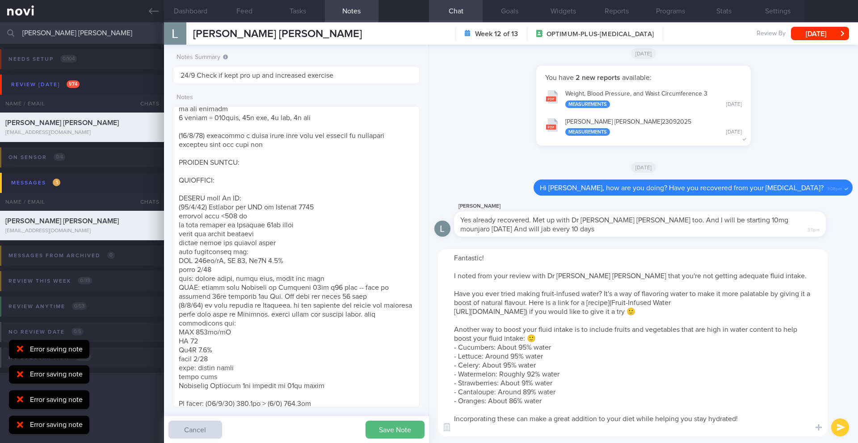
drag, startPoint x: 526, startPoint y: 350, endPoint x: 482, endPoint y: 342, distance: 44.5
click at [482, 342] on textarea "Fantastic! I noted from your review with Dr [PERSON_NAME] [PERSON_NAME] that yo…" at bounding box center [633, 343] width 390 height 188
drag, startPoint x: 559, startPoint y: 349, endPoint x: 776, endPoint y: 338, distance: 217.4
click at [776, 338] on textarea "Fantastic! I noted from your review with Dr [PERSON_NAME] [PERSON_NAME] that yo…" at bounding box center [633, 343] width 390 height 188
click at [615, 339] on textarea "Fantastic! I noted from your review with Dr [PERSON_NAME] [PERSON_NAME] that yo…" at bounding box center [633, 343] width 390 height 188
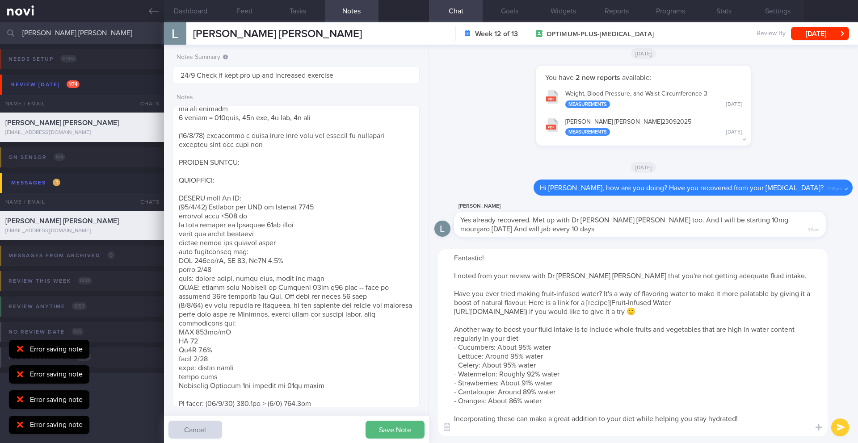
click at [757, 425] on textarea "Fantastic! I noted from your review with Dr [PERSON_NAME] [PERSON_NAME] that yo…" at bounding box center [633, 343] width 390 height 188
click at [681, 312] on textarea "Fantastic! I noted from your review with Dr [PERSON_NAME] [PERSON_NAME] that yo…" at bounding box center [633, 343] width 390 height 188
type textarea "Fantastic! I noted from your review with Dr [PERSON_NAME] [PERSON_NAME] that yo…"
click at [841, 429] on button "submit" at bounding box center [840, 428] width 18 height 18
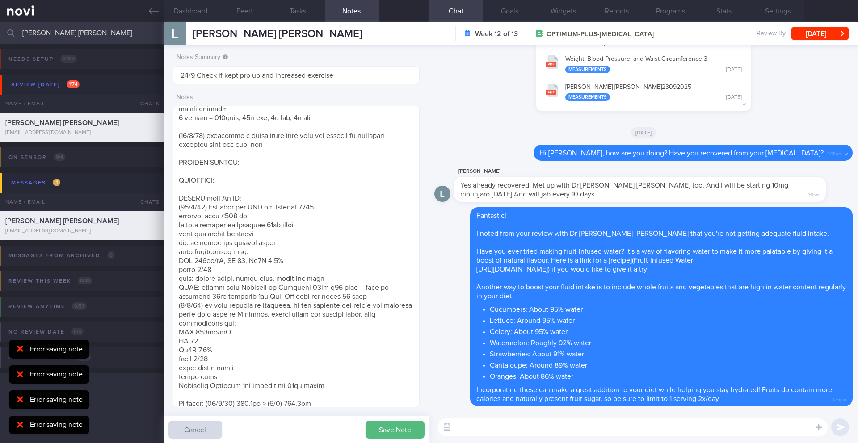
scroll to position [0, 0]
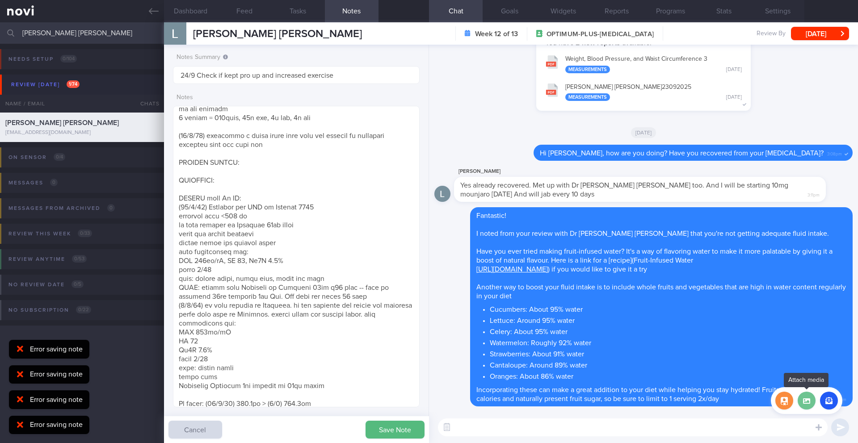
click at [806, 403] on label at bounding box center [807, 401] width 18 height 18
click at [0, 0] on input "file" at bounding box center [0, 0] width 0 height 0
click at [818, 429] on icon at bounding box center [819, 428] width 6 height 6
click at [809, 405] on label at bounding box center [807, 401] width 18 height 18
click at [0, 0] on input "file" at bounding box center [0, 0] width 0 height 0
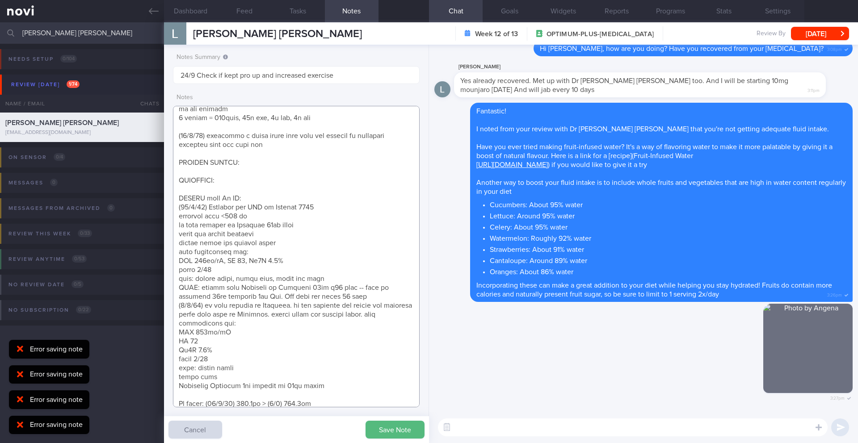
click at [312, 307] on textarea at bounding box center [296, 257] width 247 height 302
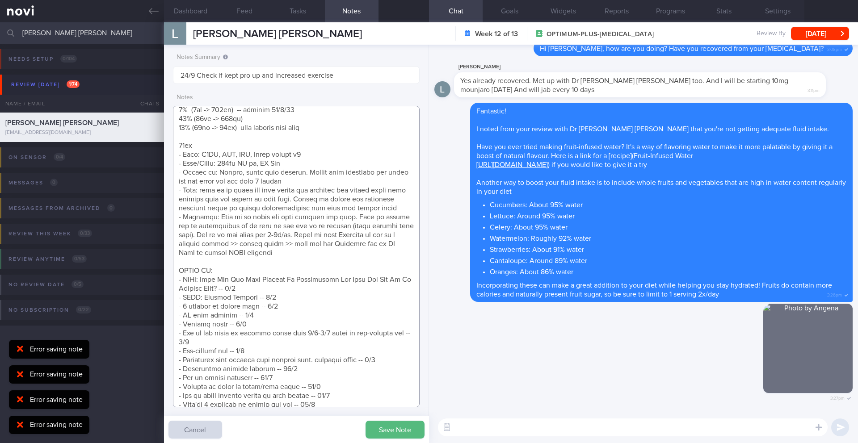
scroll to position [444, 0]
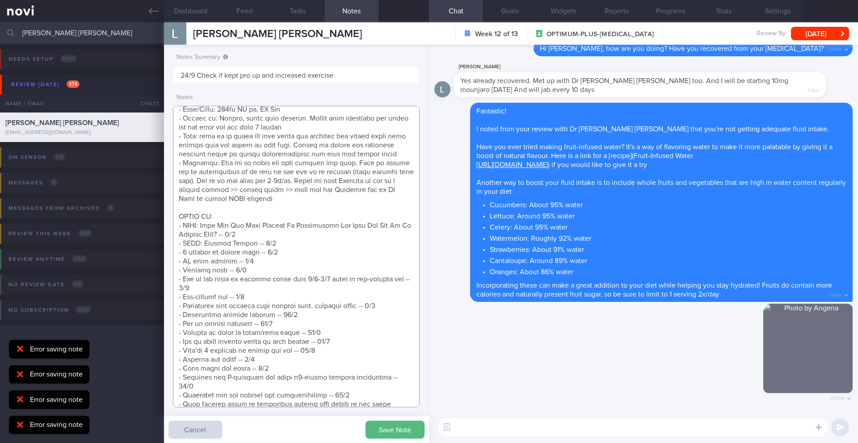
click at [341, 348] on textarea at bounding box center [296, 257] width 247 height 302
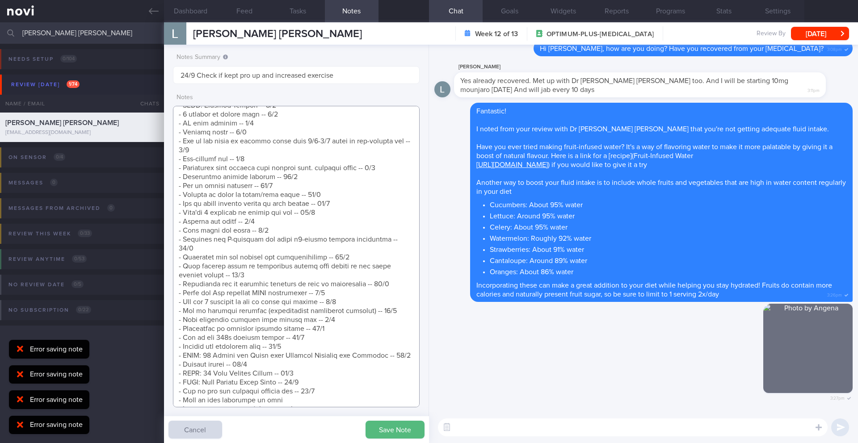
scroll to position [600, 0]
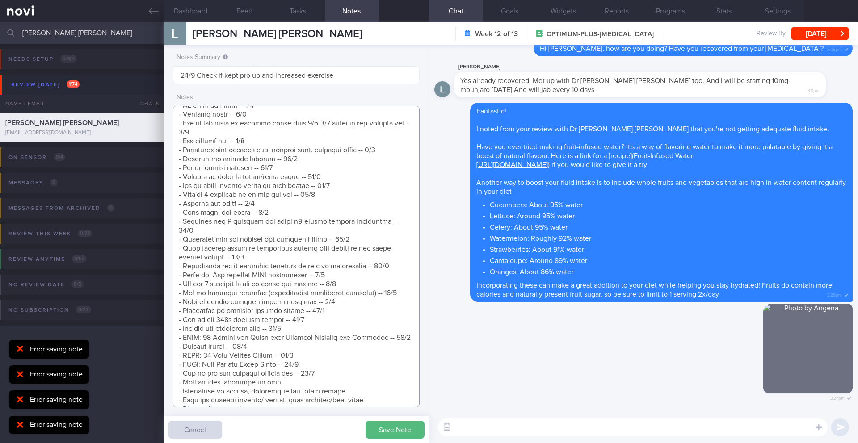
click at [340, 357] on textarea at bounding box center [296, 257] width 247 height 302
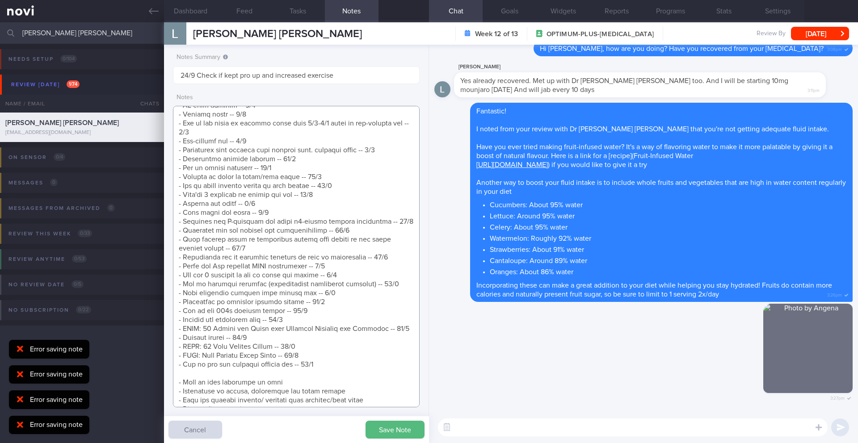
scroll to position [781, 0]
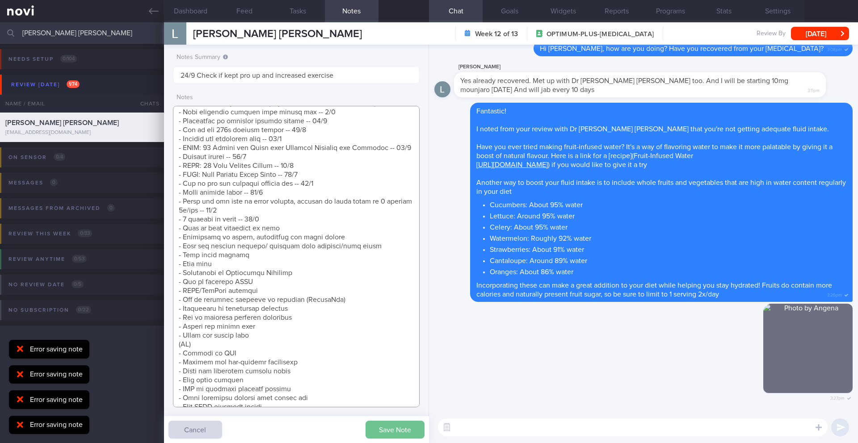
type textarea "([DATE]) Takes LAC brand PEA PROTEIN x2 scoops if he feels he needs to top up h…"
click at [387, 430] on button "Save Note" at bounding box center [395, 430] width 59 height 18
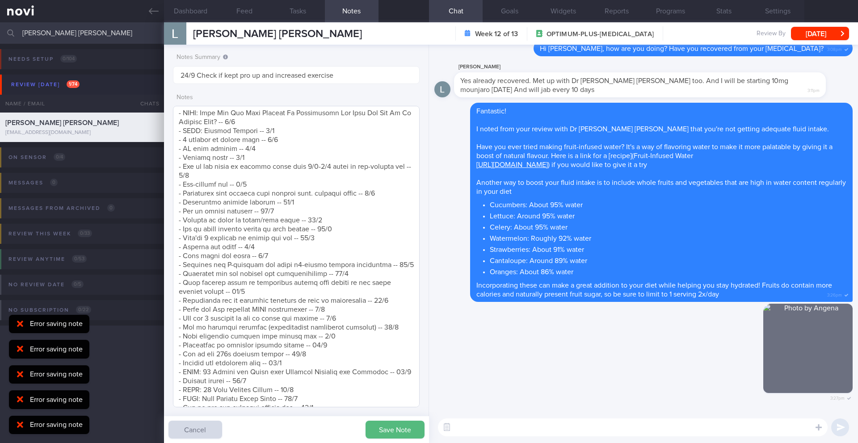
scroll to position [576, 0]
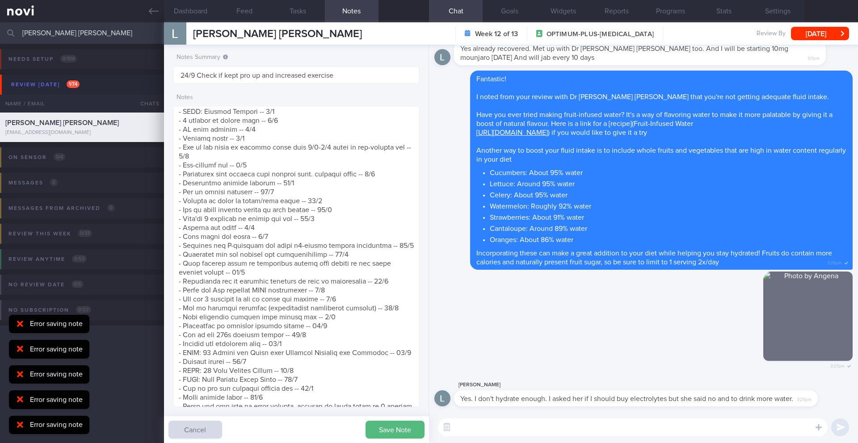
click at [470, 425] on textarea at bounding box center [633, 428] width 390 height 18
type textarea "W"
click at [457, 429] on textarea "Give the fruit infused water a try. It is refreshing, made of natural ingredien…" at bounding box center [633, 428] width 390 height 18
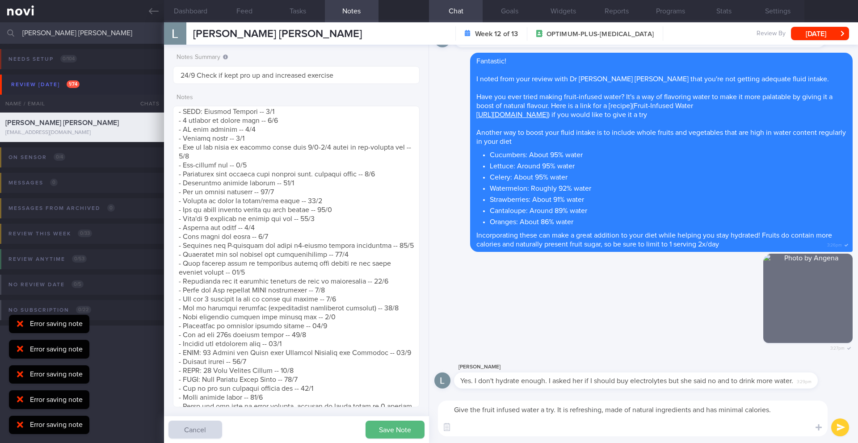
scroll to position [0, 0]
paste textarea "Electrolyte drinks are usually only necessary after intense, prolonged exercise…"
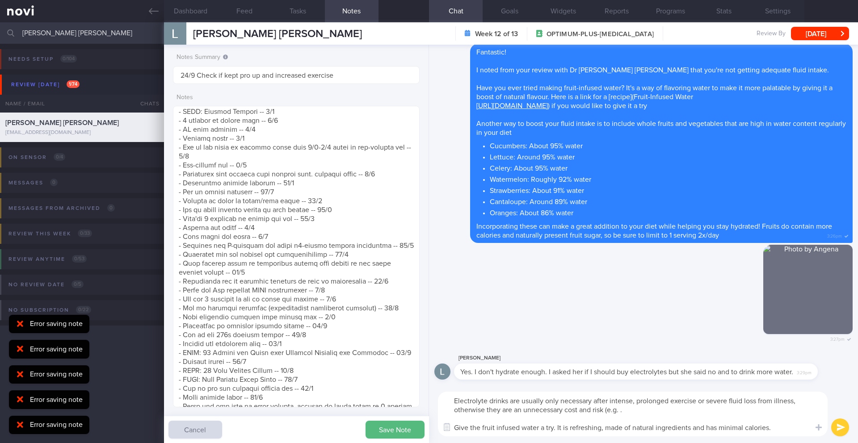
paste textarea "Electrolyte drinks are usually only necessary after intense, prolonged exercise…"
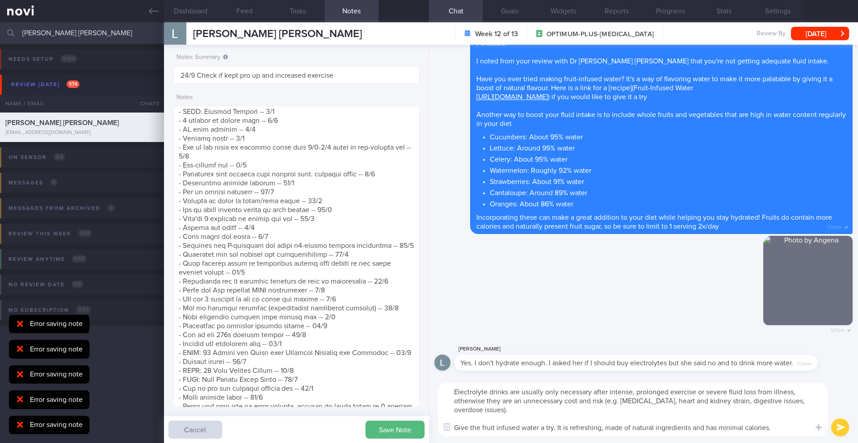
click at [770, 426] on textarea "Electrolyte drinks are usually only necessary after intense, prolonged exercise…" at bounding box center [633, 410] width 390 height 54
drag, startPoint x: 541, startPoint y: 411, endPoint x: 449, endPoint y: 391, distance: 94.0
click at [449, 391] on textarea "Electrolyte drinks are usually only necessary after intense, prolonged exercise…" at bounding box center [633, 410] width 390 height 54
type textarea "Electrolyte drinks are usually only necessary after intense, prolonged exercise…"
click at [838, 423] on button "submit" at bounding box center [840, 428] width 18 height 18
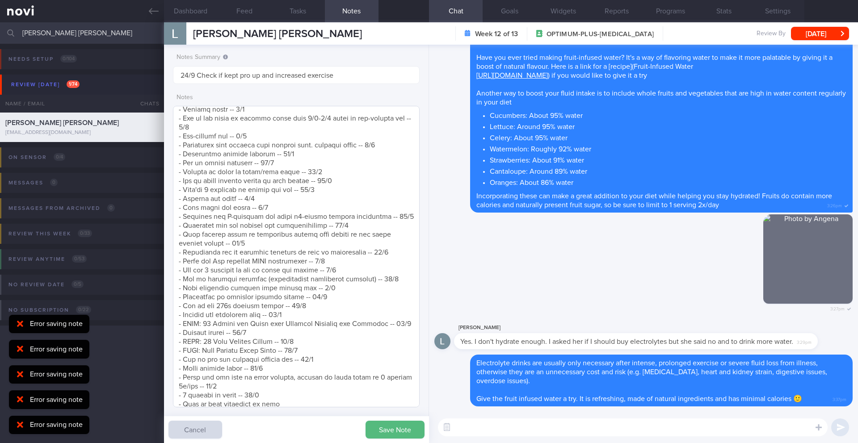
scroll to position [610, 0]
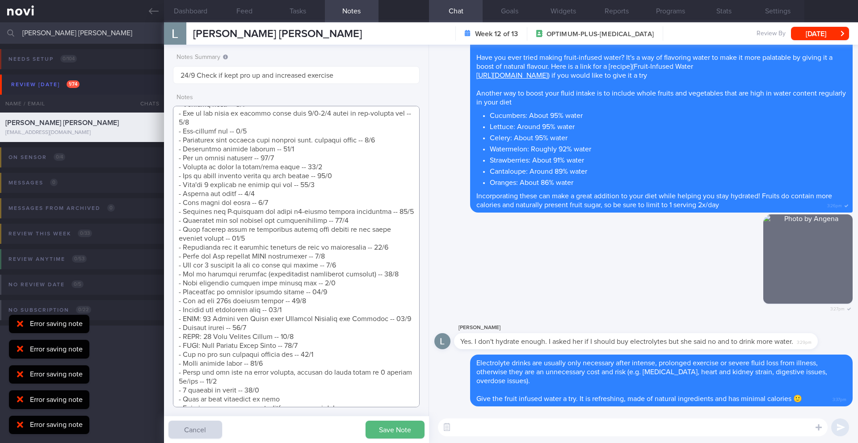
click at [290, 384] on textarea at bounding box center [296, 257] width 247 height 302
type textarea "([DATE]) Takes LAC brand PEA PROTEIN x2 scoops if he feels he needs to top up h…"
click at [397, 431] on button "Save Note" at bounding box center [395, 430] width 59 height 18
click at [815, 31] on button "[DATE]" at bounding box center [820, 33] width 58 height 13
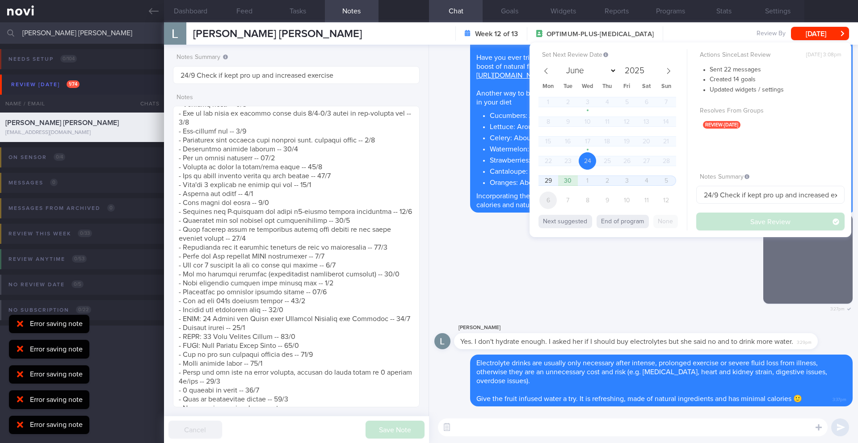
click at [550, 202] on span "6" at bounding box center [547, 200] width 17 height 17
select select "9"
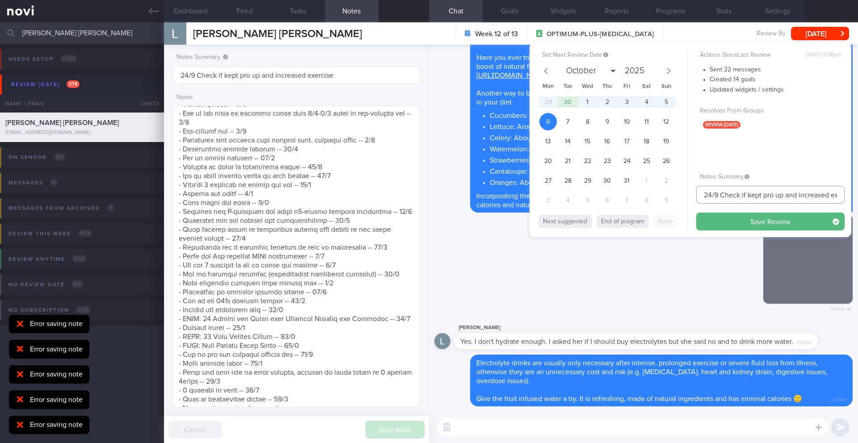
drag, startPoint x: 718, startPoint y: 197, endPoint x: 693, endPoint y: 195, distance: 25.5
click at [693, 195] on div "Set Next Review Date [DATE] June July August September October November [DATE] …" at bounding box center [691, 139] width 322 height 195
click at [701, 196] on input "6/10 Check if kept pro up and increased exercise" at bounding box center [770, 195] width 148 height 18
type input "3-6/10 Check if kept pro up and increased exercise"
click at [728, 219] on button "Save Review" at bounding box center [770, 222] width 148 height 18
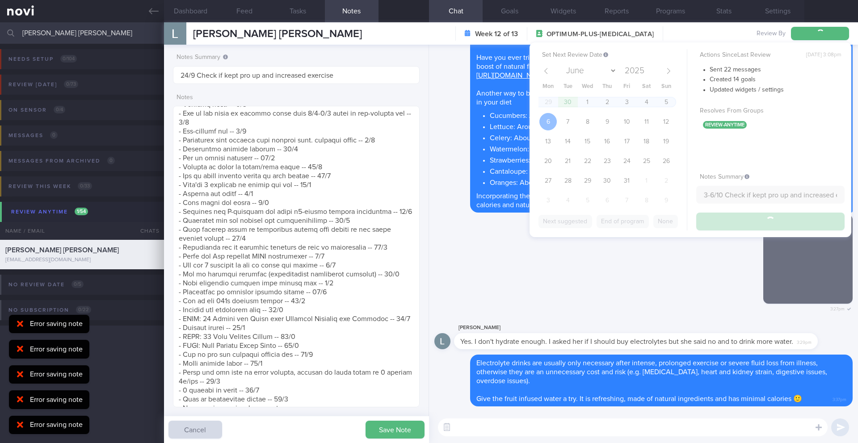
type input "3-6/10 Check if kept pro up and increased exercise"
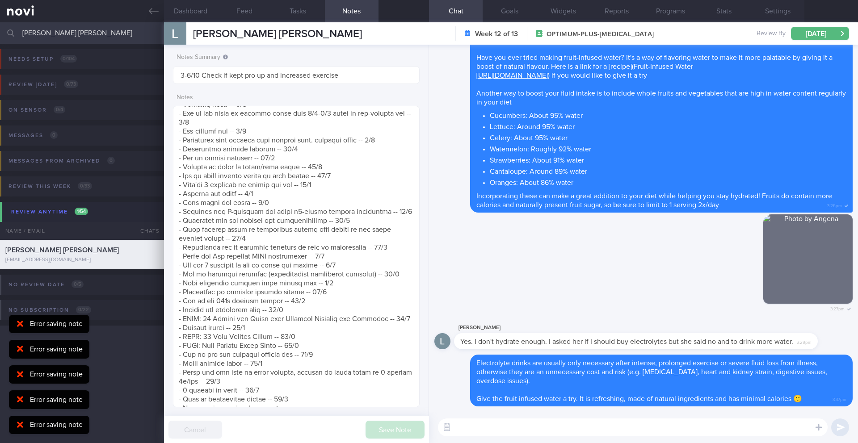
click at [93, 31] on input "[PERSON_NAME] [PERSON_NAME]" at bounding box center [429, 32] width 858 height 21
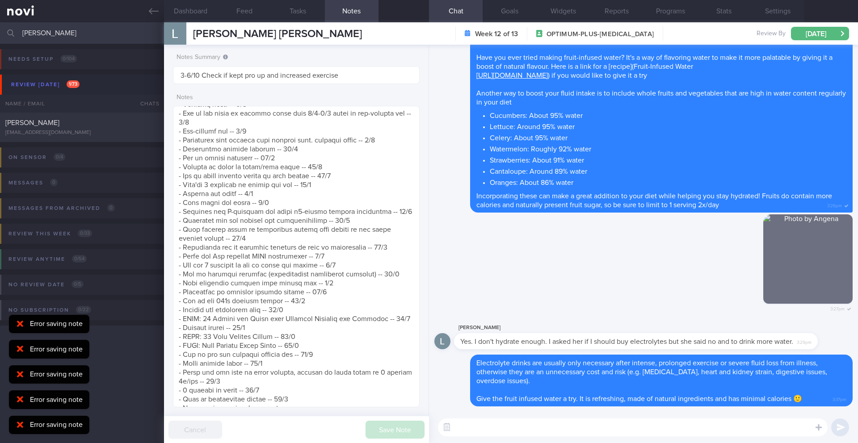
type input "[PERSON_NAME]"
click at [121, 128] on div "[PERSON_NAME] [EMAIL_ADDRESS][DOMAIN_NAME]" at bounding box center [82, 127] width 164 height 18
type input "24/9 Check logs and coach"
type textarea "([DATE]) Switched to YOLO R/V with JJ: ([DATE]) Tolerated [MEDICAL_DATA] 7mg; 2…"
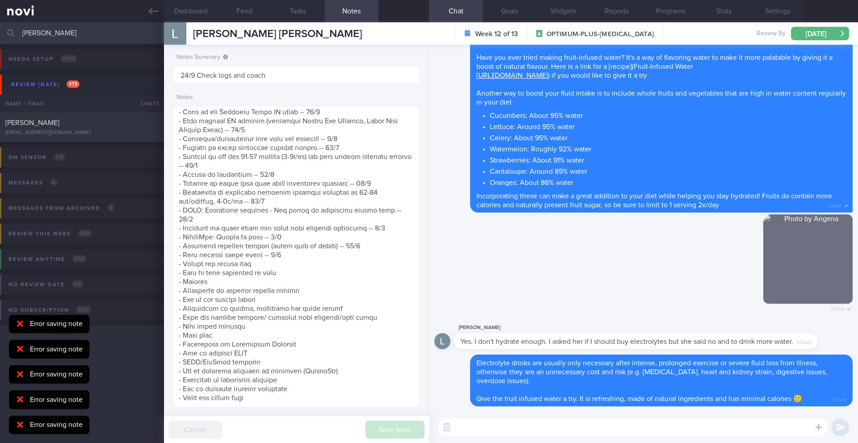
select select "8"
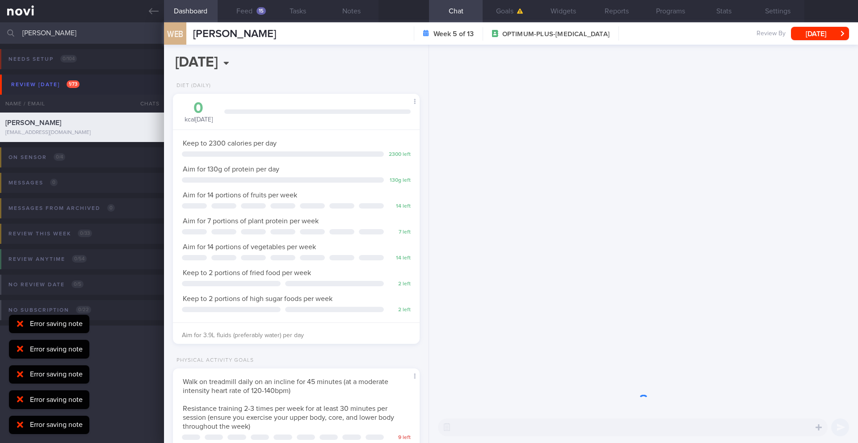
scroll to position [125, 224]
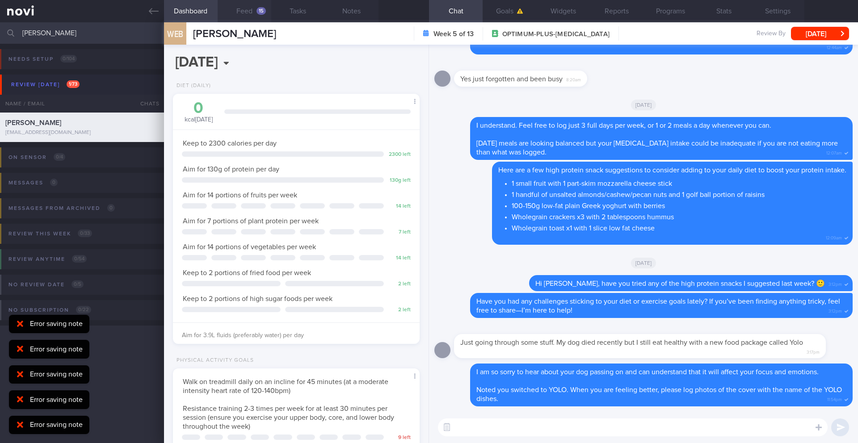
click at [254, 14] on button "Feed 15" at bounding box center [245, 11] width 54 height 22
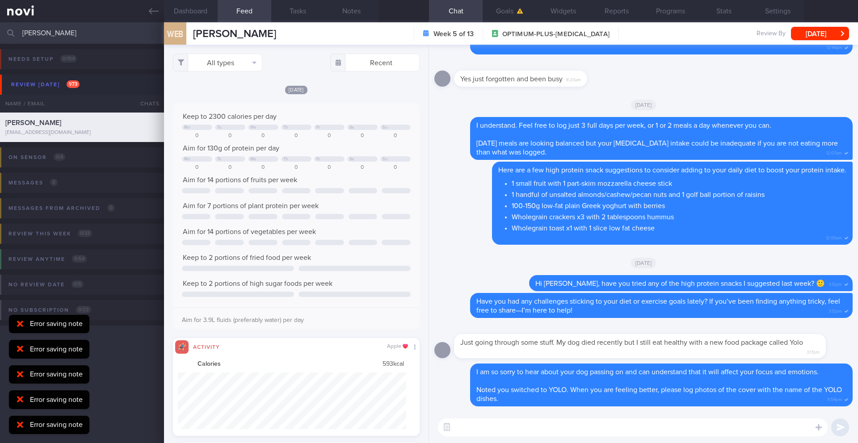
scroll to position [57, 229]
click at [210, 60] on button "All types" at bounding box center [217, 63] width 89 height 18
click at [483, 431] on textarea at bounding box center [633, 428] width 390 height 18
type textarea "Hi [PERSON_NAME], how are you doing?"
click at [235, 60] on button "All types" at bounding box center [217, 63] width 89 height 18
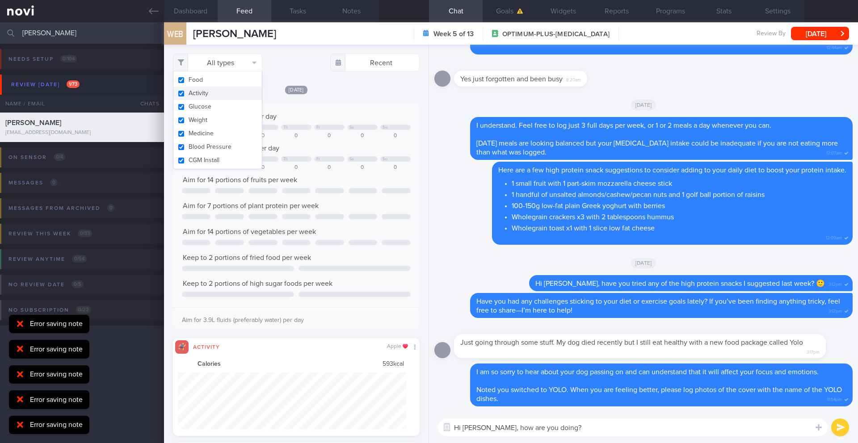
click at [228, 88] on button "Activity" at bounding box center [217, 93] width 88 height 13
checkbox input "false"
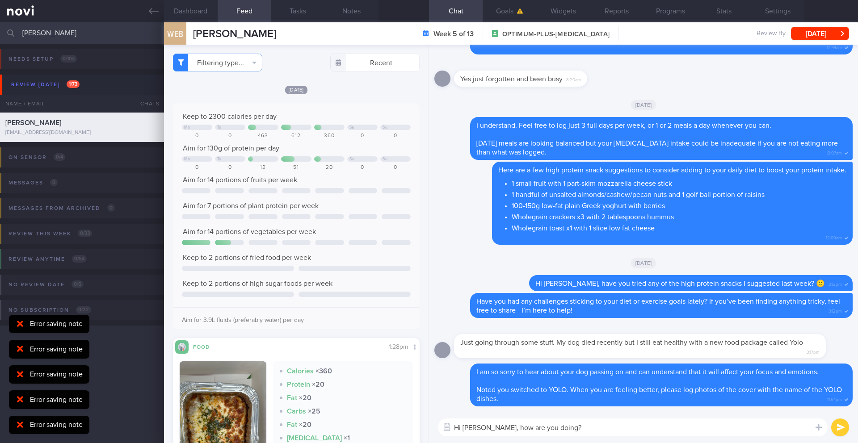
click at [341, 109] on div "Keep to 2300 calories per day Mo Tu Sa Su 0 0 463 612 360 0 0 Aim for 130g of p…" at bounding box center [296, 216] width 247 height 226
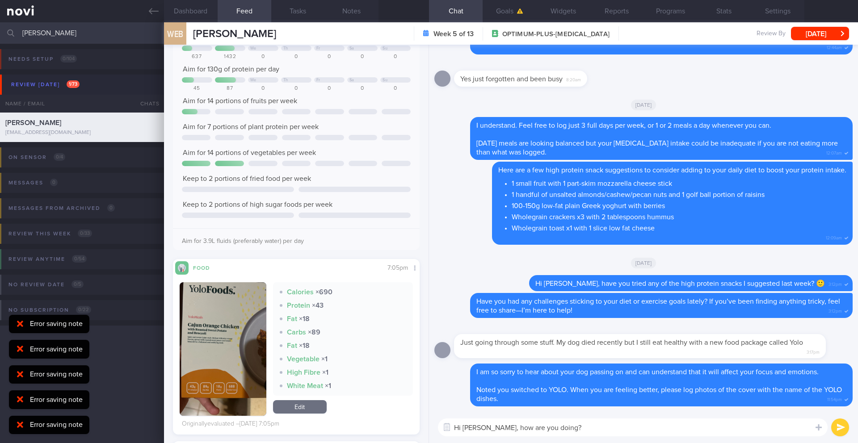
scroll to position [1150, 0]
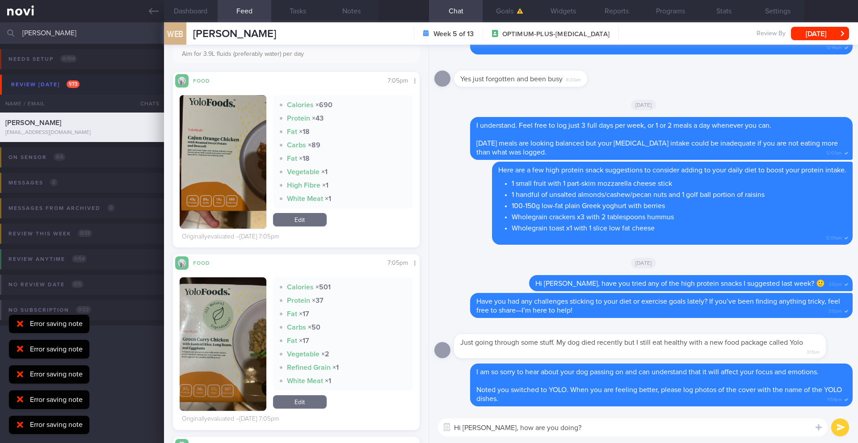
click at [573, 427] on textarea "Hi [PERSON_NAME], how are you doing?" at bounding box center [633, 428] width 390 height 18
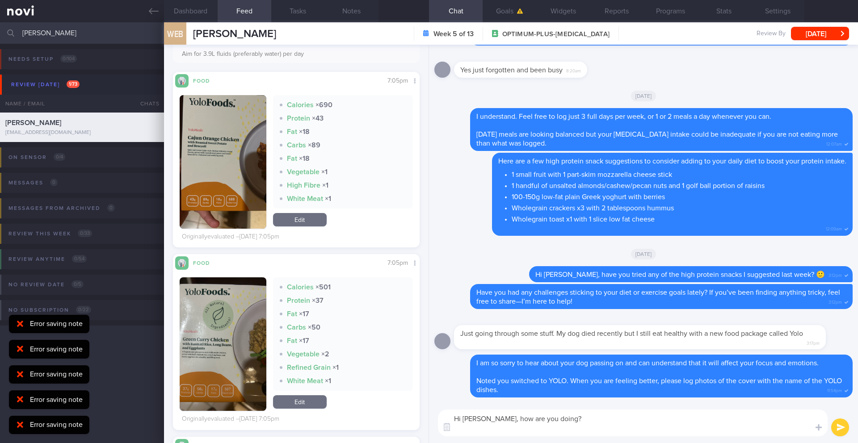
scroll to position [0, 0]
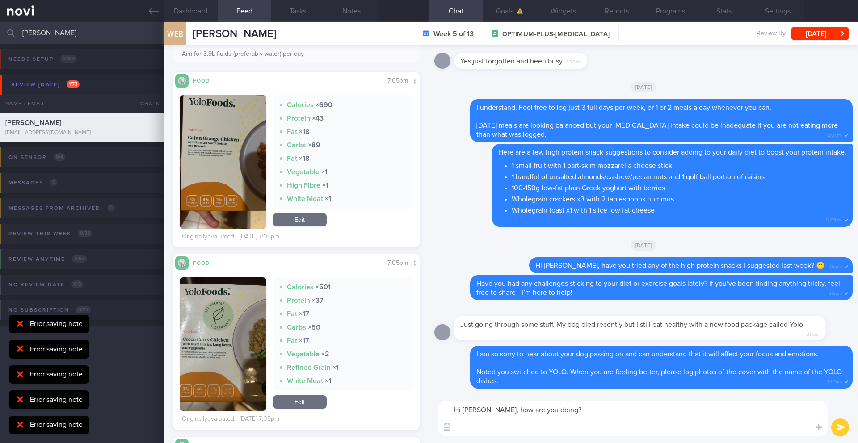
type textarea "Hi [PERSON_NAME], how are you doing?"
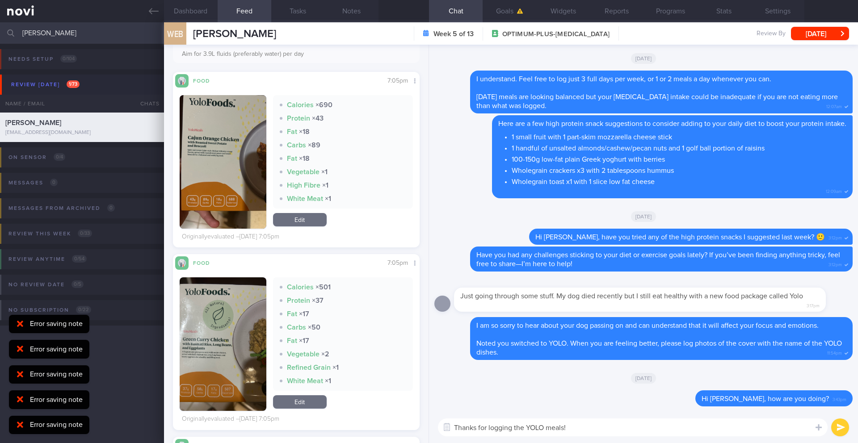
click at [197, 328] on button "button" at bounding box center [223, 345] width 87 height 134
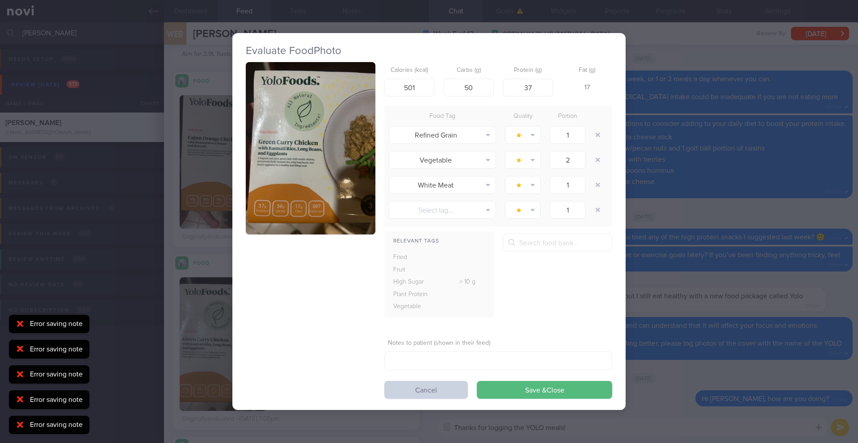
click at [446, 393] on button "Cancel" at bounding box center [426, 390] width 84 height 18
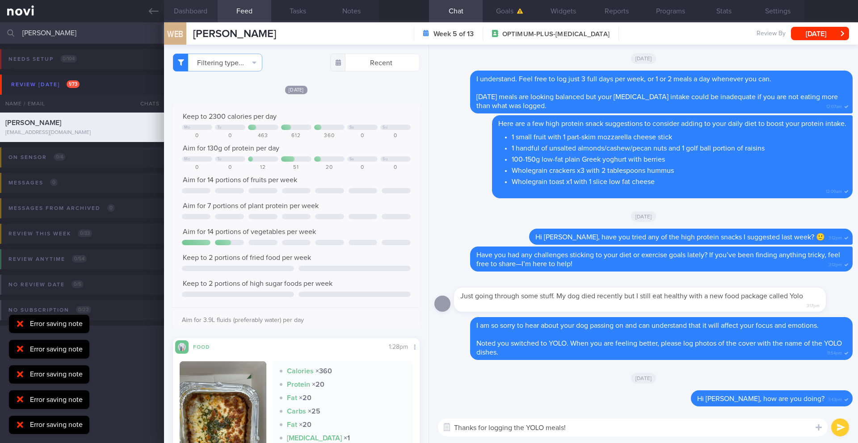
click at [176, 10] on button "Dashboard" at bounding box center [191, 11] width 54 height 22
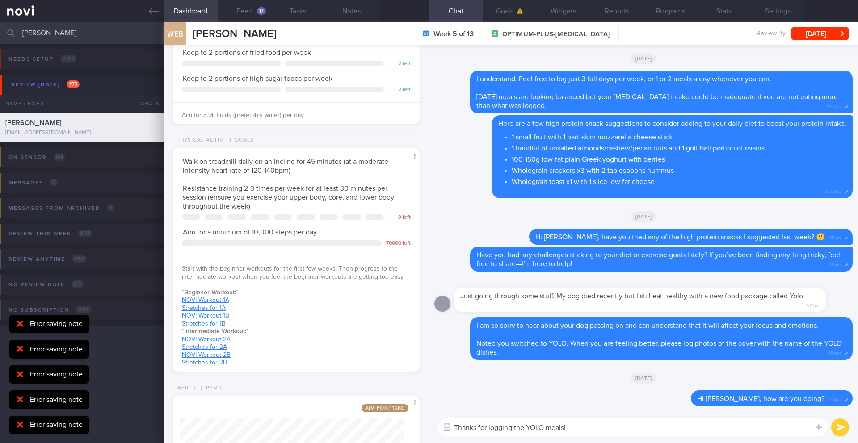
scroll to position [335, 0]
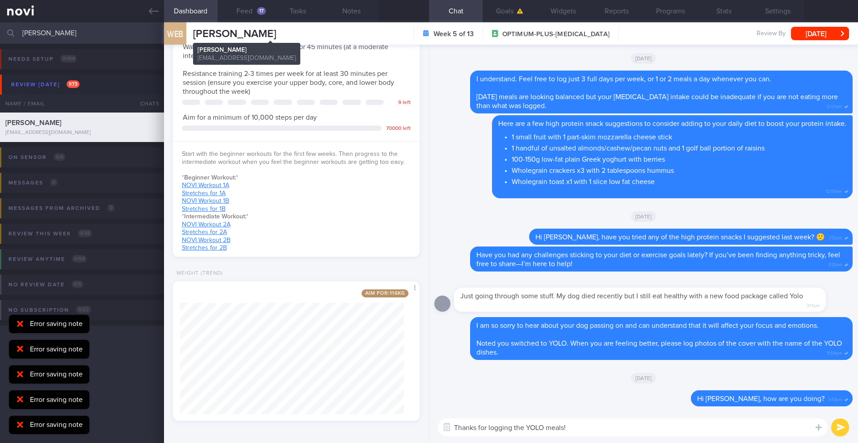
click at [276, 35] on span "[PERSON_NAME]" at bounding box center [234, 34] width 83 height 11
copy div "[PERSON_NAME] BINTORO [PERSON_NAME] BINTORO [PERSON_NAME][EMAIL_ADDRESS][DOMAIN…"
click at [353, 10] on button "Notes" at bounding box center [352, 11] width 54 height 22
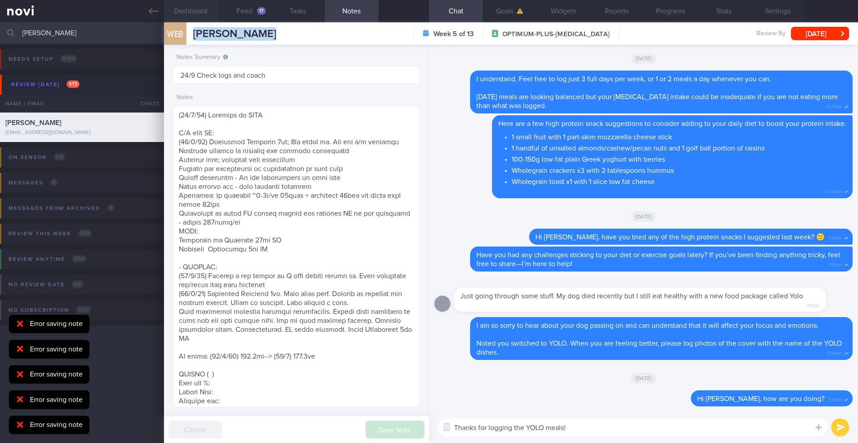
click at [192, 14] on button "Dashboard" at bounding box center [191, 11] width 54 height 22
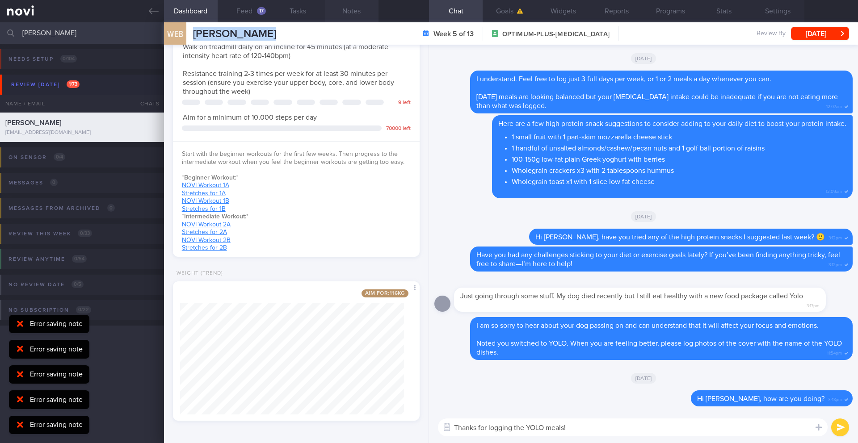
click at [345, 13] on button "Notes" at bounding box center [352, 11] width 54 height 22
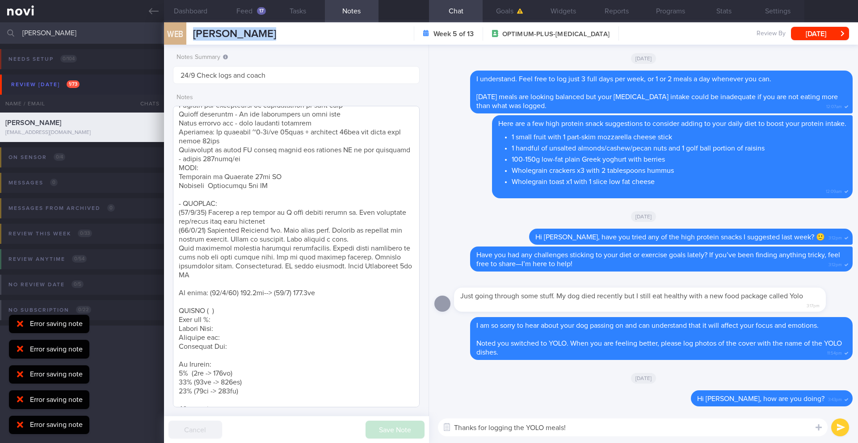
scroll to position [74, 0]
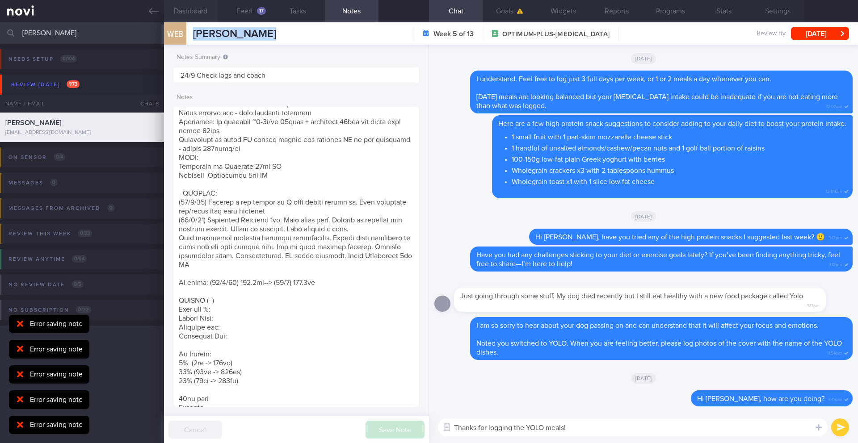
click at [194, 14] on button "Dashboard" at bounding box center [191, 11] width 54 height 22
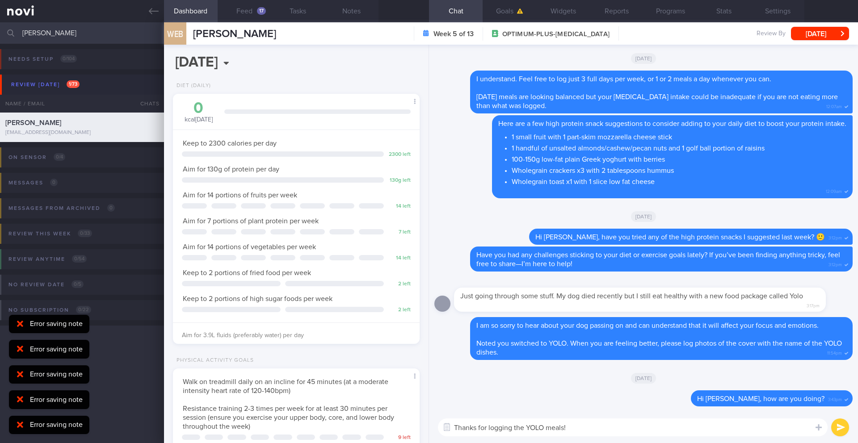
click at [592, 431] on textarea "Thanks for logging the YOLO meals!" at bounding box center [633, 428] width 390 height 18
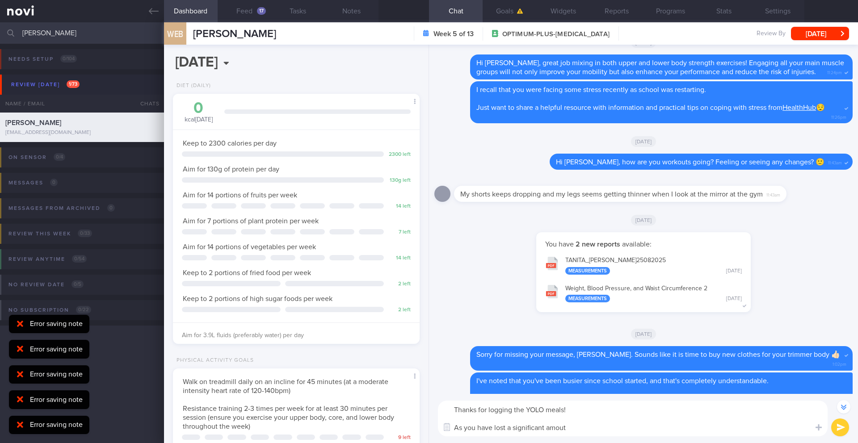
scroll to position [0, 0]
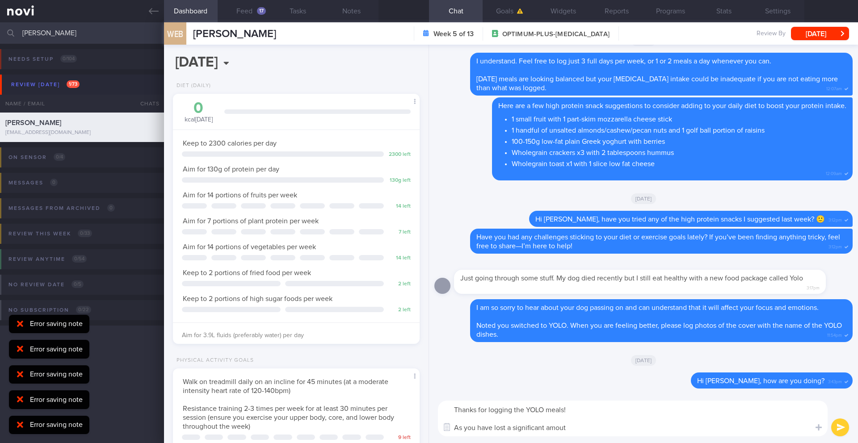
click at [510, 428] on textarea "Thanks for logging the YOLO meals! As you have lost a significant amout" at bounding box center [633, 419] width 390 height 36
click at [192, 7] on button "Dashboard" at bounding box center [191, 11] width 54 height 22
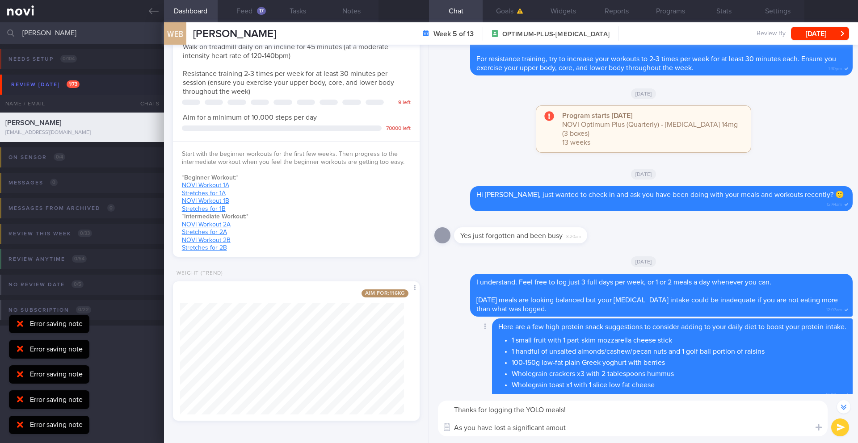
scroll to position [-252, 0]
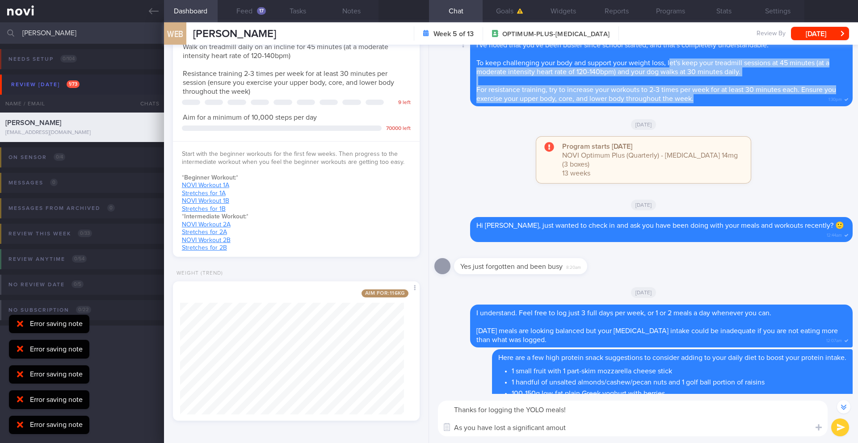
drag, startPoint x: 672, startPoint y: 73, endPoint x: 721, endPoint y: 115, distance: 64.7
click at [721, 106] on div "I've noted that you've been busier since school started, and that's completely …" at bounding box center [661, 72] width 383 height 70
copy span "et's keep your treadmill sessions at 45 minutes (at a moderate intensity heart …"
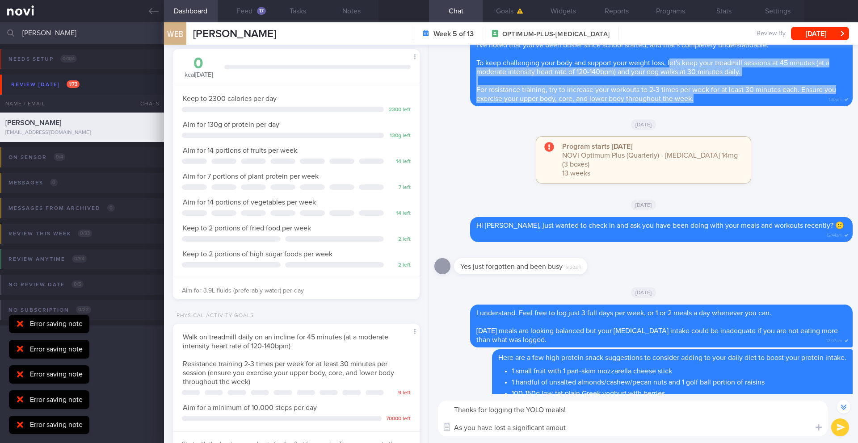
scroll to position [0, 0]
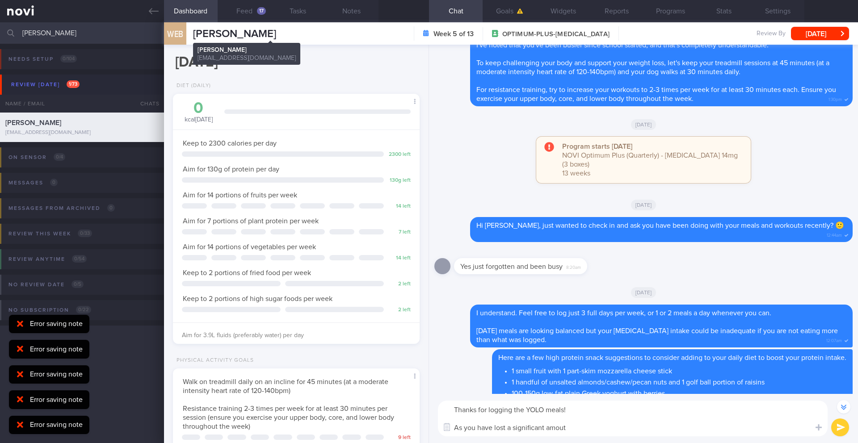
click at [265, 33] on span "[PERSON_NAME]" at bounding box center [234, 34] width 83 height 11
copy div "[PERSON_NAME] BINTORO [PERSON_NAME] BINTORO [PERSON_NAME][EMAIL_ADDRESS][DOMAIN…"
click at [580, 429] on textarea "Thanks for logging the YOLO meals! As you have lost a significant amout" at bounding box center [633, 419] width 390 height 36
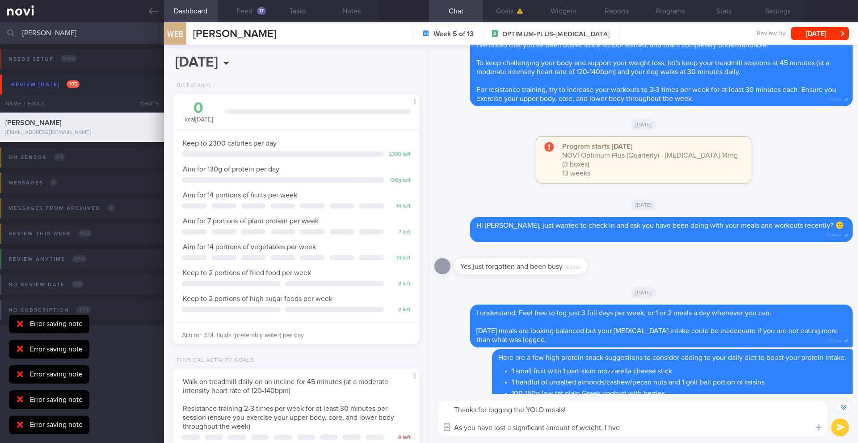
drag, startPoint x: 634, startPoint y: 430, endPoint x: 452, endPoint y: 426, distance: 181.9
click at [452, 426] on div "Attach media Chat templates Chat Templates Admin [MEDICAL_DATA] Weight Nutritio…" at bounding box center [643, 418] width 429 height 49
paste textarea "I’d like to reassess your energy and protein needs based on your current weight…"
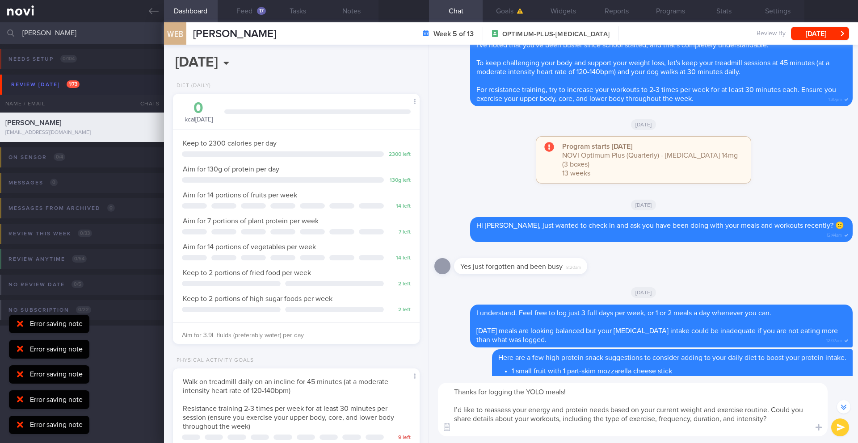
click at [452, 410] on textarea "Thanks for logging the YOLO meals! I’d like to reassess your energy and protein…" at bounding box center [633, 410] width 390 height 54
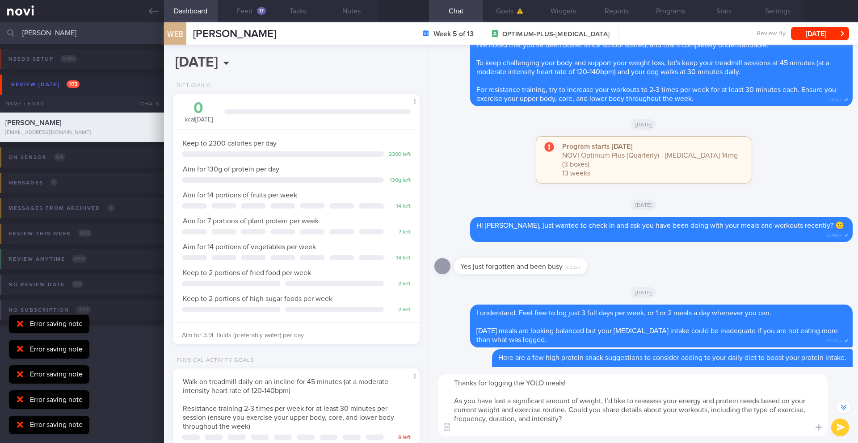
type textarea "Thanks for logging the YOLO meals! As you have lost a significant amount of wei…"
click at [844, 430] on button "submit" at bounding box center [840, 428] width 18 height 18
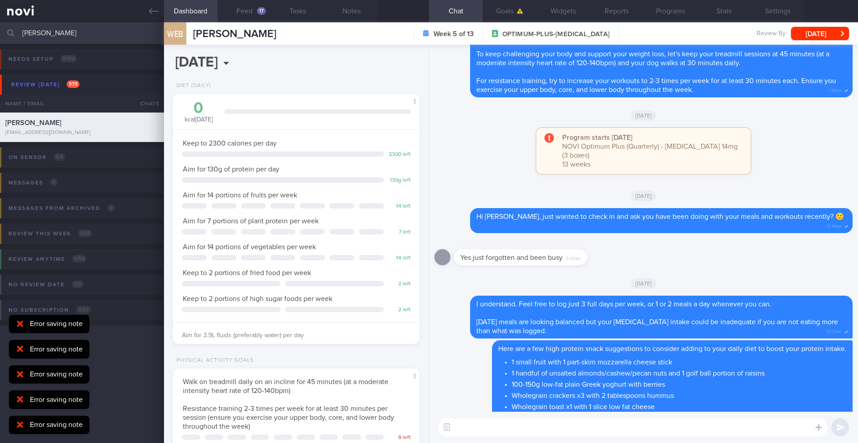
scroll to position [0, 0]
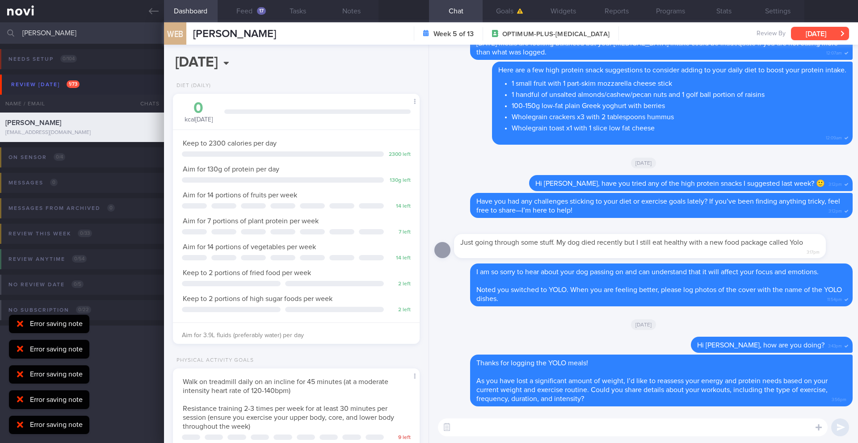
click at [822, 37] on button "[DATE]" at bounding box center [820, 33] width 58 height 13
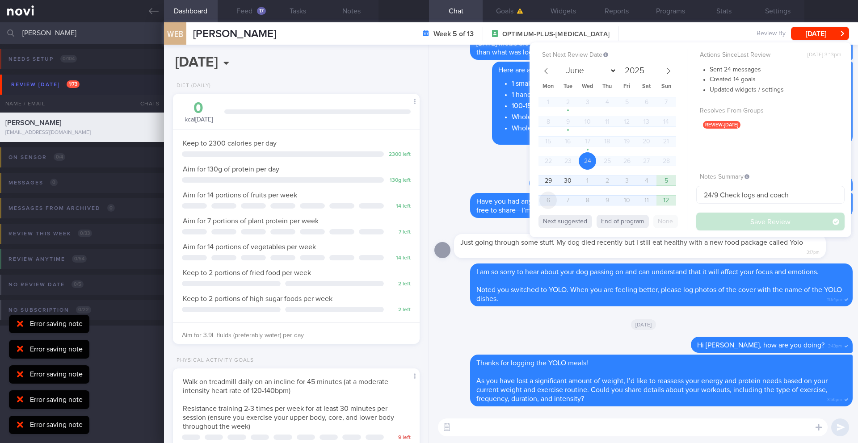
click at [552, 204] on span "6" at bounding box center [547, 200] width 17 height 17
select select "9"
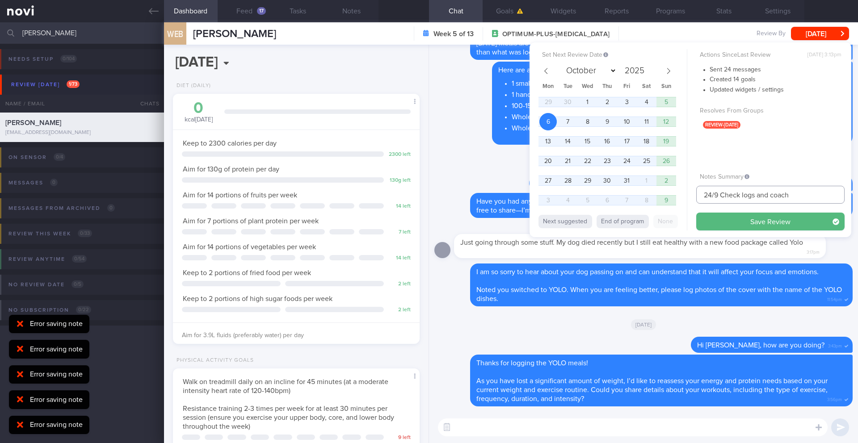
drag, startPoint x: 712, startPoint y: 195, endPoint x: 678, endPoint y: 198, distance: 33.6
click at [678, 198] on div "Set Next Review Date [DATE] June July August September October November [DATE] …" at bounding box center [691, 139] width 322 height 195
type input "6/10 Check logs and coach"
click at [783, 227] on button "Save Review" at bounding box center [770, 222] width 148 height 18
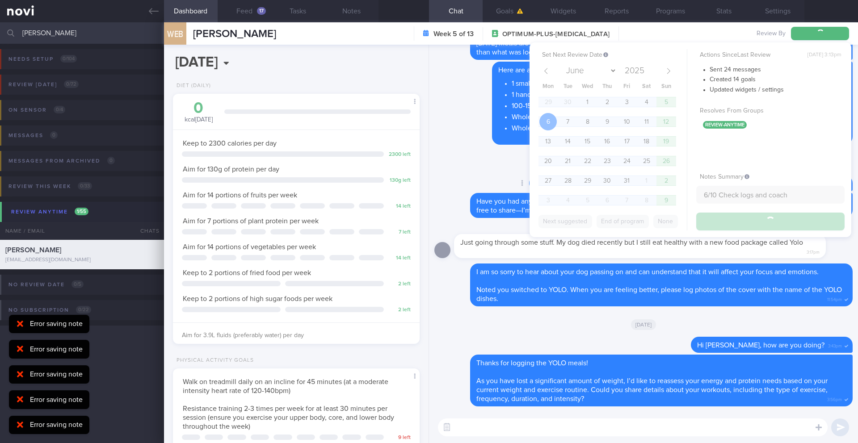
type input "6/10 Check logs and coach"
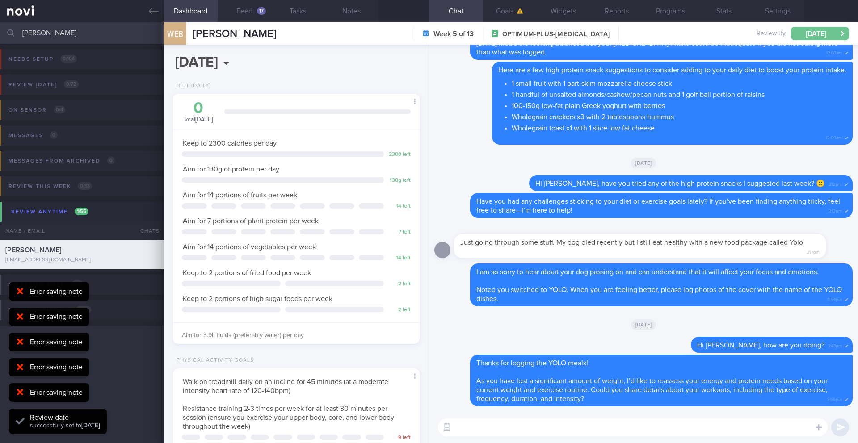
click at [810, 35] on button "[DATE]" at bounding box center [820, 33] width 58 height 13
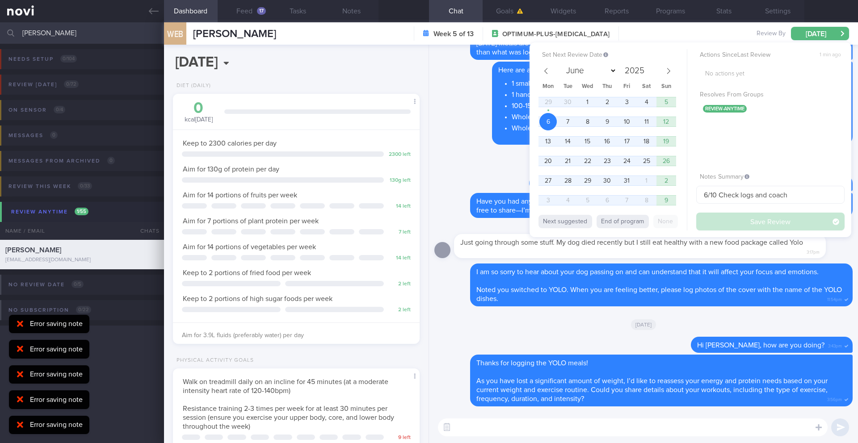
click at [83, 35] on input "[PERSON_NAME]" at bounding box center [429, 32] width 858 height 21
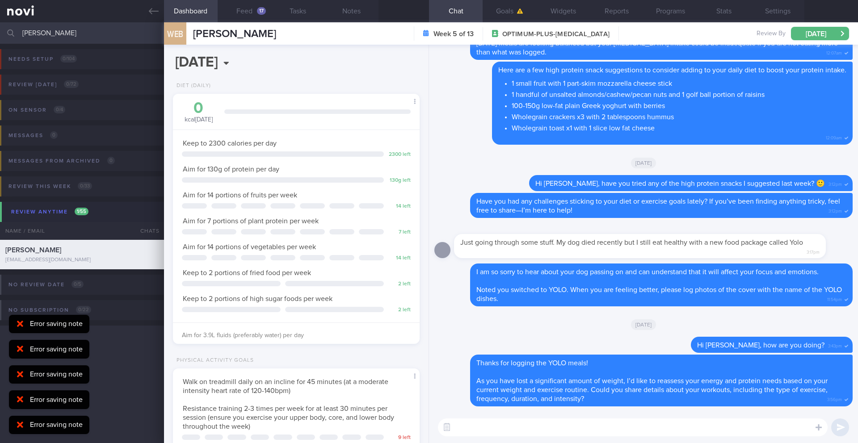
click at [83, 35] on input "[PERSON_NAME]" at bounding box center [429, 32] width 858 height 21
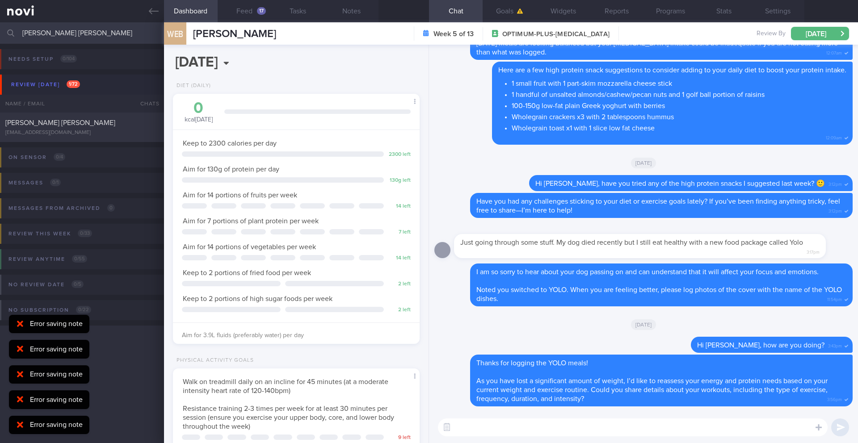
type input "[PERSON_NAME] [PERSON_NAME]"
click at [30, 369] on div "Error saving note" at bounding box center [49, 375] width 80 height 19
